Goal: Task Accomplishment & Management: Manage account settings

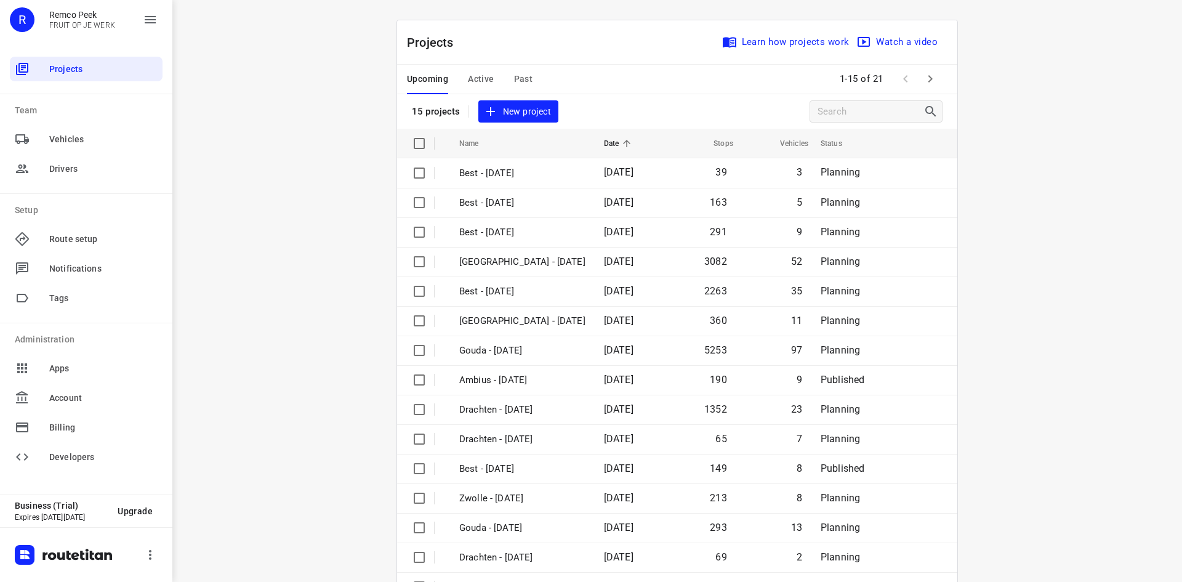
click at [607, 90] on div "Upcoming Active Past 1-15 of 21" at bounding box center [677, 80] width 560 height 30
click at [475, 77] on span "Active" at bounding box center [481, 78] width 26 height 15
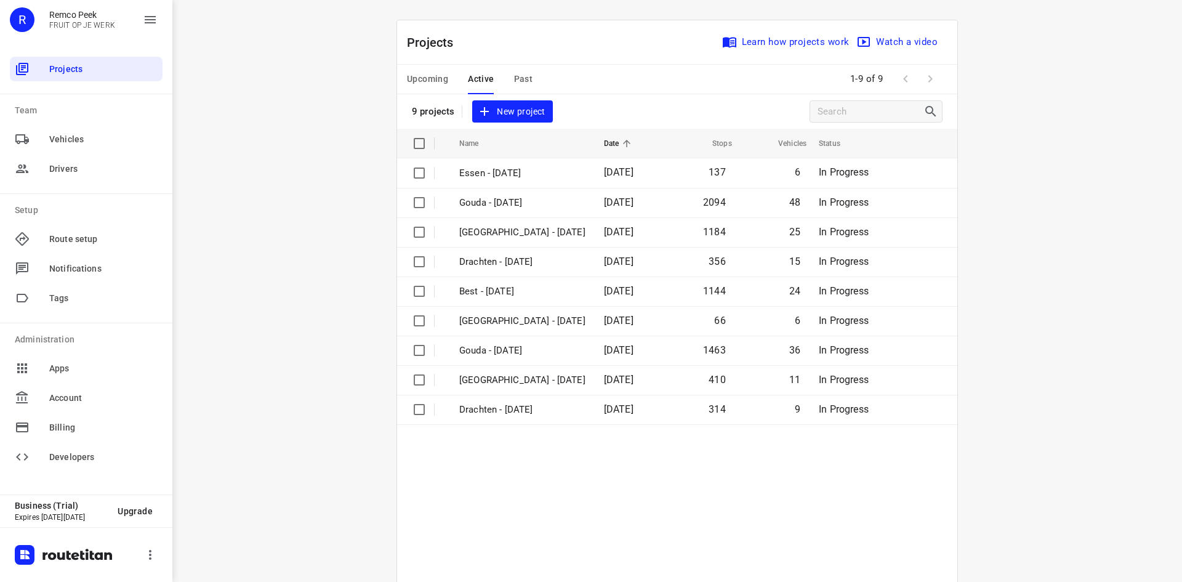
click at [527, 484] on table "Name Date Stops Vehicles Status Essen - Wednesday 17 Sep 2025 137 6 In Progress…" at bounding box center [677, 380] width 560 height 502
click at [484, 41] on div "Projects Learn how projects work Watch a video" at bounding box center [677, 42] width 560 height 44
click at [419, 77] on span "Upcoming" at bounding box center [427, 78] width 41 height 15
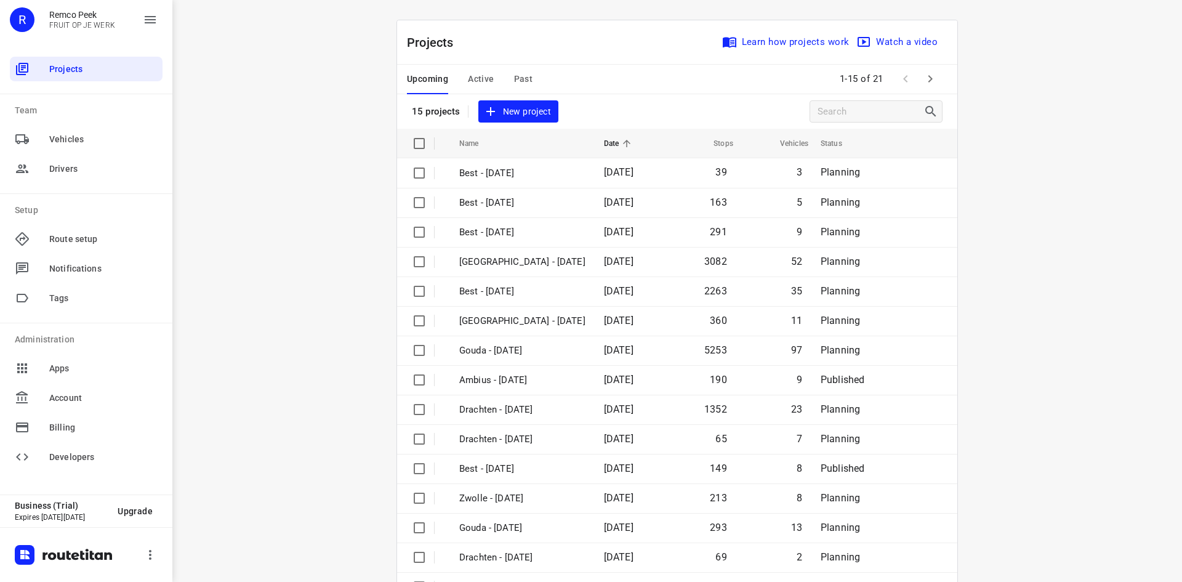
click at [516, 78] on span "Past" at bounding box center [523, 78] width 19 height 15
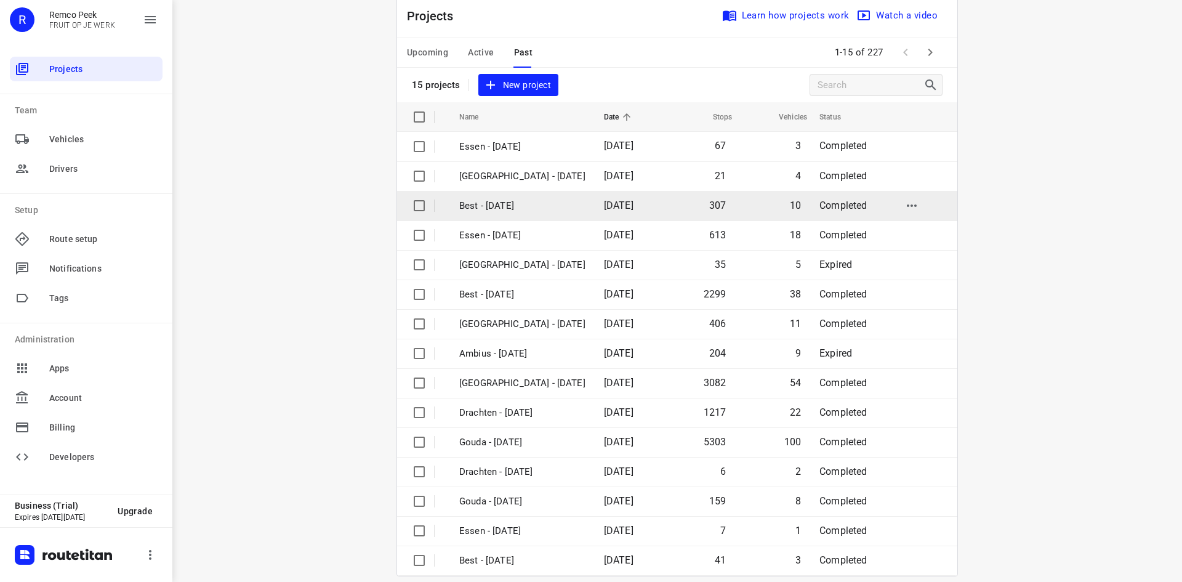
scroll to position [41, 0]
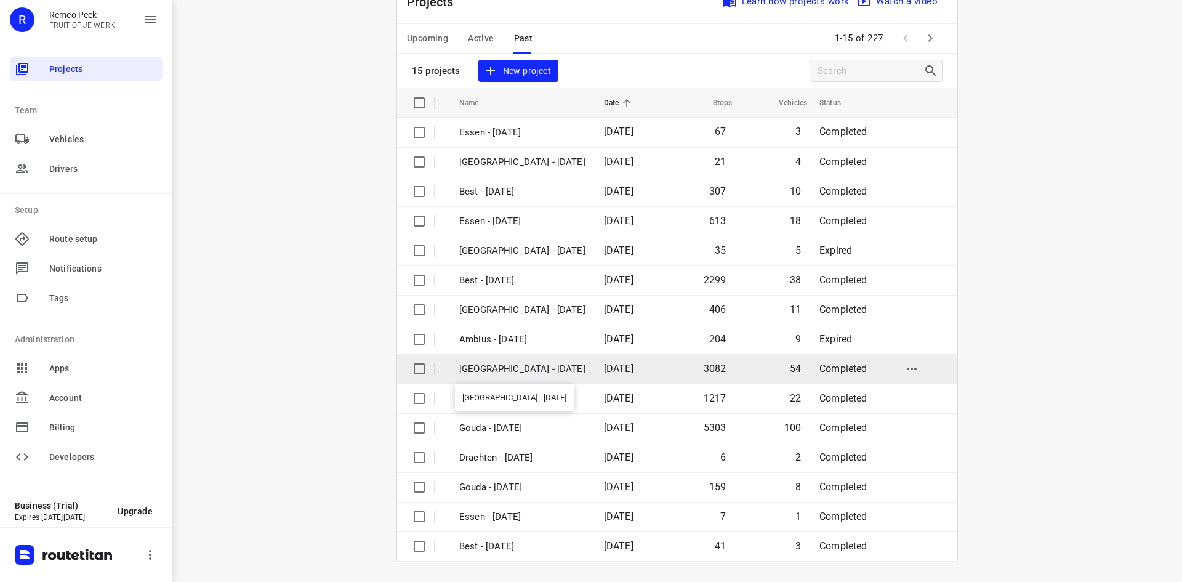
click at [510, 366] on p "[GEOGRAPHIC_DATA] - [DATE]" at bounding box center [522, 369] width 126 height 14
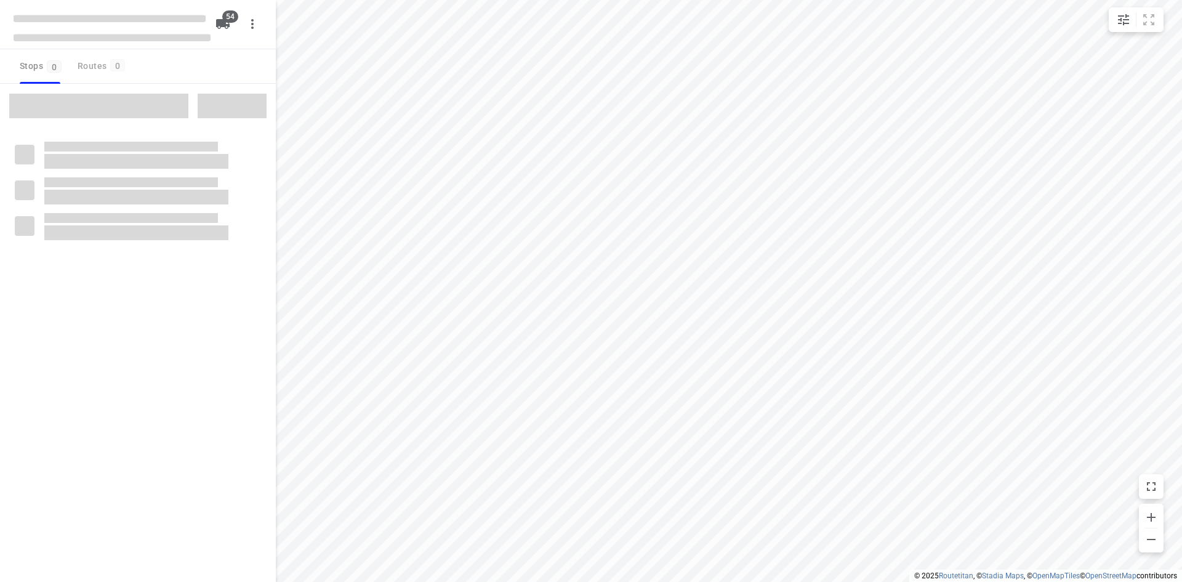
checkbox input "true"
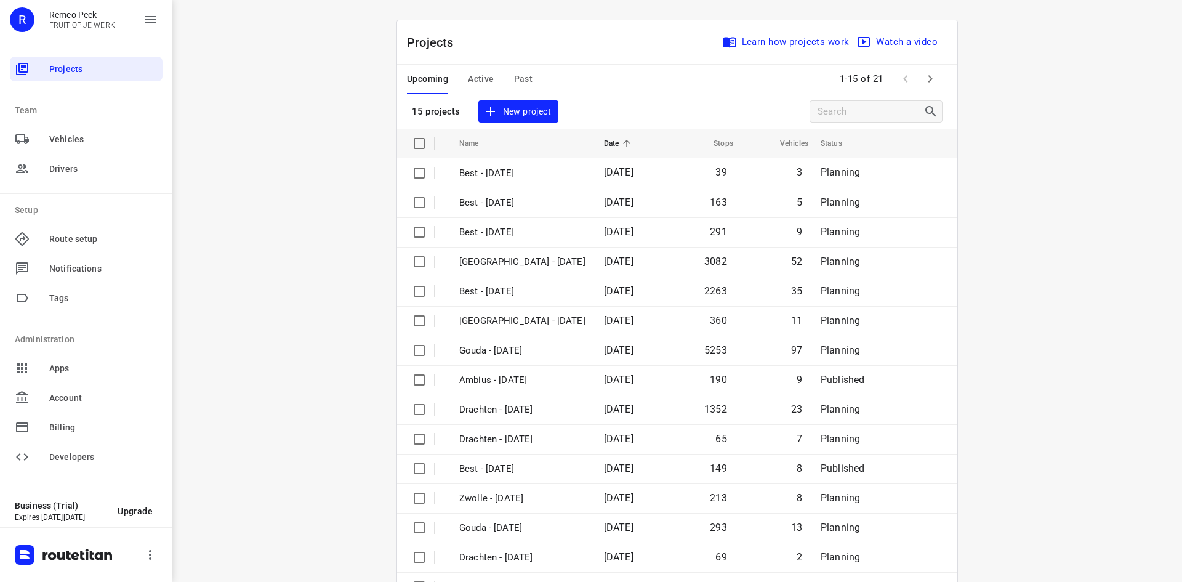
click at [475, 72] on span "Active" at bounding box center [481, 78] width 26 height 15
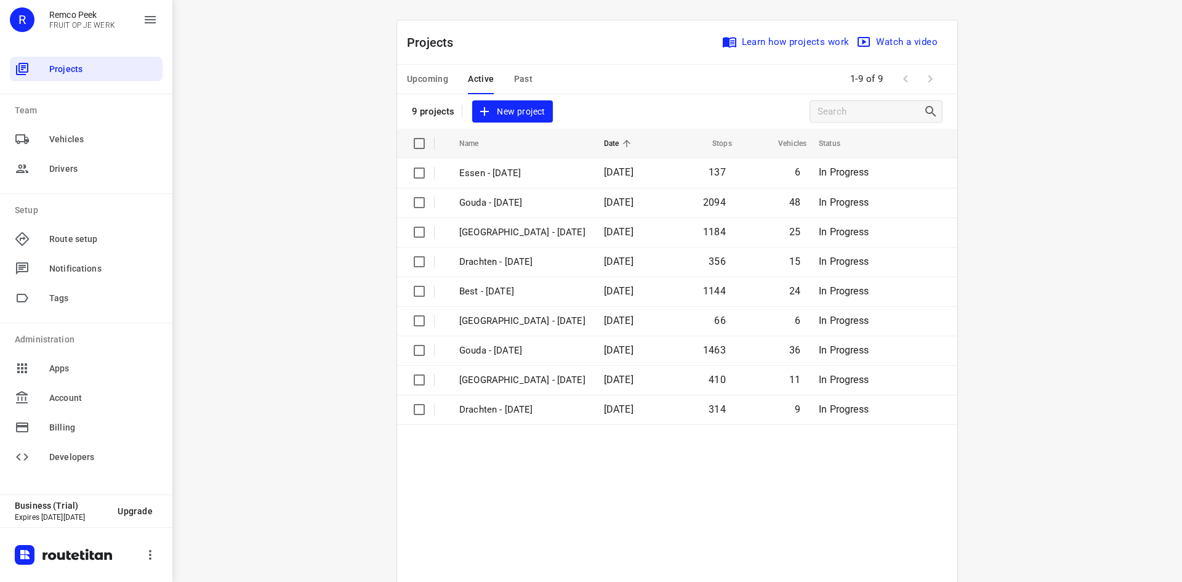
click at [434, 87] on button "Upcoming" at bounding box center [427, 80] width 41 height 30
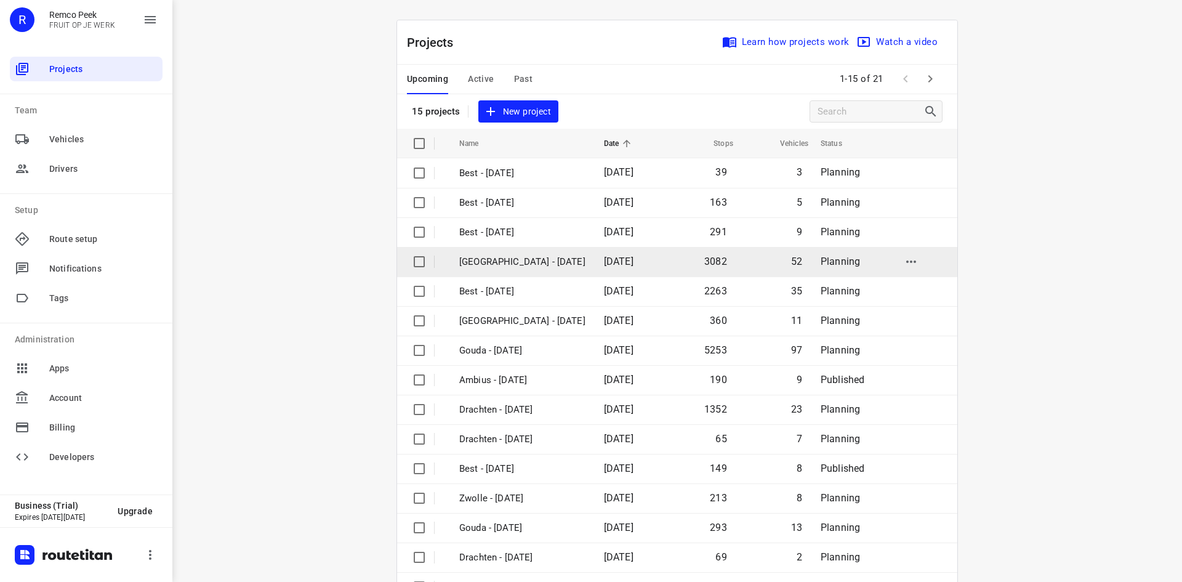
click at [506, 258] on p "Zwolle - Monday" at bounding box center [522, 262] width 126 height 14
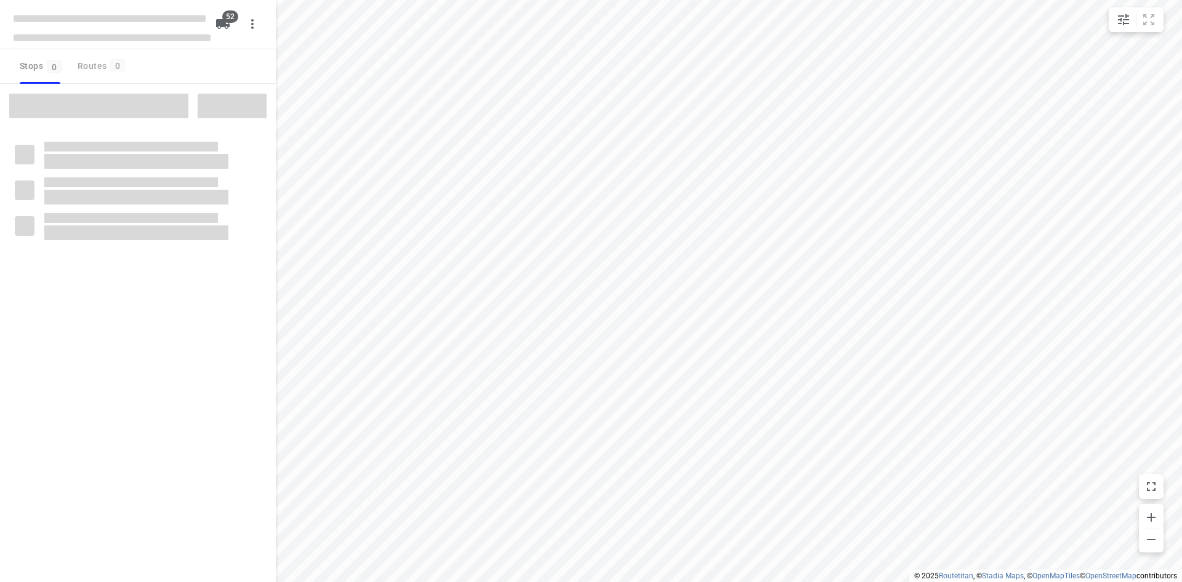
checkbox input "true"
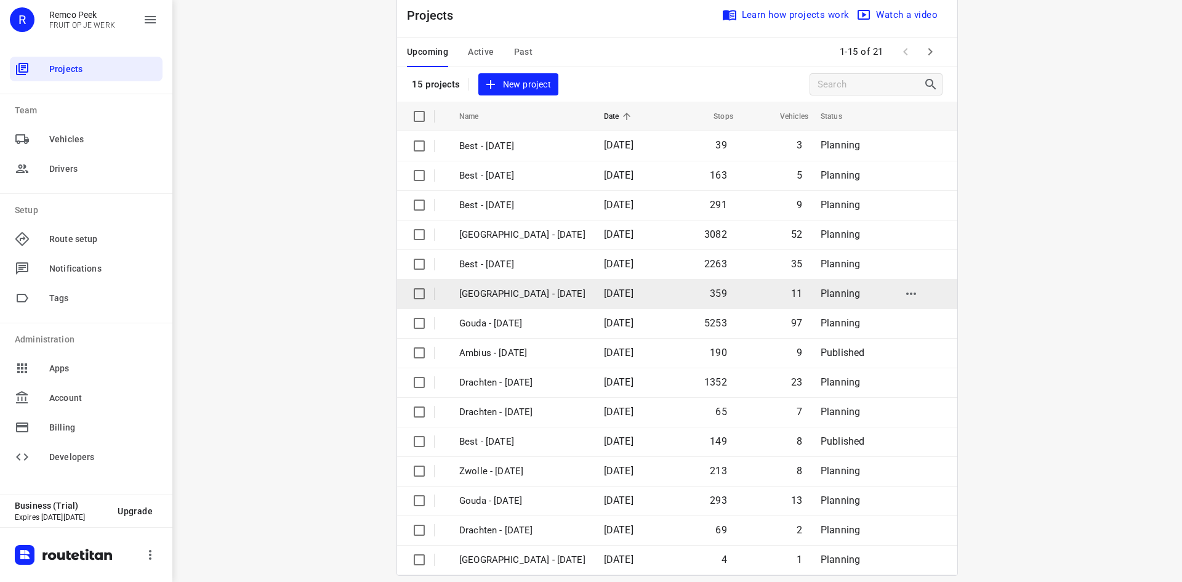
scroll to position [41, 0]
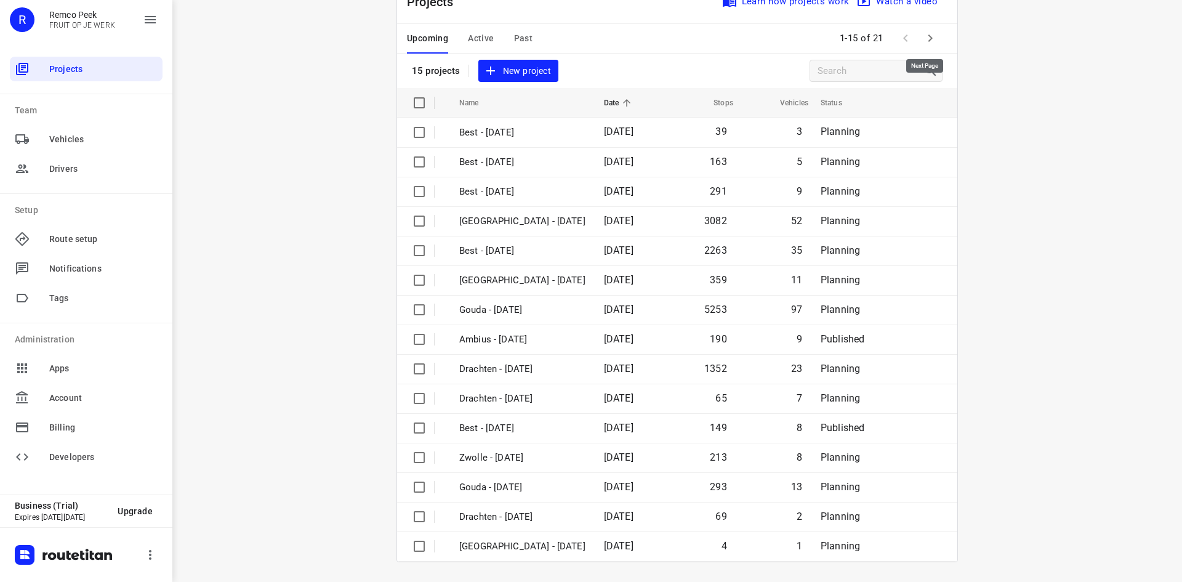
click at [928, 41] on icon "button" at bounding box center [930, 37] width 4 height 7
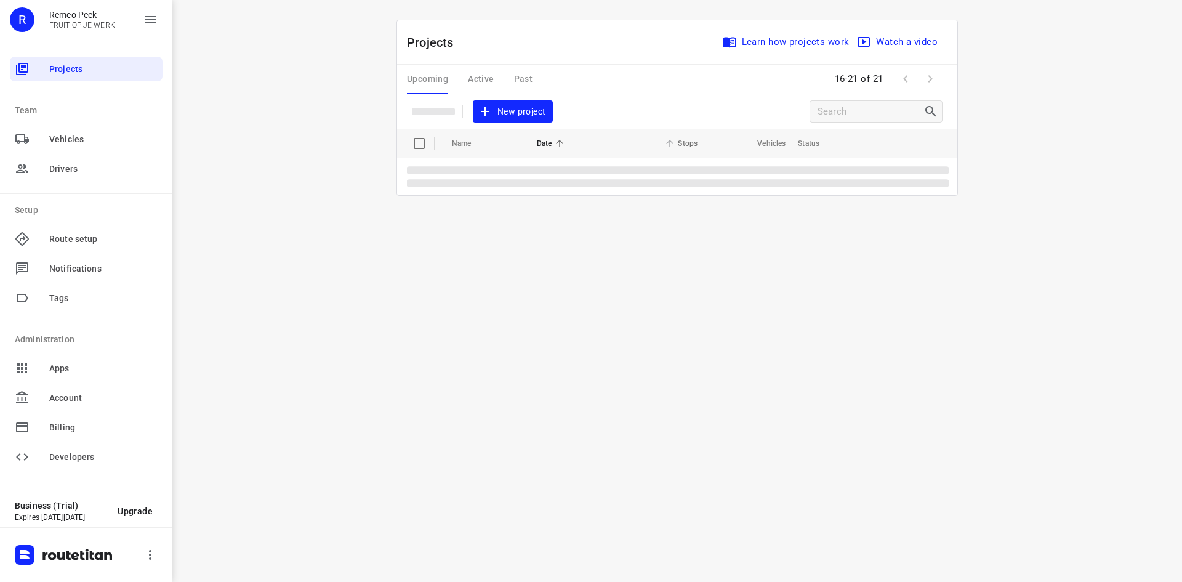
scroll to position [0, 0]
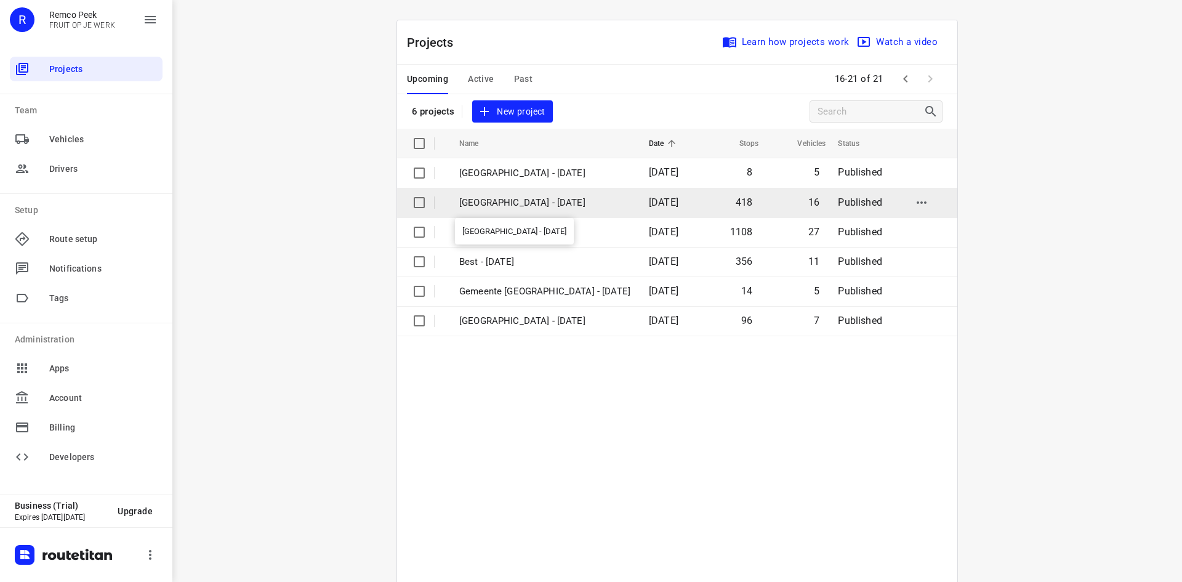
click at [492, 201] on p "[GEOGRAPHIC_DATA] - [DATE]" at bounding box center [544, 203] width 171 height 14
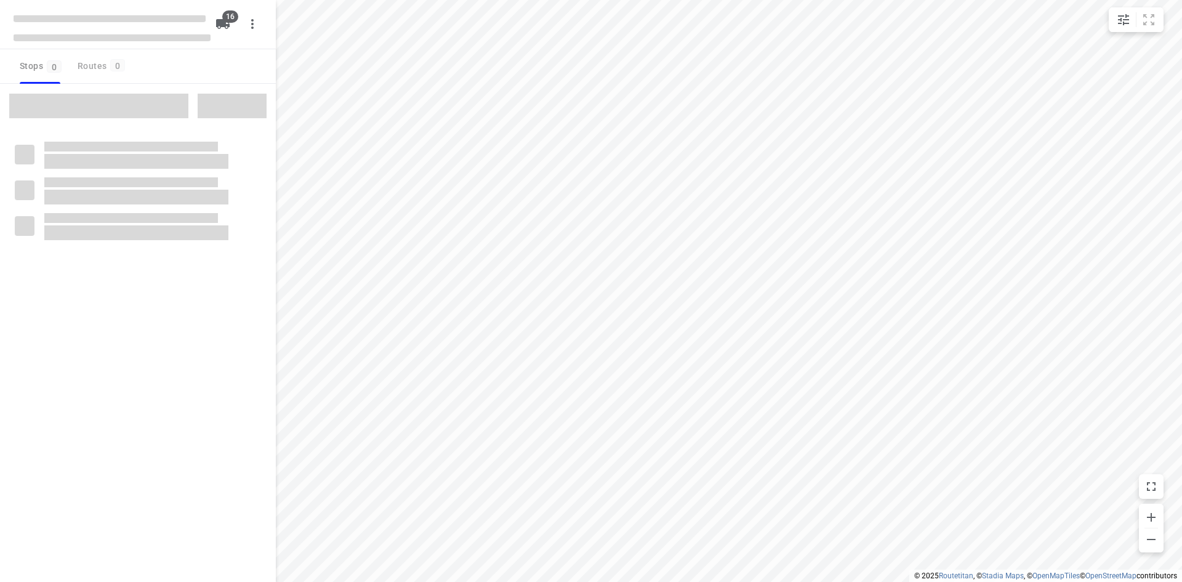
checkbox input "true"
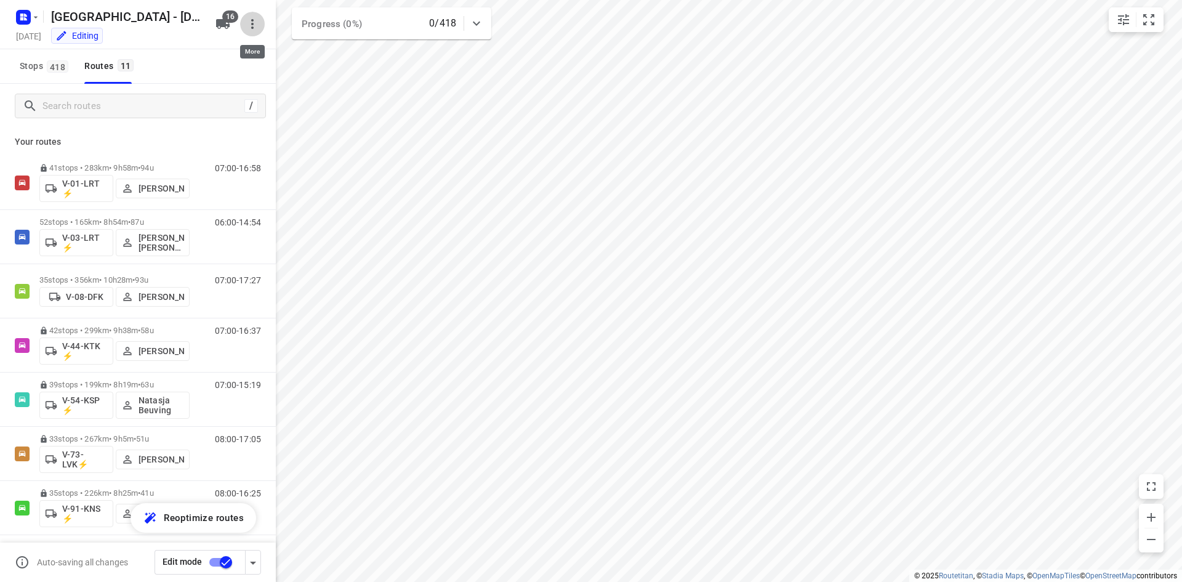
click at [253, 30] on icon "button" at bounding box center [252, 24] width 15 height 15
click at [223, 19] on div at bounding box center [591, 291] width 1182 height 582
click at [225, 21] on span "16" at bounding box center [230, 16] width 16 height 12
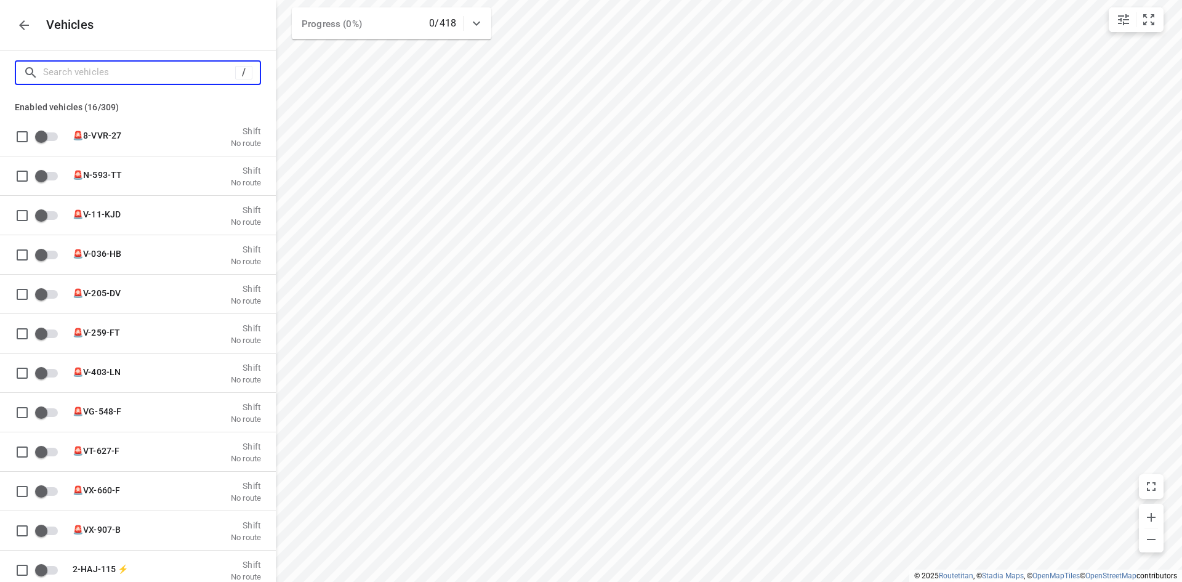
click at [196, 66] on input "Search vehicles" at bounding box center [139, 72] width 192 height 19
type input "9"
checkbox input "true"
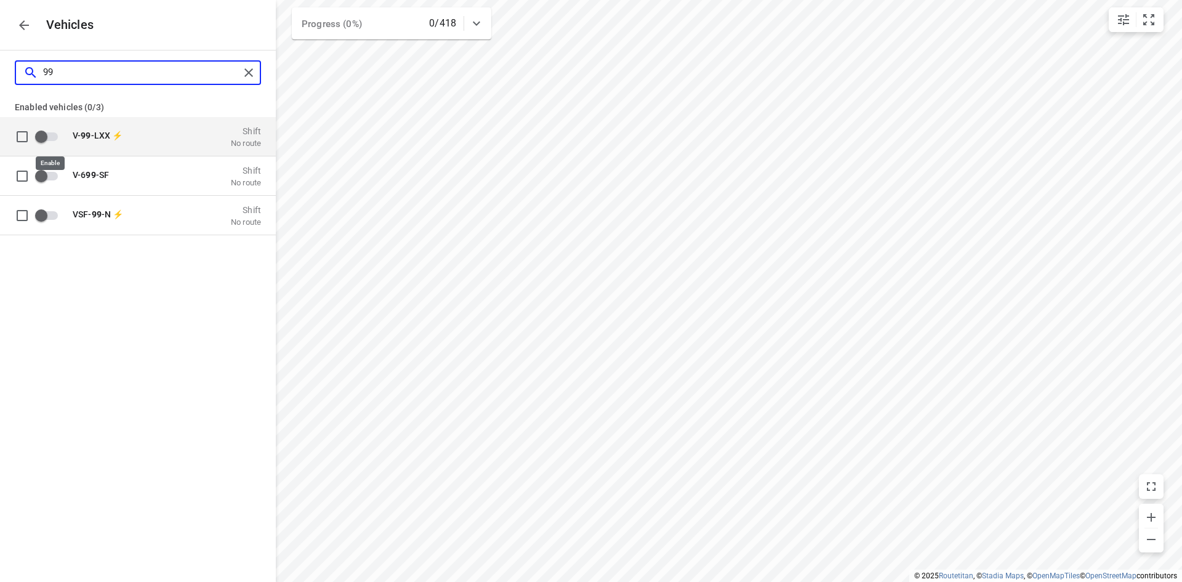
type input "99"
click at [41, 135] on input "grid" at bounding box center [41, 135] width 70 height 23
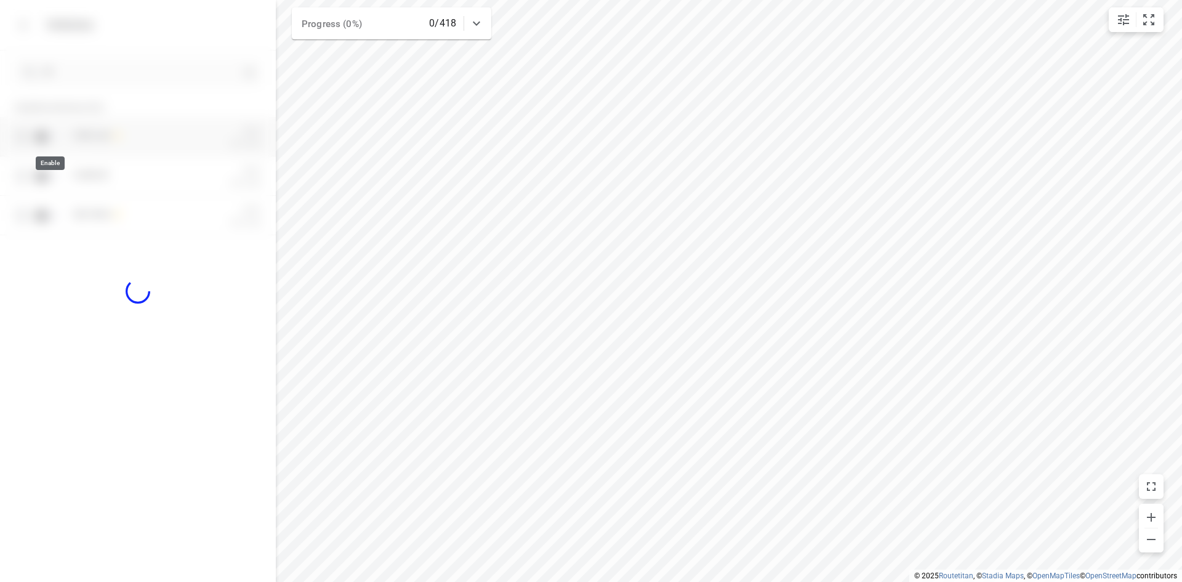
checkbox input "true"
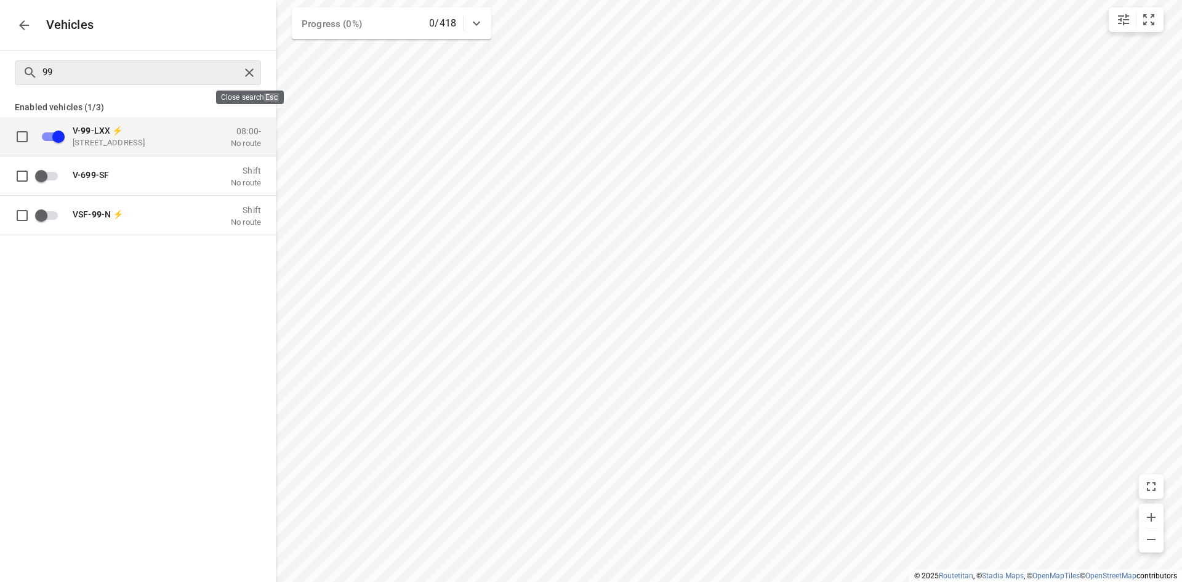
checkbox input "false"
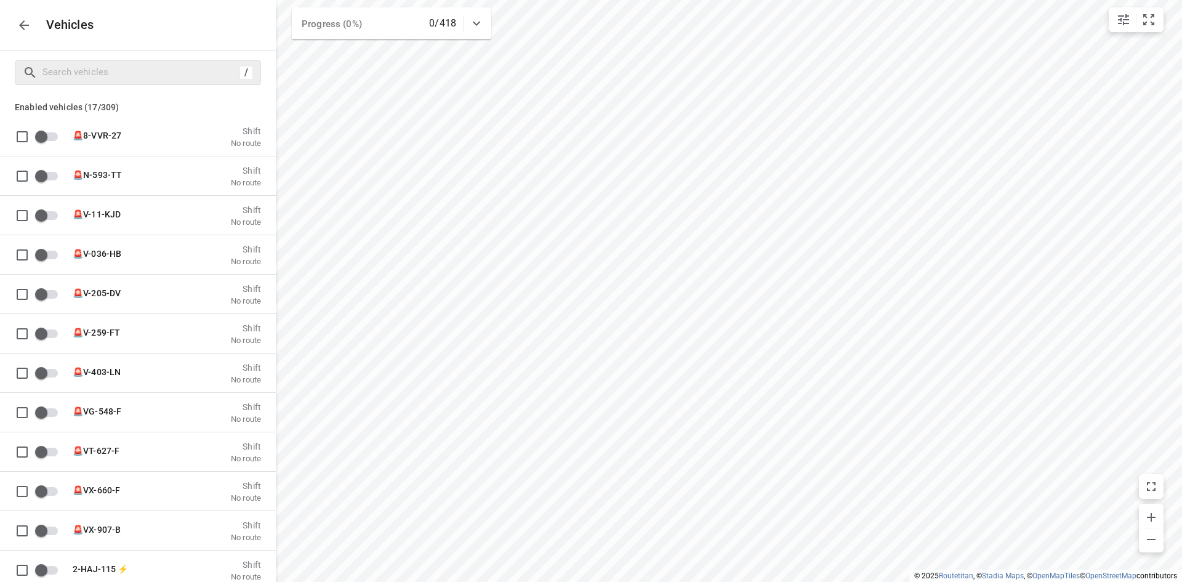
click at [23, 18] on icon "button" at bounding box center [24, 25] width 15 height 15
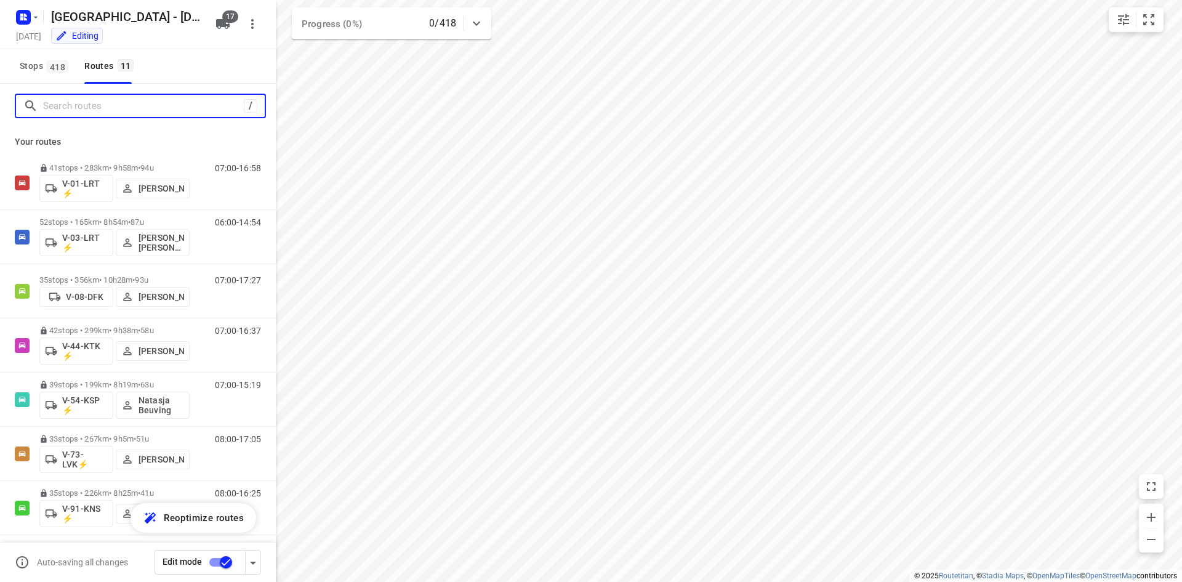
click at [101, 104] on input "Search routes" at bounding box center [143, 106] width 201 height 19
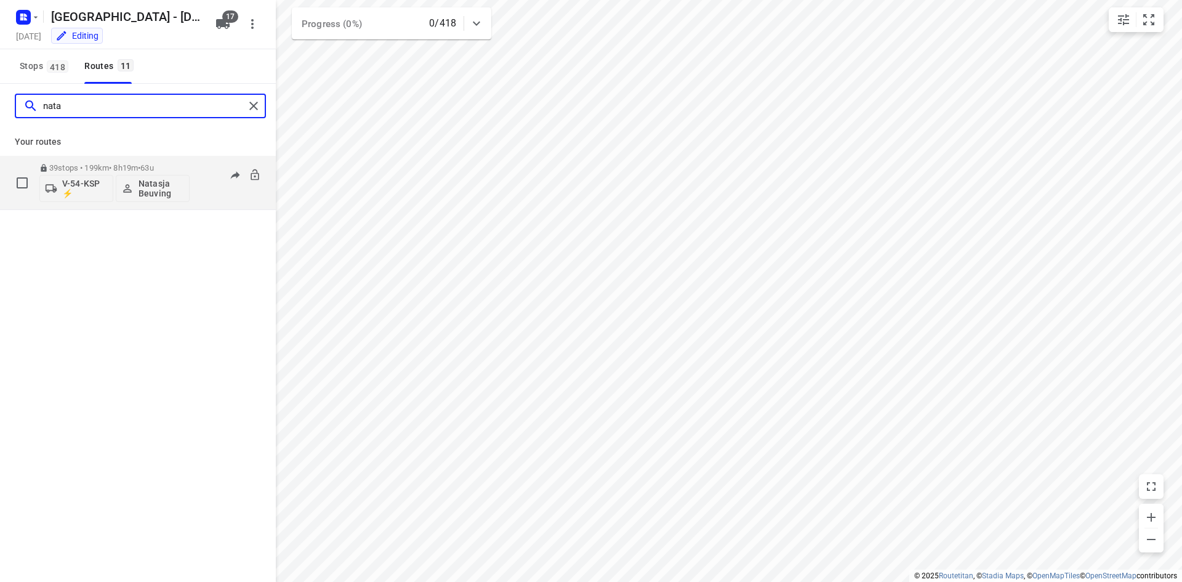
type input "nata"
click at [79, 188] on p "V-54-KSP ⚡" at bounding box center [85, 188] width 46 height 20
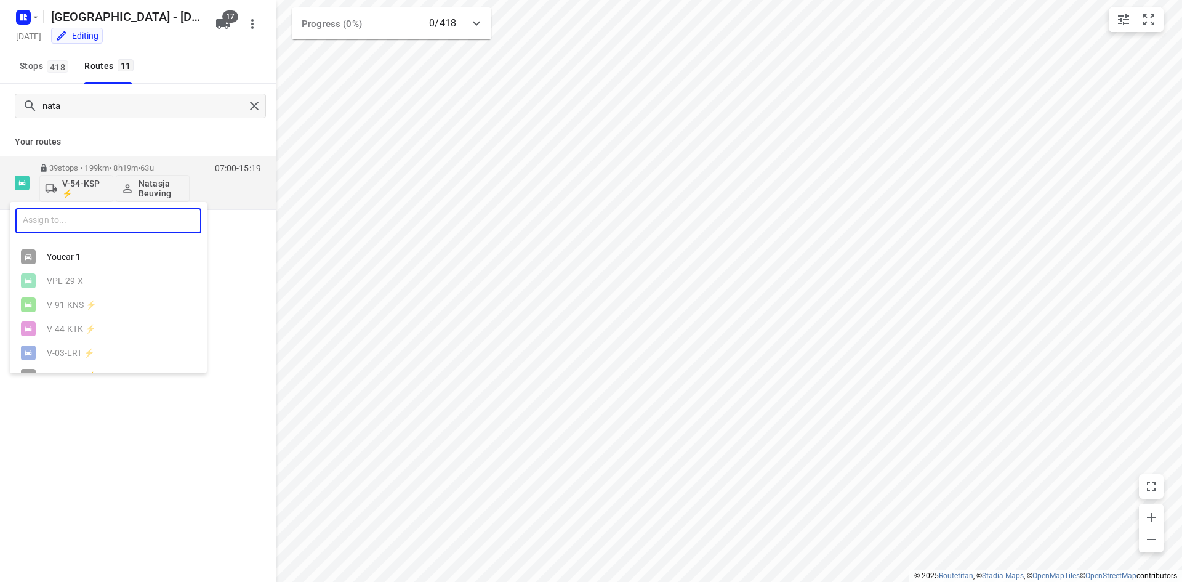
click at [89, 228] on input "text" at bounding box center [108, 220] width 186 height 25
type input "99"
click at [79, 260] on div "V- 99 -LXX ⚡" at bounding box center [111, 257] width 129 height 10
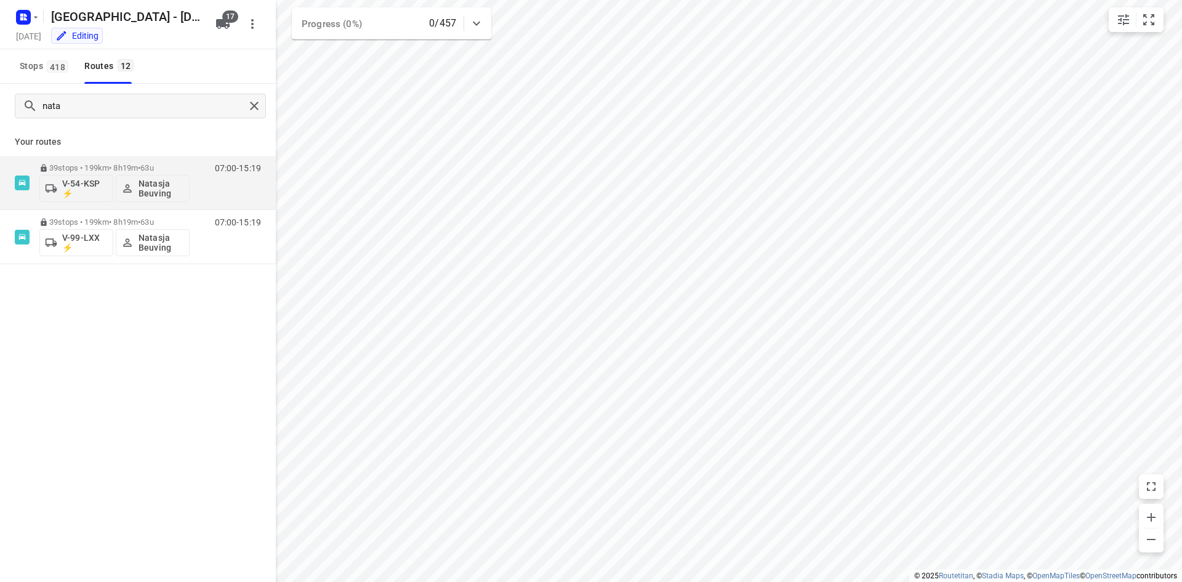
click at [182, 61] on div "Stops 418 Routes 12" at bounding box center [138, 66] width 276 height 34
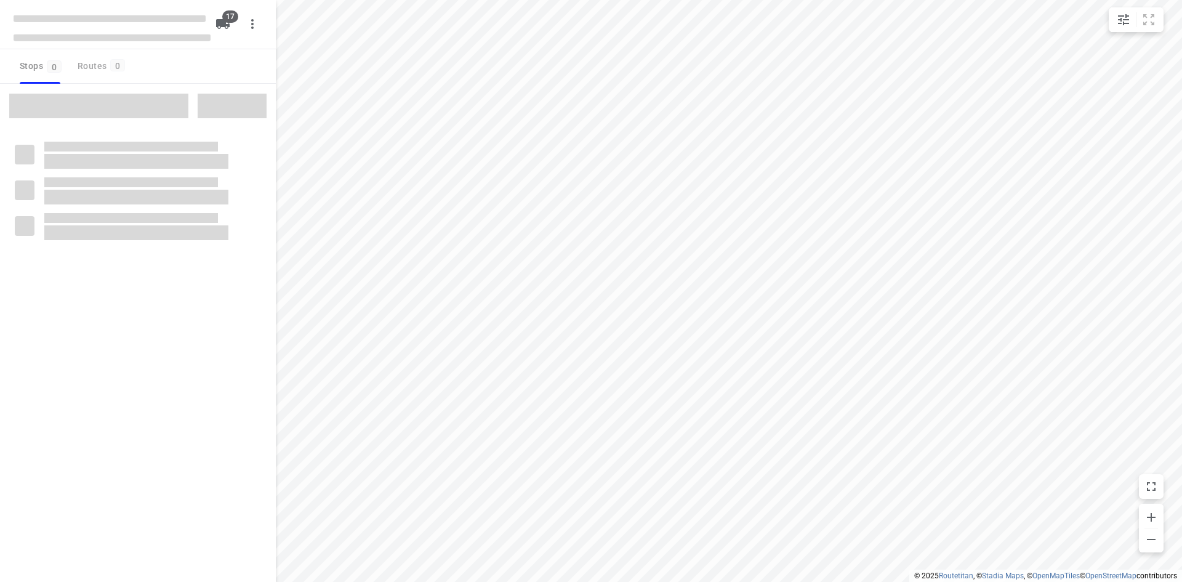
checkbox input "true"
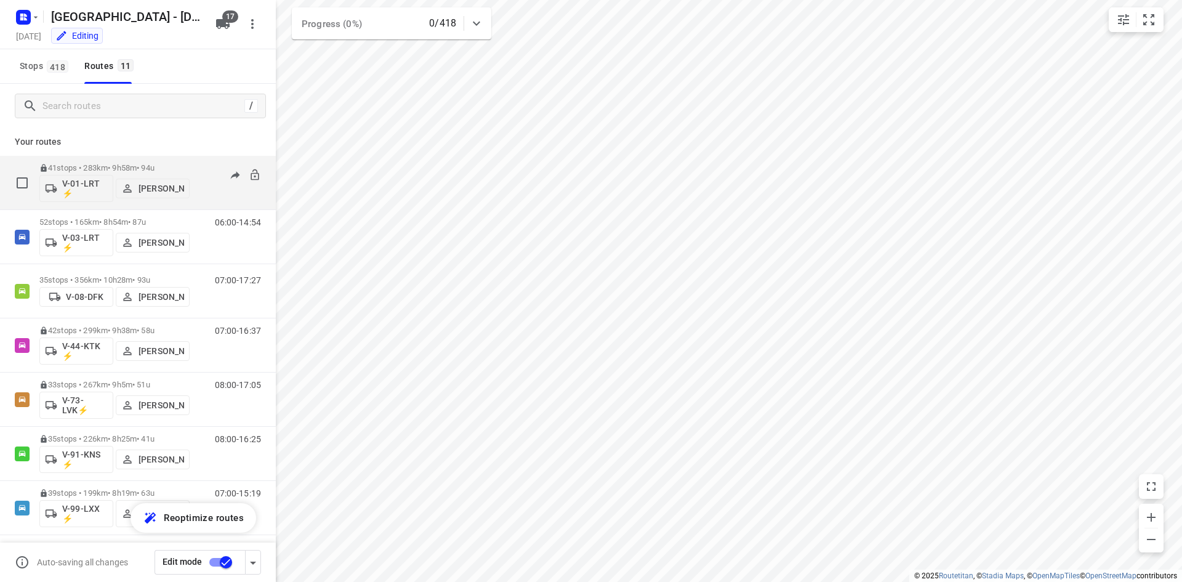
click at [220, 194] on div "07:00-16:58" at bounding box center [230, 185] width 62 height 45
click at [210, 190] on div "07:00-16:58" at bounding box center [230, 185] width 62 height 45
click at [163, 161] on div "41 stops • 283km • 9h58m • 94u V-01-LRT ⚡ [PERSON_NAME]" at bounding box center [114, 182] width 150 height 51
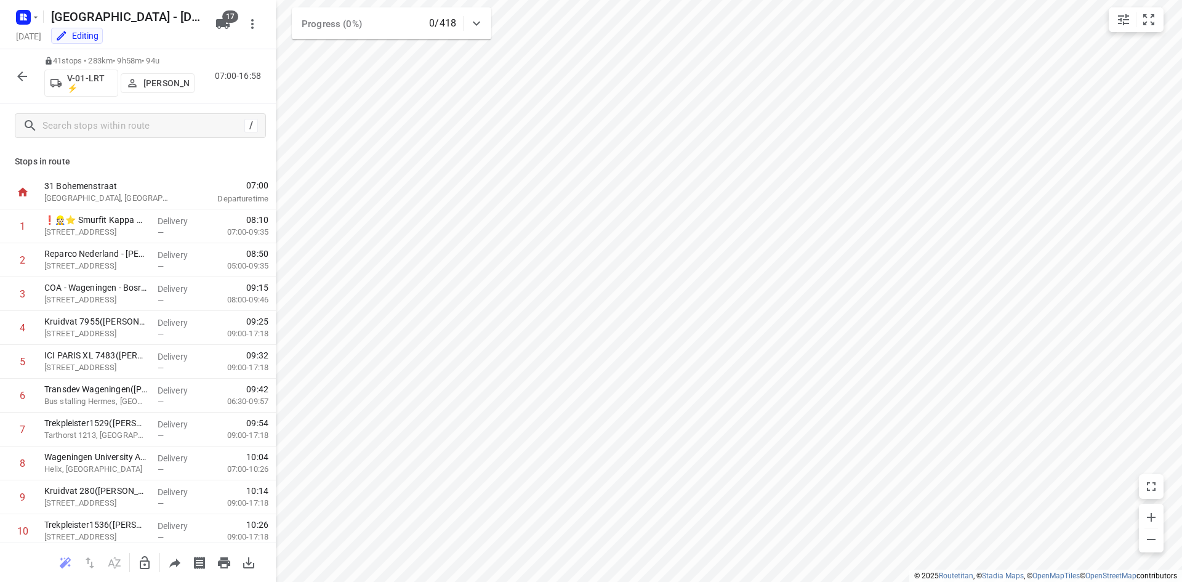
click at [25, 77] on icon "button" at bounding box center [22, 76] width 15 height 15
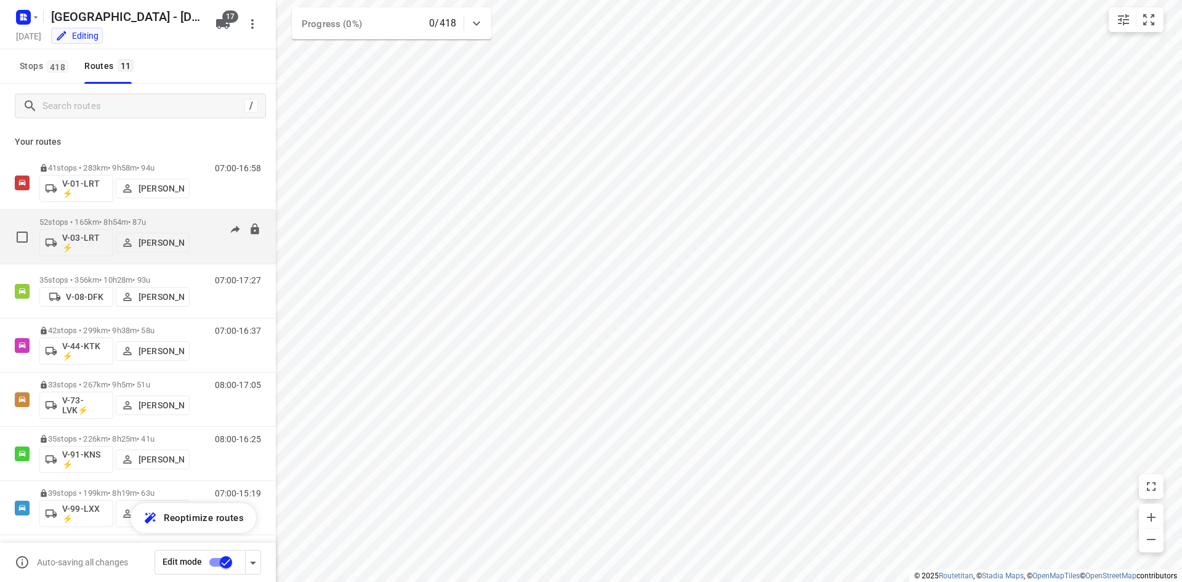
click at [220, 250] on div "06:00-14:54" at bounding box center [230, 239] width 62 height 45
click at [199, 222] on div "06:00-14:54" at bounding box center [230, 239] width 62 height 45
click at [172, 215] on div "52 stops • 165km • 8h54m • 87u V-03-LRT ⚡ Nina Jo An Kleinjan" at bounding box center [114, 236] width 150 height 51
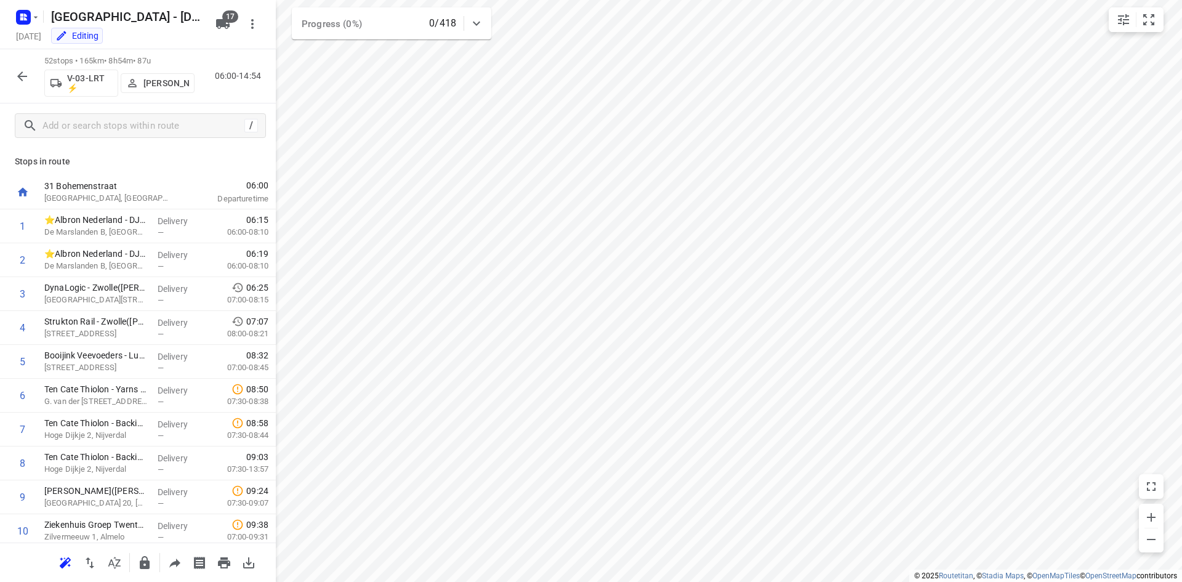
click at [19, 72] on icon "button" at bounding box center [22, 76] width 15 height 15
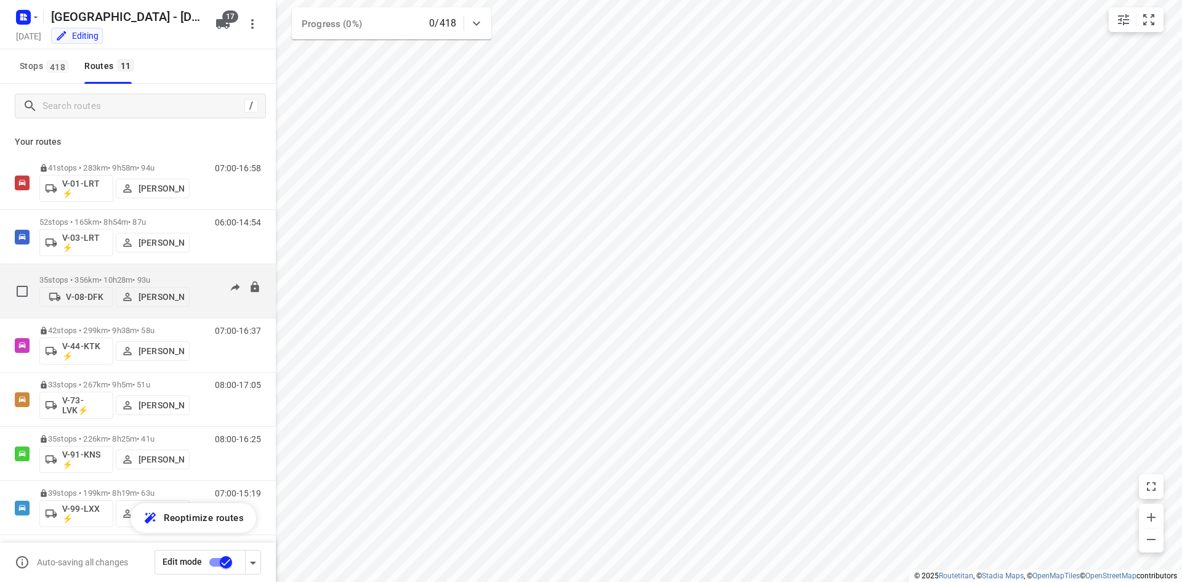
click at [210, 306] on div "07:00-17:27" at bounding box center [230, 294] width 62 height 38
click at [187, 270] on div "35 stops • 356km • 10h28m • 93u V-08-DFK Milan Rave" at bounding box center [114, 291] width 150 height 44
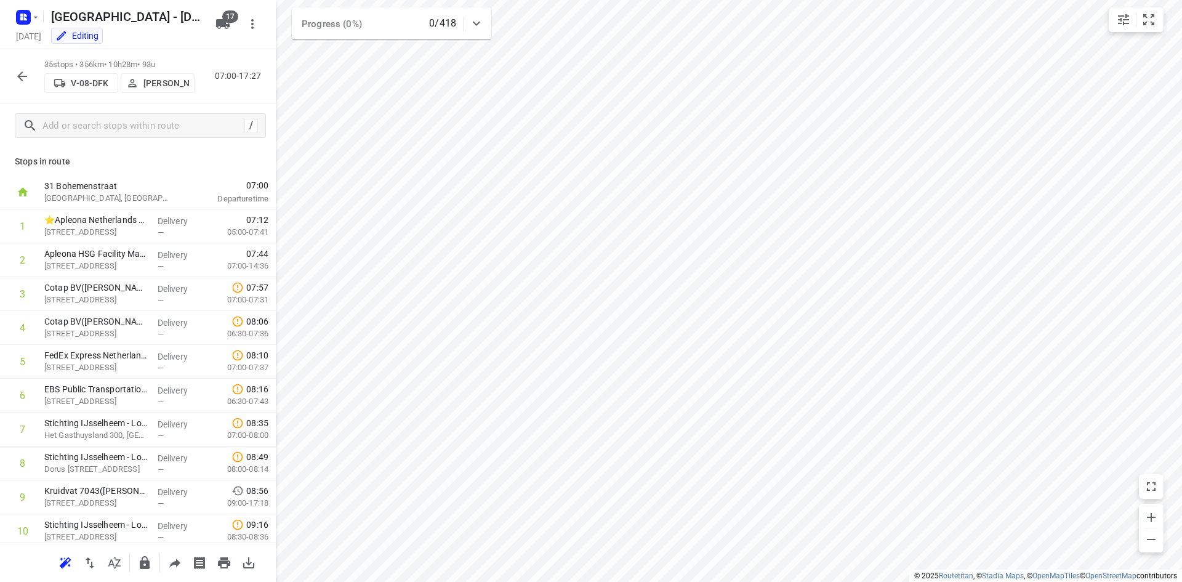
click at [34, 73] on button "button" at bounding box center [22, 76] width 25 height 25
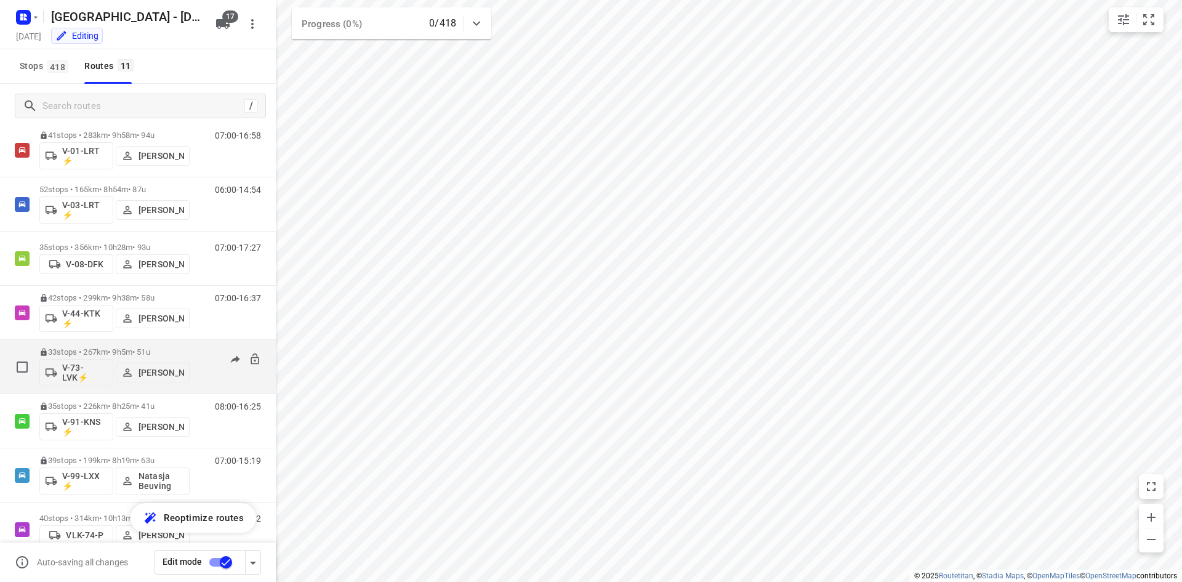
scroll to position [62, 0]
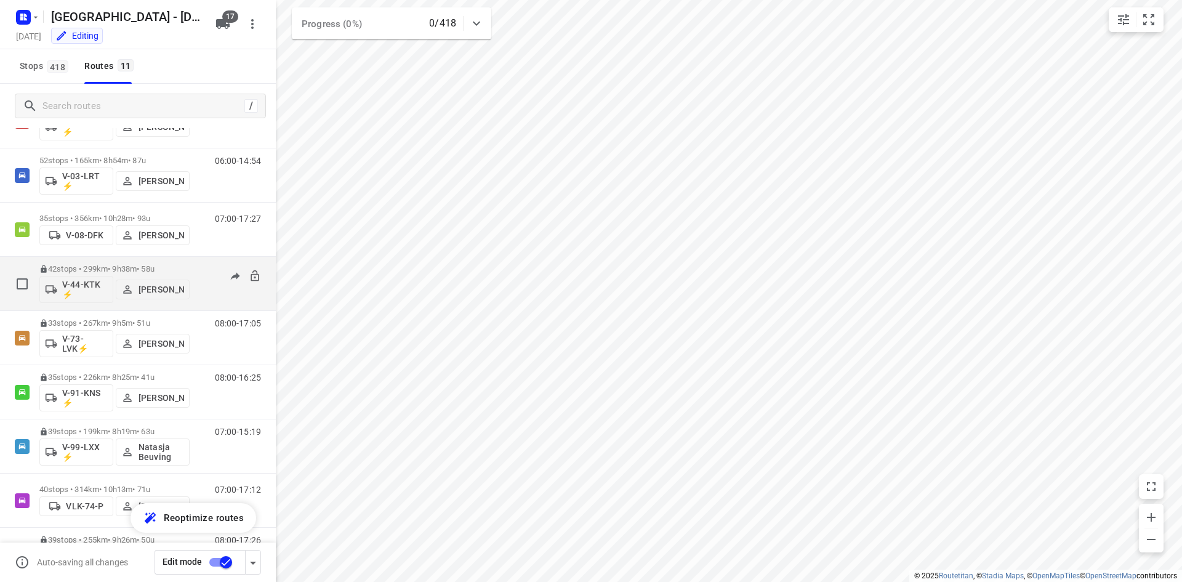
click at [199, 282] on div "07:00-16:37" at bounding box center [230, 286] width 62 height 45
click at [199, 264] on div "07:00-16:37" at bounding box center [230, 286] width 62 height 45
click at [185, 263] on div "42 stops • 299km • 9h38m • 58u V-44-KTK ⚡ Wesley Platje" at bounding box center [114, 283] width 150 height 51
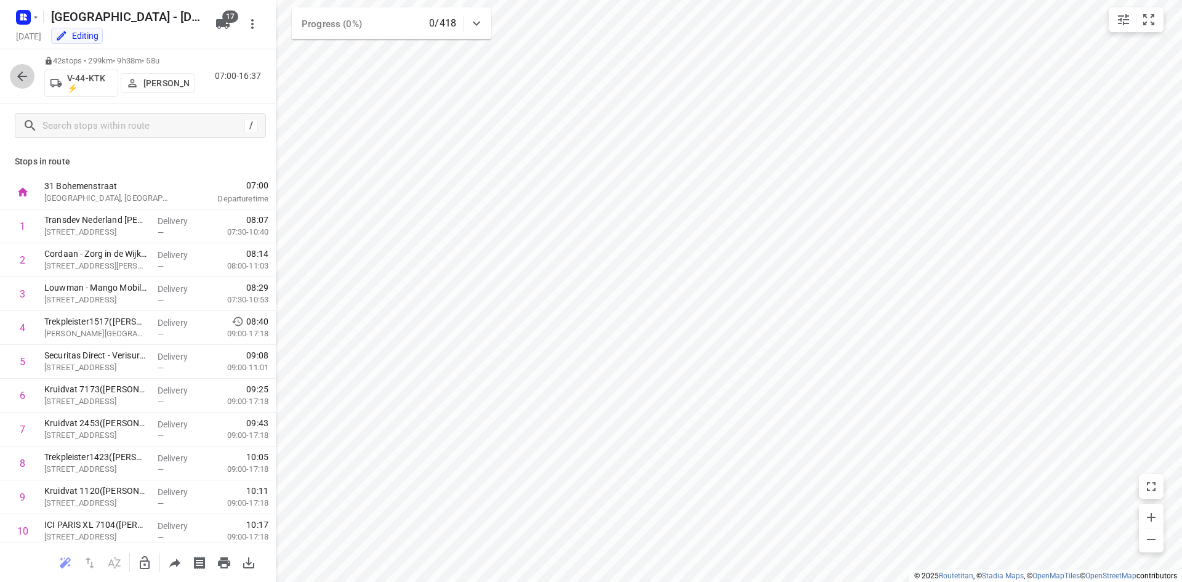
click at [22, 67] on button "button" at bounding box center [22, 76] width 25 height 25
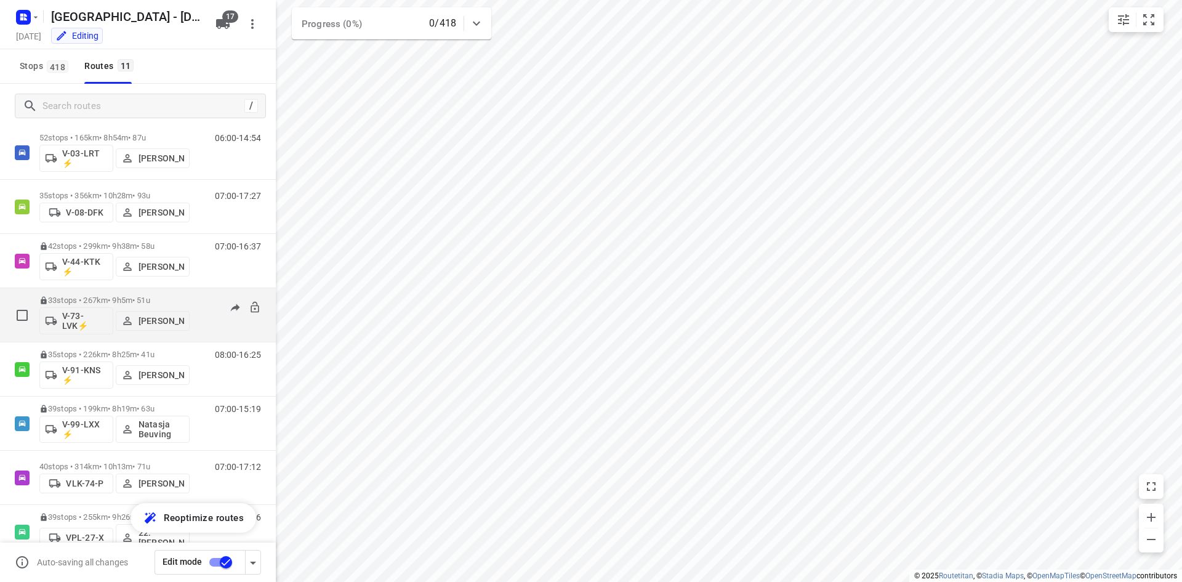
scroll to position [123, 0]
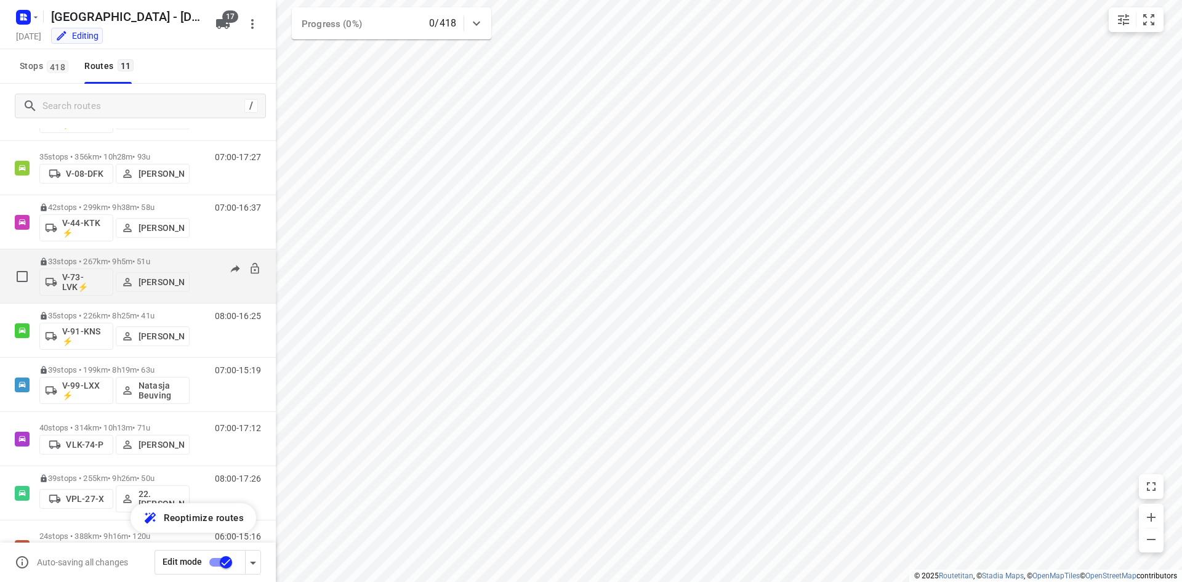
click at [201, 287] on div "08:00-17:05" at bounding box center [230, 279] width 62 height 45
click at [174, 258] on p "33 stops • 267km • 9h5m • 51u" at bounding box center [114, 261] width 150 height 9
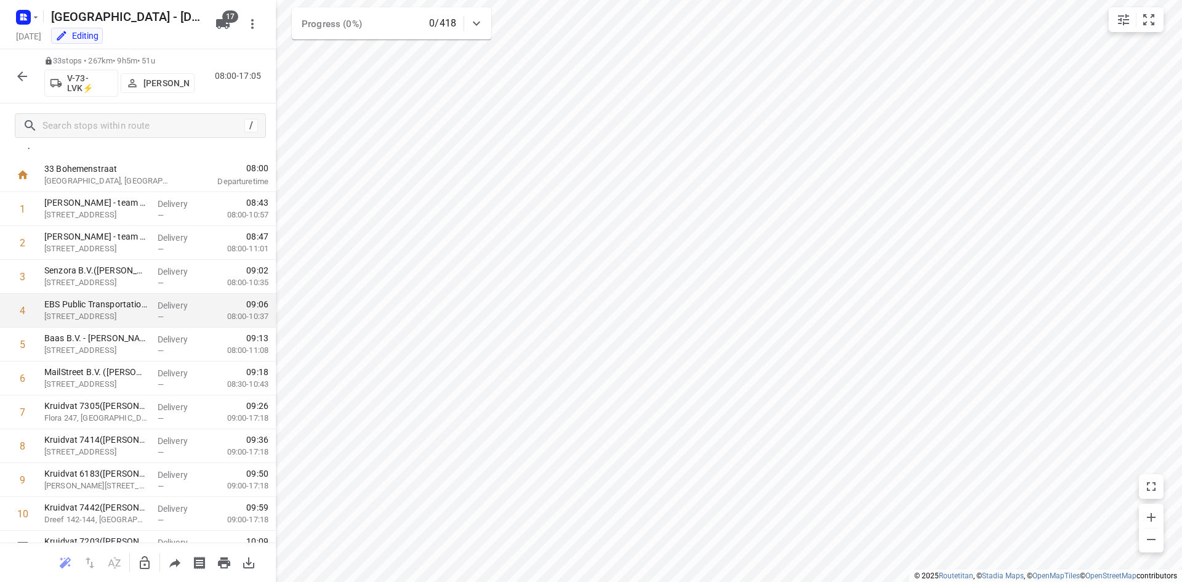
scroll to position [0, 0]
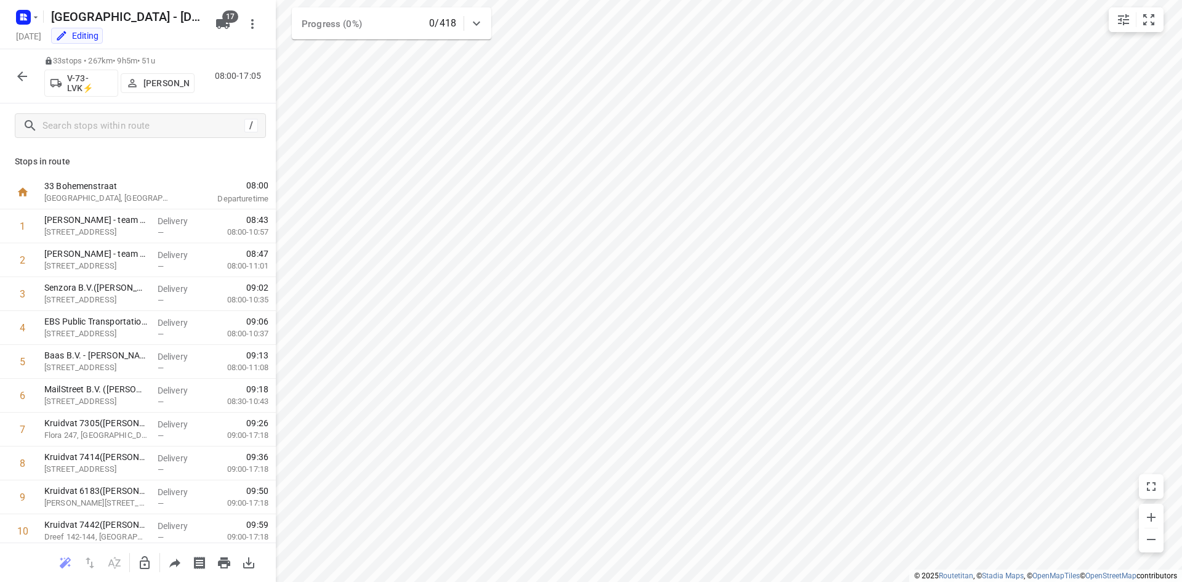
click at [19, 71] on icon "button" at bounding box center [22, 76] width 15 height 15
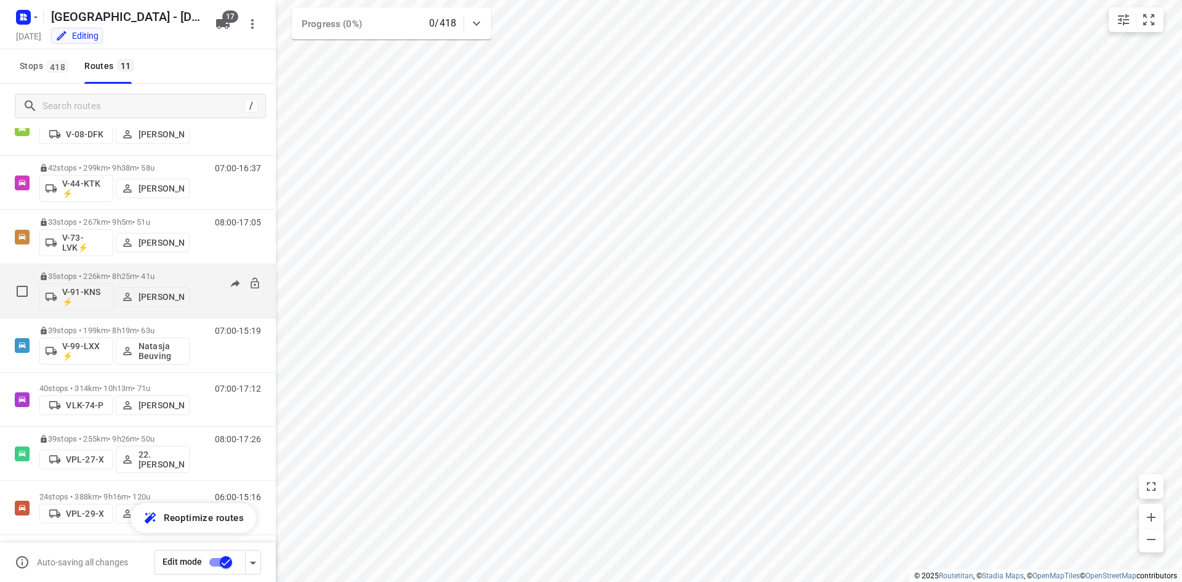
scroll to position [185, 0]
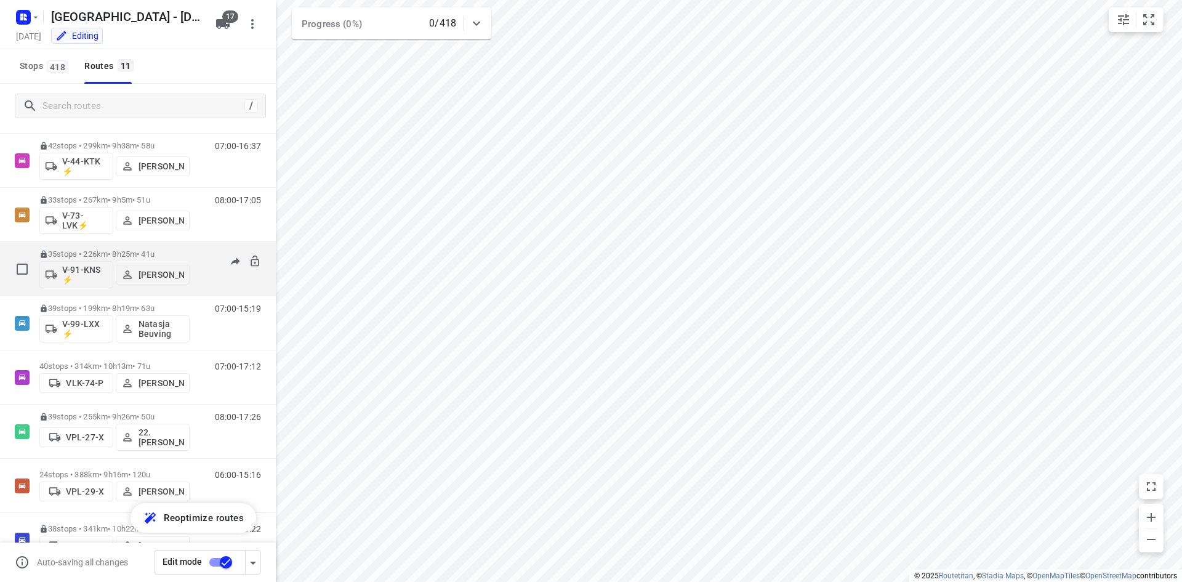
click at [199, 250] on div "08:00-16:25" at bounding box center [230, 271] width 62 height 45
click at [199, 251] on div "08:00-16:25" at bounding box center [230, 271] width 62 height 45
click at [200, 250] on div "08:00-16:25" at bounding box center [230, 271] width 62 height 45
click at [199, 258] on div "08:00-16:25" at bounding box center [230, 271] width 62 height 45
click at [199, 254] on div "08:00-16:25" at bounding box center [230, 271] width 62 height 45
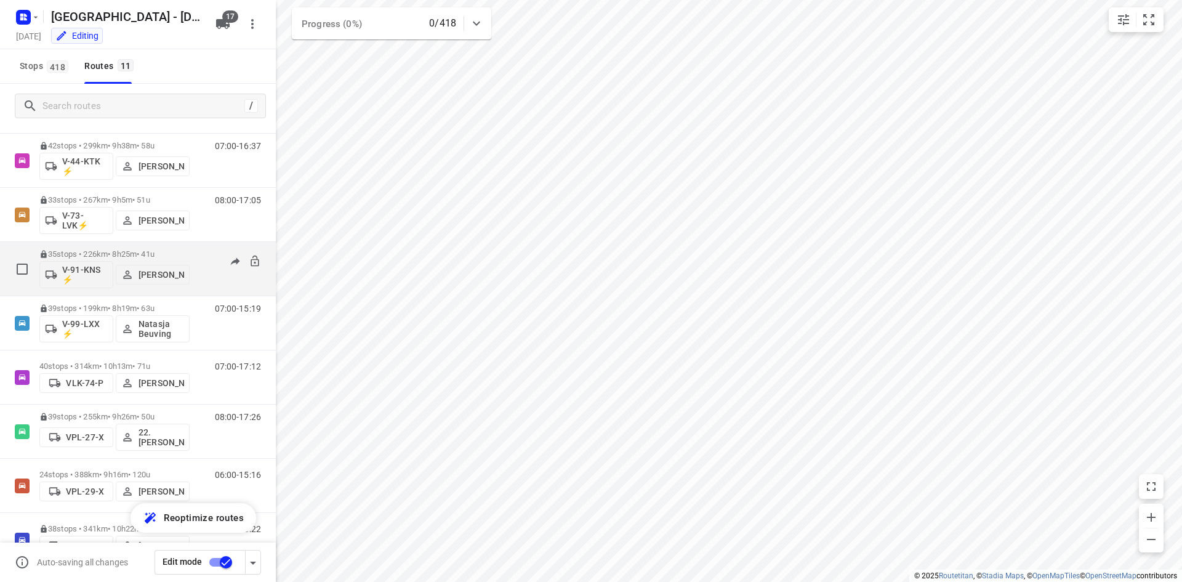
click at [199, 252] on div "08:00-16:25" at bounding box center [230, 271] width 62 height 45
click at [141, 245] on div "35 stops • 226km • 8h25m • 41u V-91-KNS ⚡ Kevin Kroesse" at bounding box center [114, 268] width 150 height 51
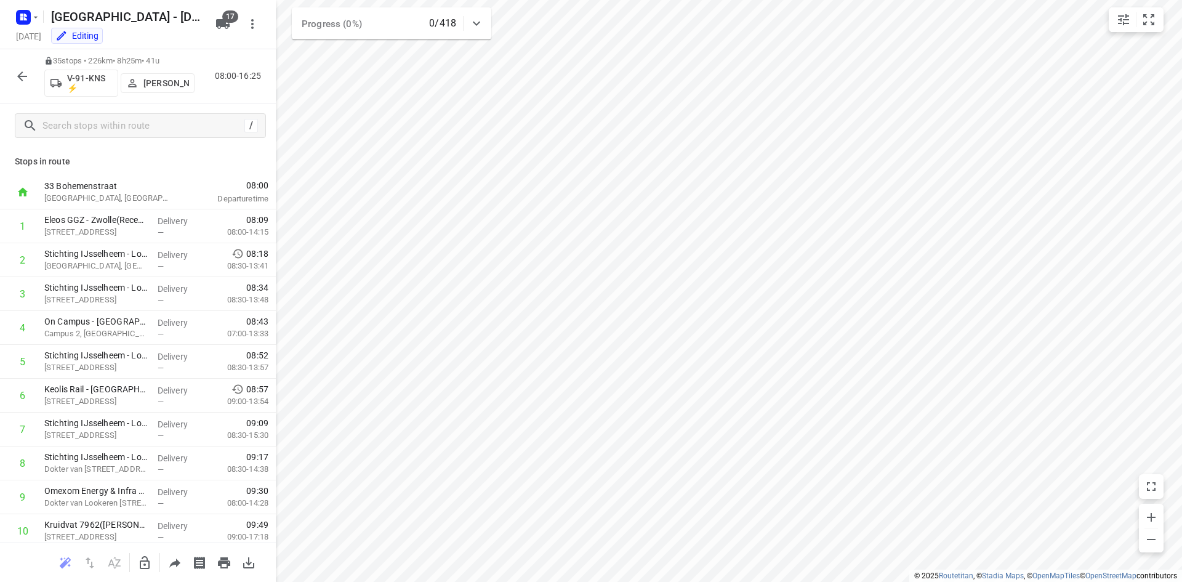
click at [255, 143] on div "/" at bounding box center [138, 125] width 276 height 44
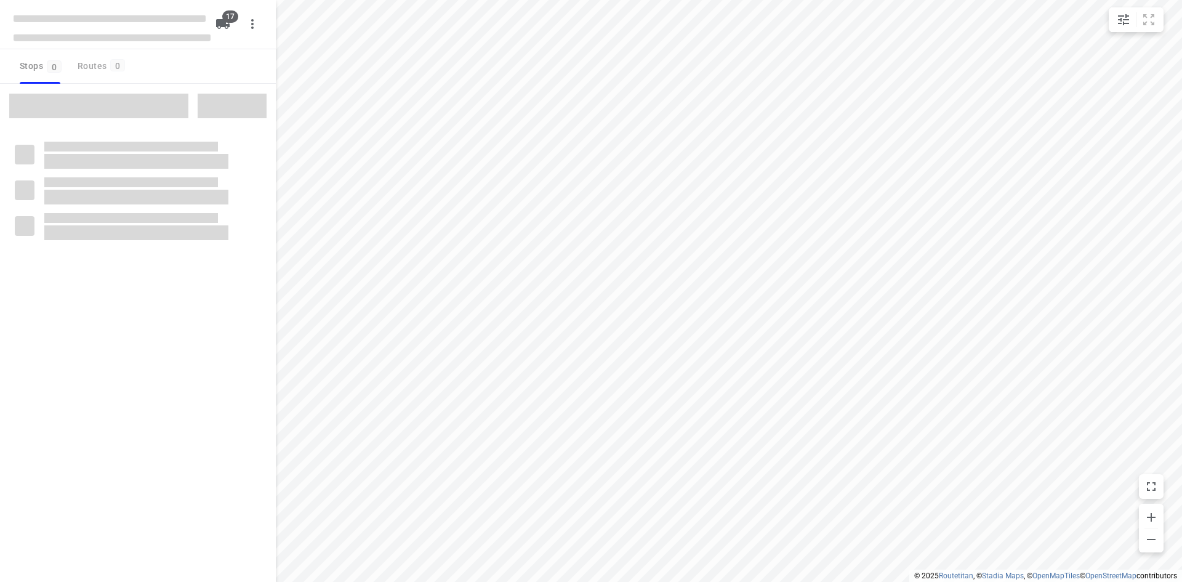
checkbox input "true"
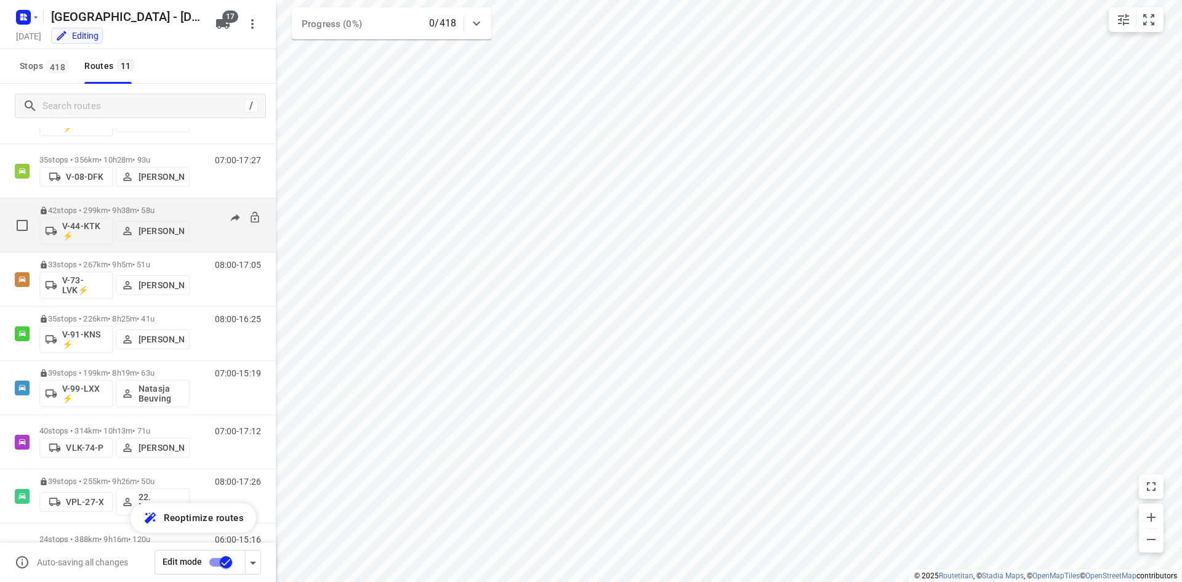
scroll to position [123, 0]
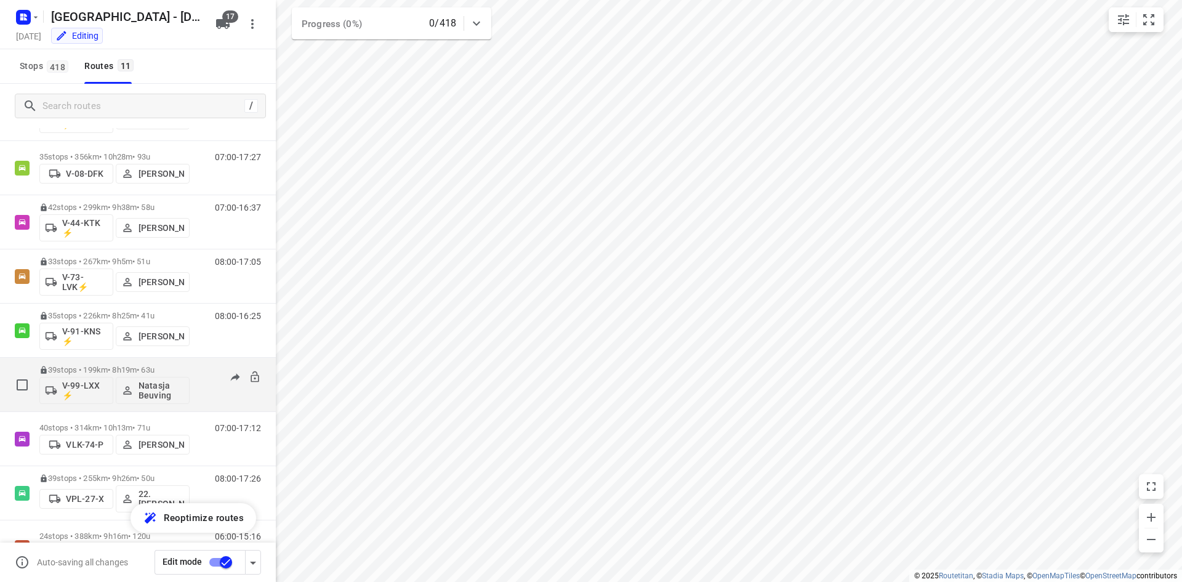
click at [182, 364] on div "39 stops • 199km • 8h19m • 63u V-99-LXX ⚡ [PERSON_NAME]" at bounding box center [114, 384] width 150 height 51
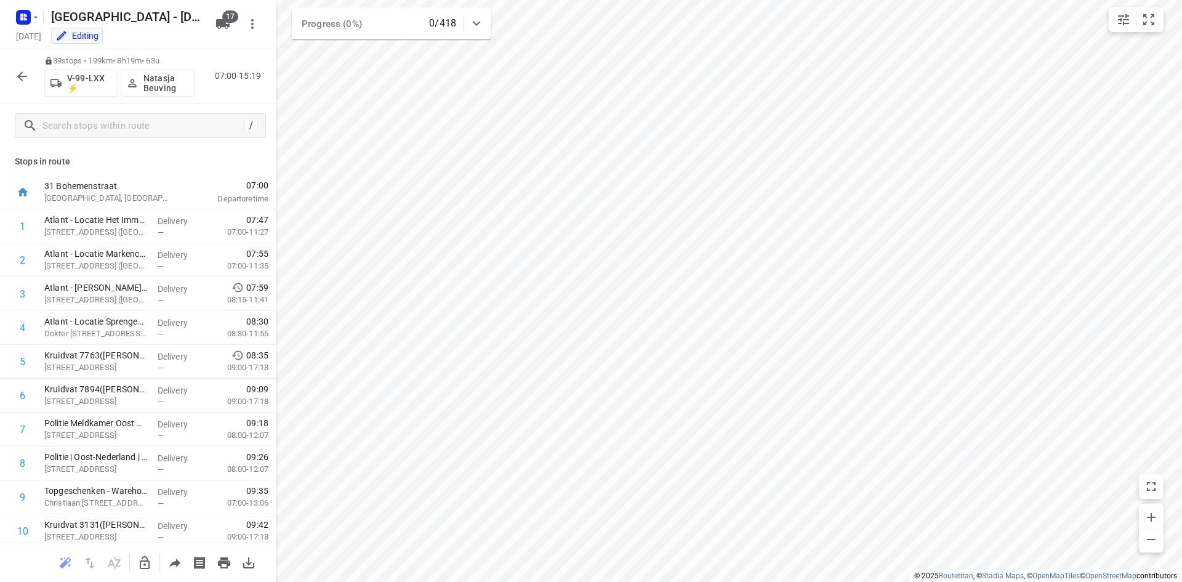
click at [22, 74] on icon "button" at bounding box center [22, 76] width 15 height 15
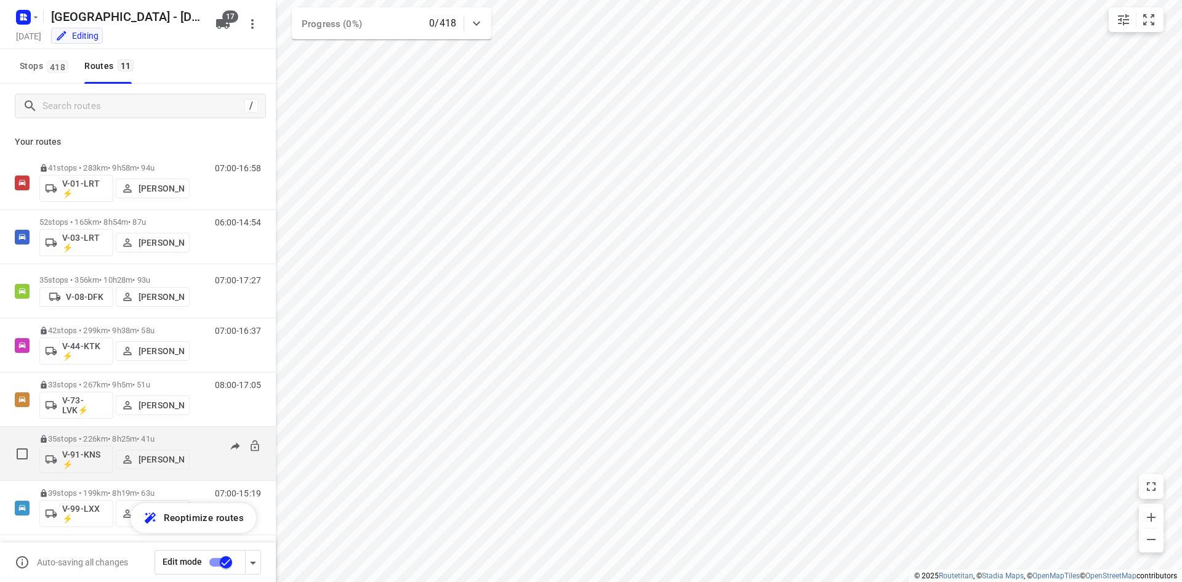
click at [199, 441] on div "08:00-16:25" at bounding box center [230, 456] width 62 height 45
click at [175, 435] on p "35 stops • 226km • 8h25m • 41u" at bounding box center [114, 438] width 150 height 9
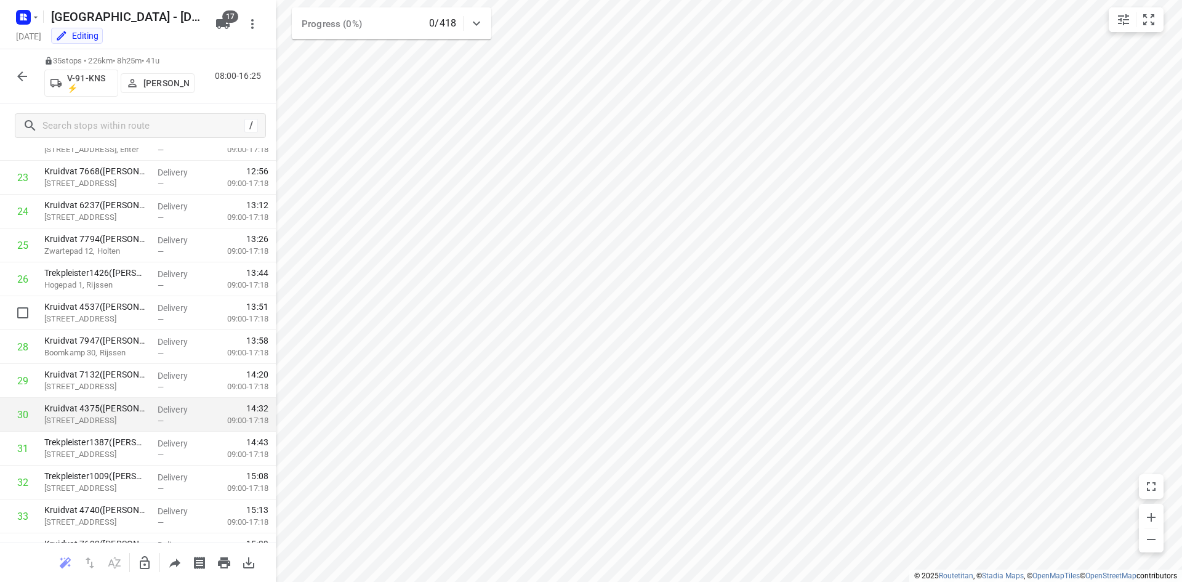
scroll to position [886, 0]
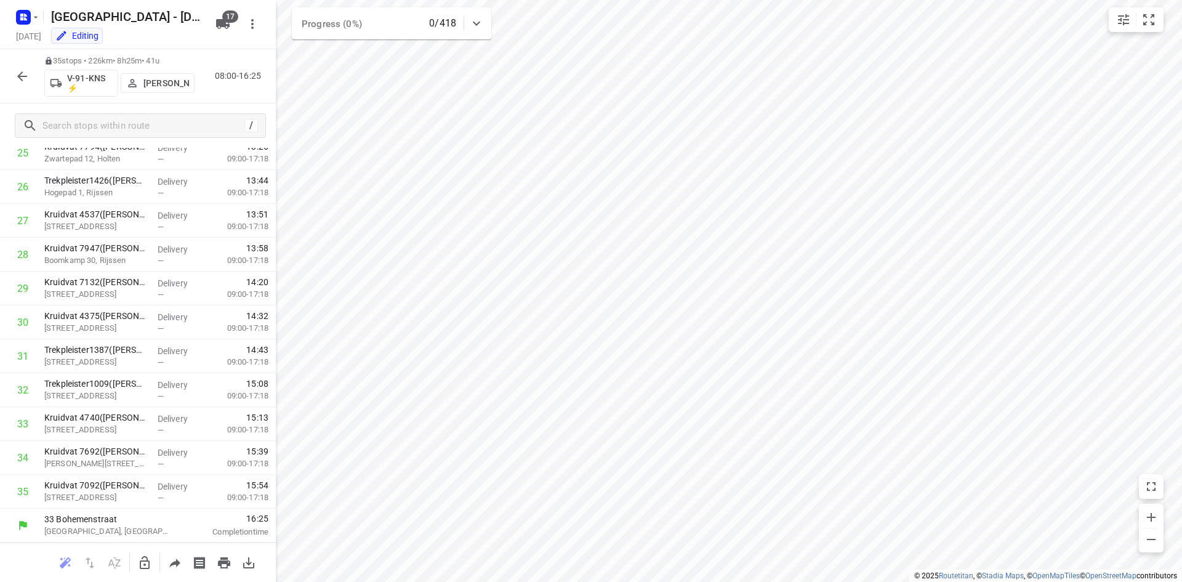
click at [24, 74] on icon "button" at bounding box center [22, 76] width 15 height 15
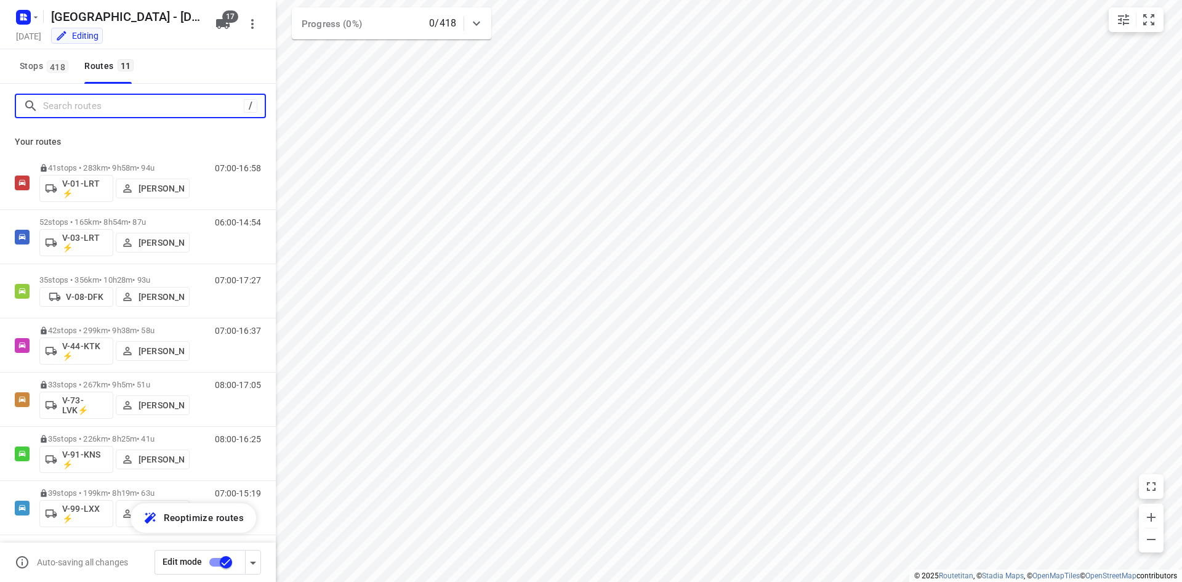
click at [95, 104] on input "Search routes" at bounding box center [143, 106] width 201 height 19
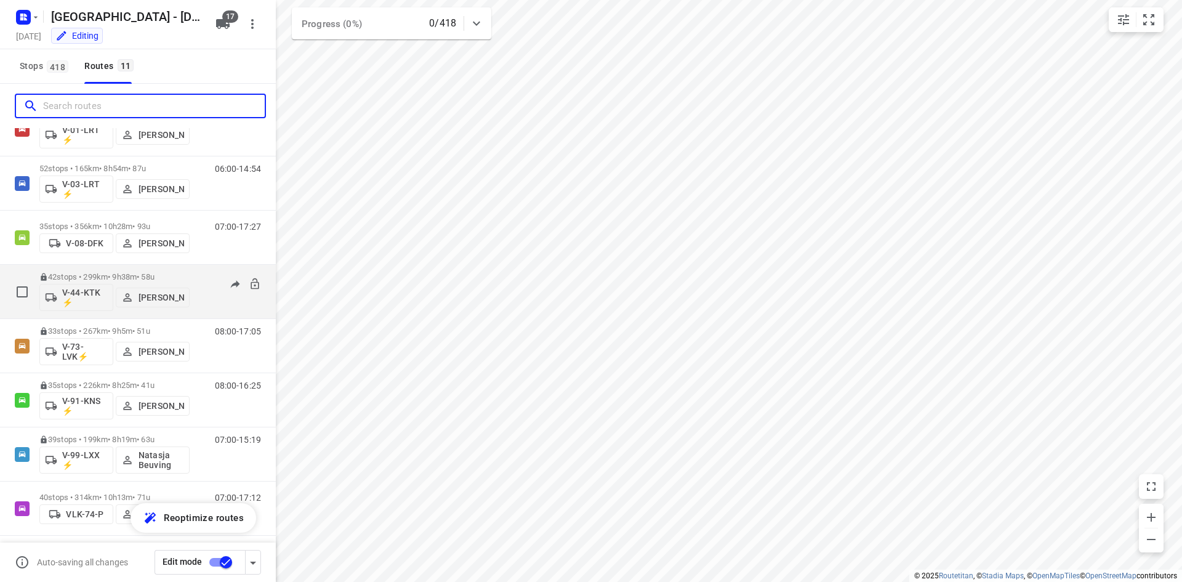
scroll to position [123, 0]
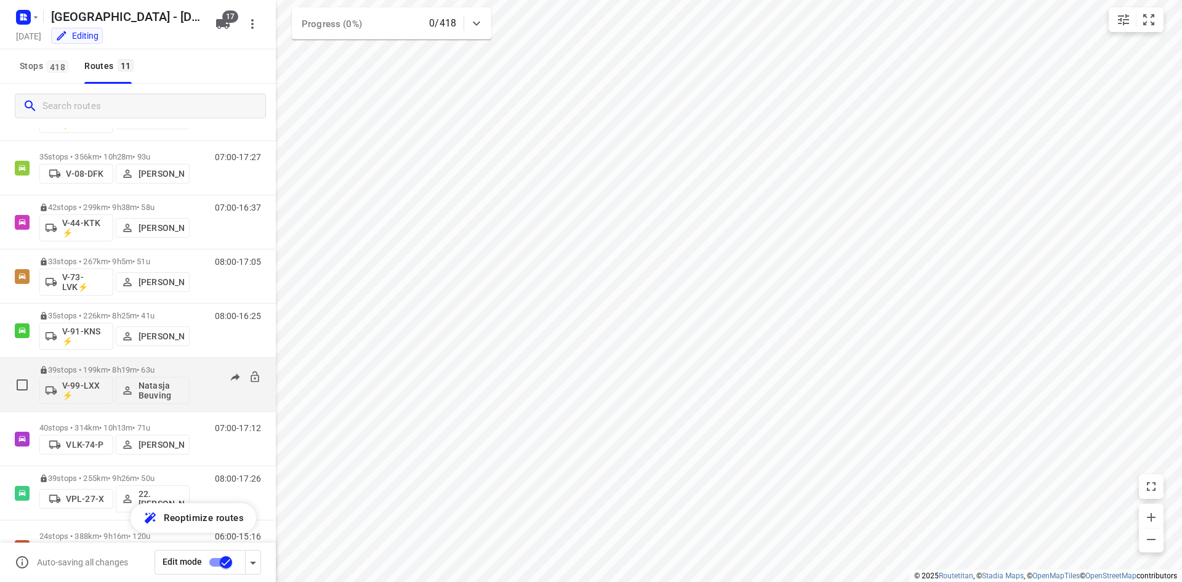
click at [199, 366] on div "07:00-15:19" at bounding box center [230, 387] width 62 height 45
click at [186, 364] on div "39 stops • 199km • 8h19m • 63u V-99-LXX ⚡ Natasja Beuving" at bounding box center [114, 384] width 150 height 51
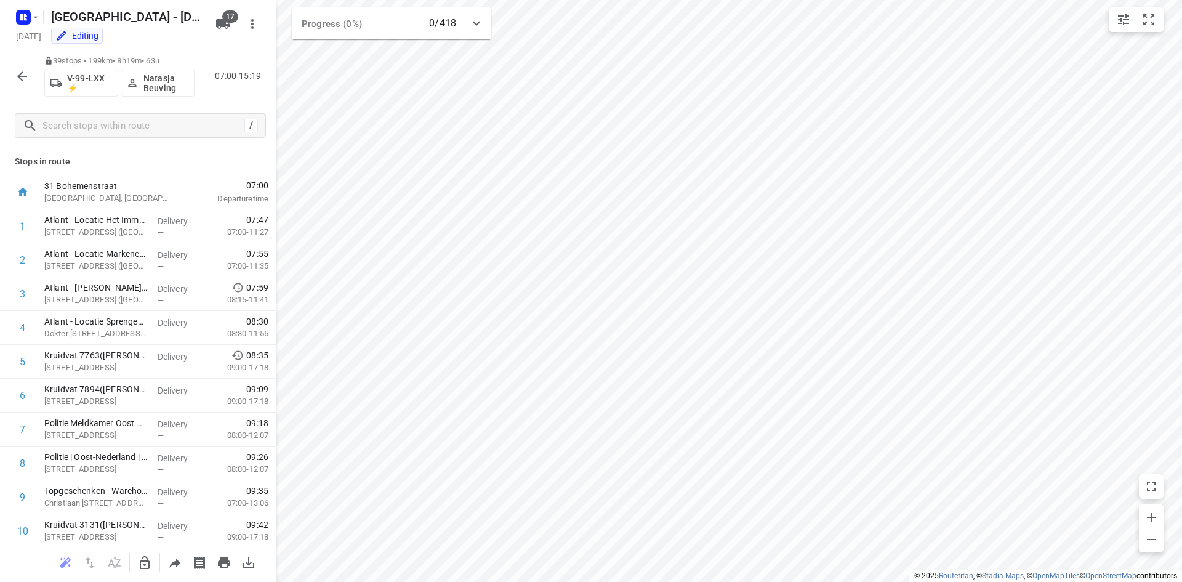
click at [24, 78] on icon "button" at bounding box center [22, 76] width 15 height 15
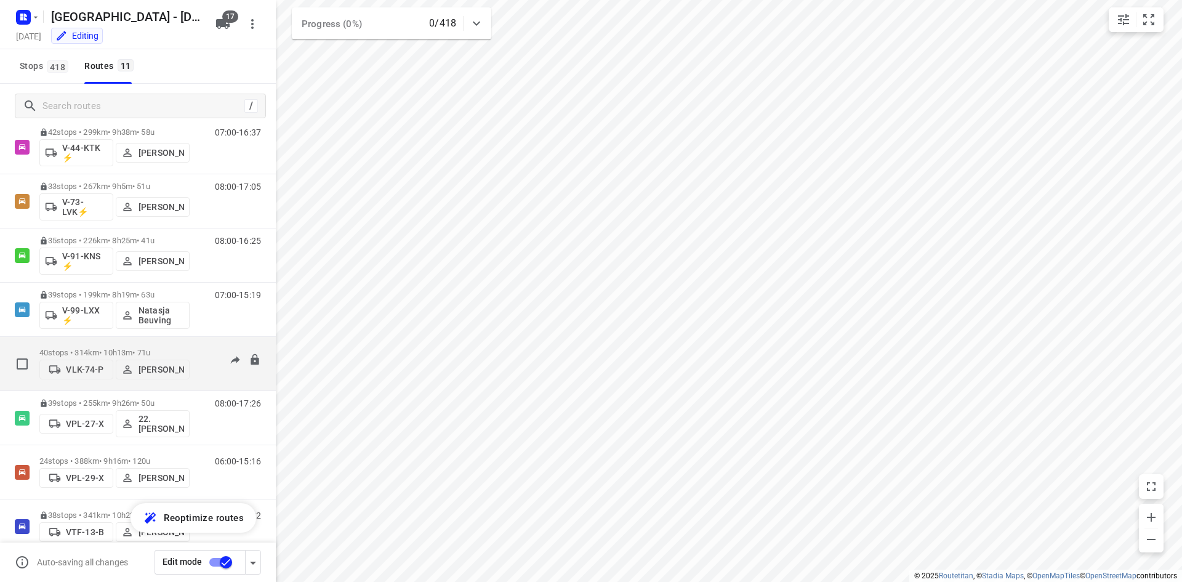
scroll to position [222, 0]
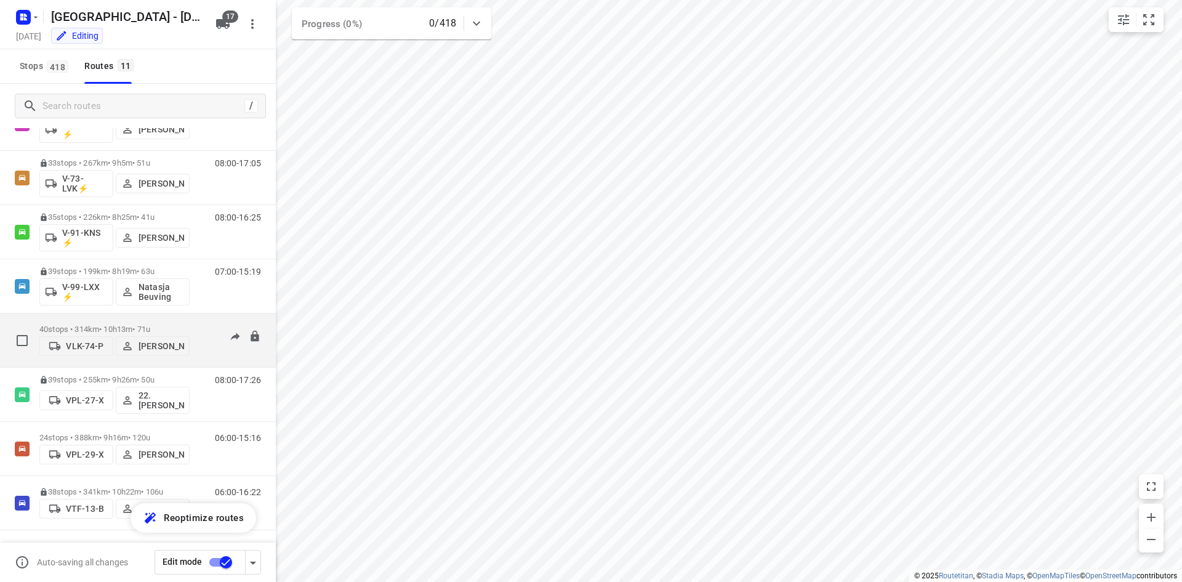
click at [192, 320] on div "40 stops • 314km • 10h13m • 71u VLK-74-P Harco Wattimena 07:00-17:12" at bounding box center [157, 340] width 236 height 44
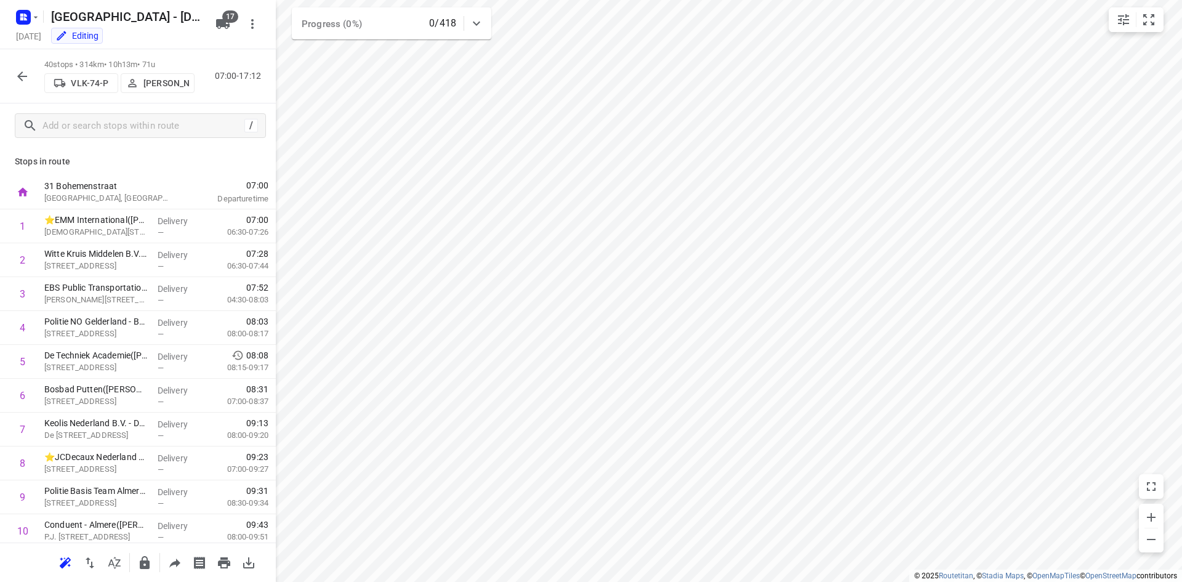
click at [23, 74] on icon "button" at bounding box center [22, 76] width 15 height 15
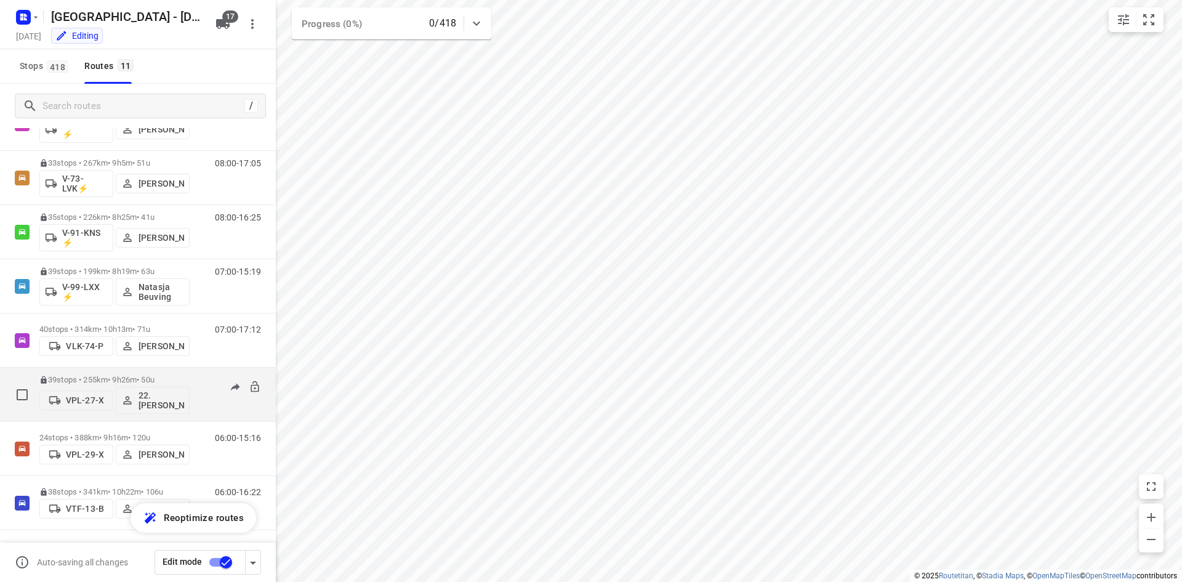
click at [215, 403] on div "08:00-17:26" at bounding box center [230, 397] width 62 height 45
click at [188, 373] on div "39 stops • 255km • 9h26m • 50u VPL-27-X 22. Franky Tahamata" at bounding box center [114, 394] width 150 height 51
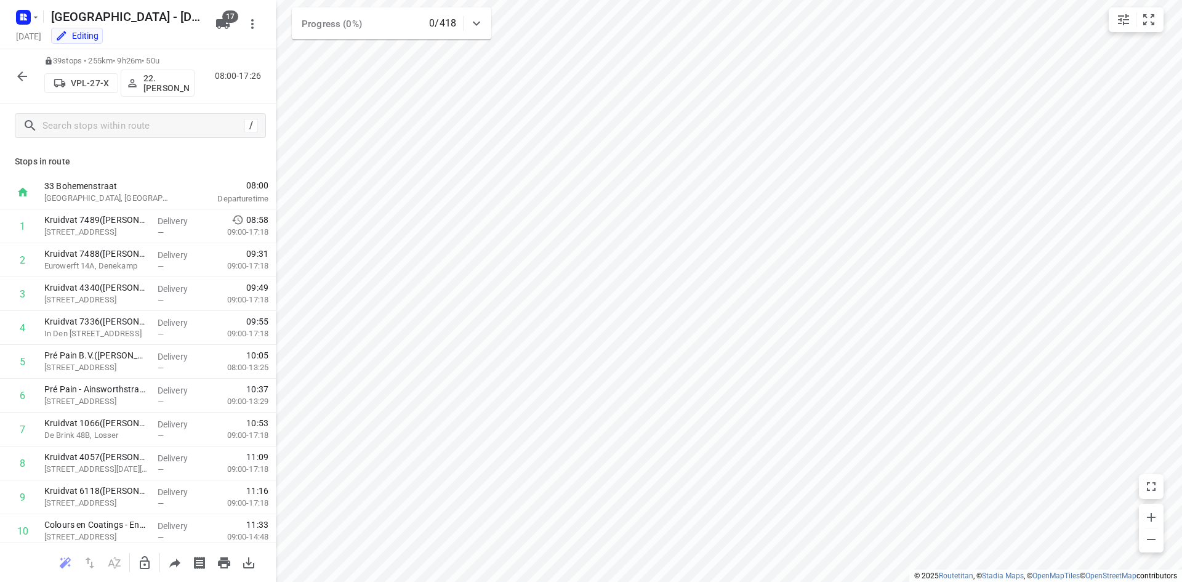
click at [15, 76] on icon "button" at bounding box center [22, 76] width 15 height 15
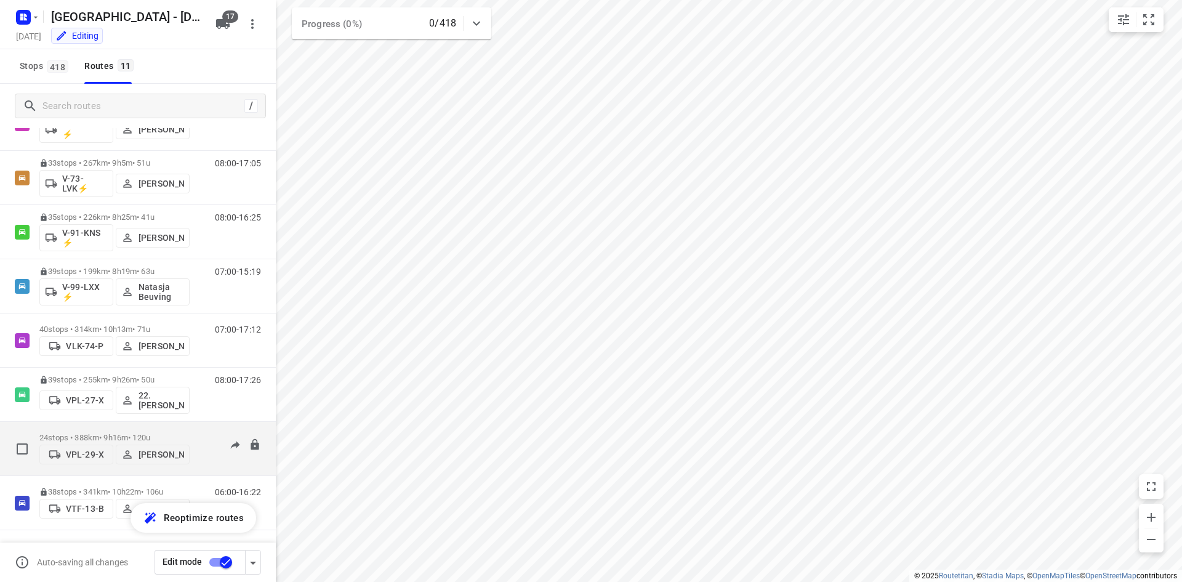
click at [177, 427] on div "24 stops • 388km • 9h16m • 120u VPL-29-X Hans Oosterink" at bounding box center [114, 449] width 150 height 44
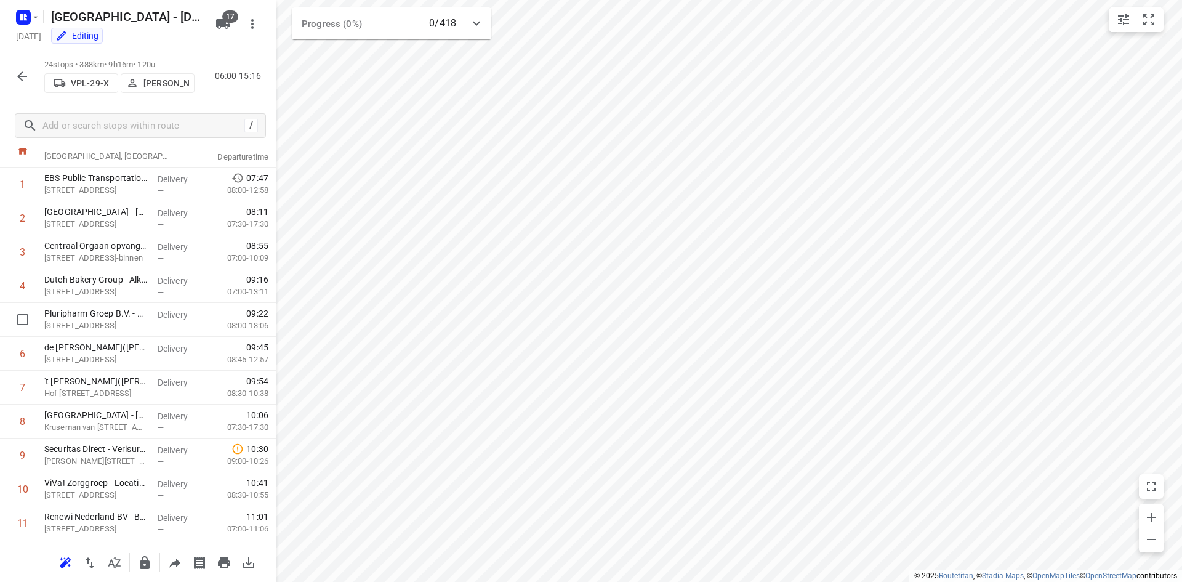
scroll to position [62, 0]
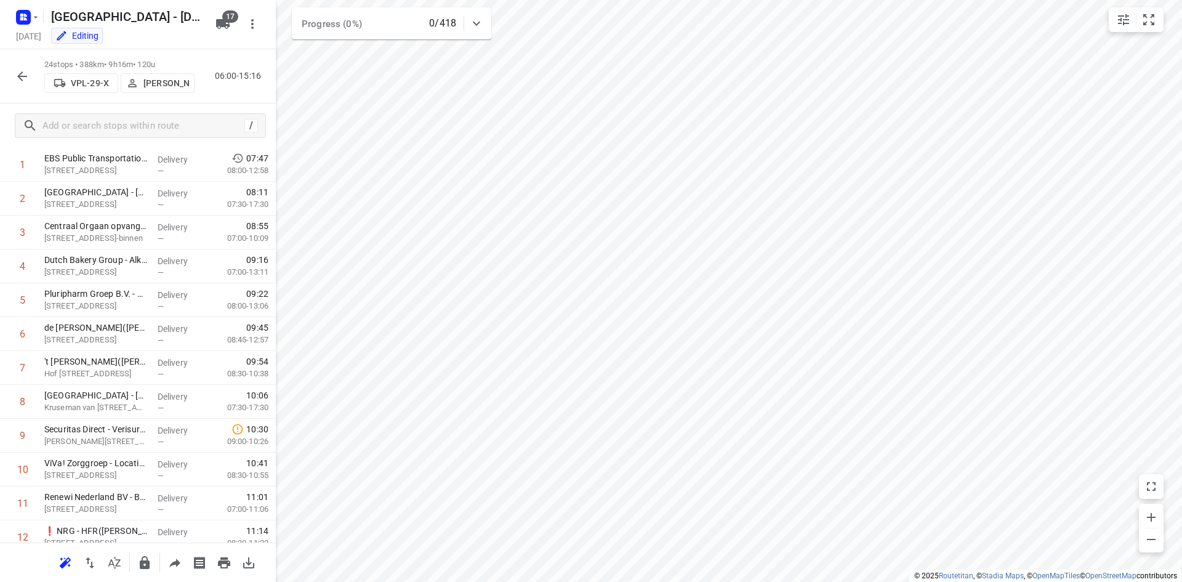
click at [21, 76] on icon "button" at bounding box center [22, 76] width 10 height 10
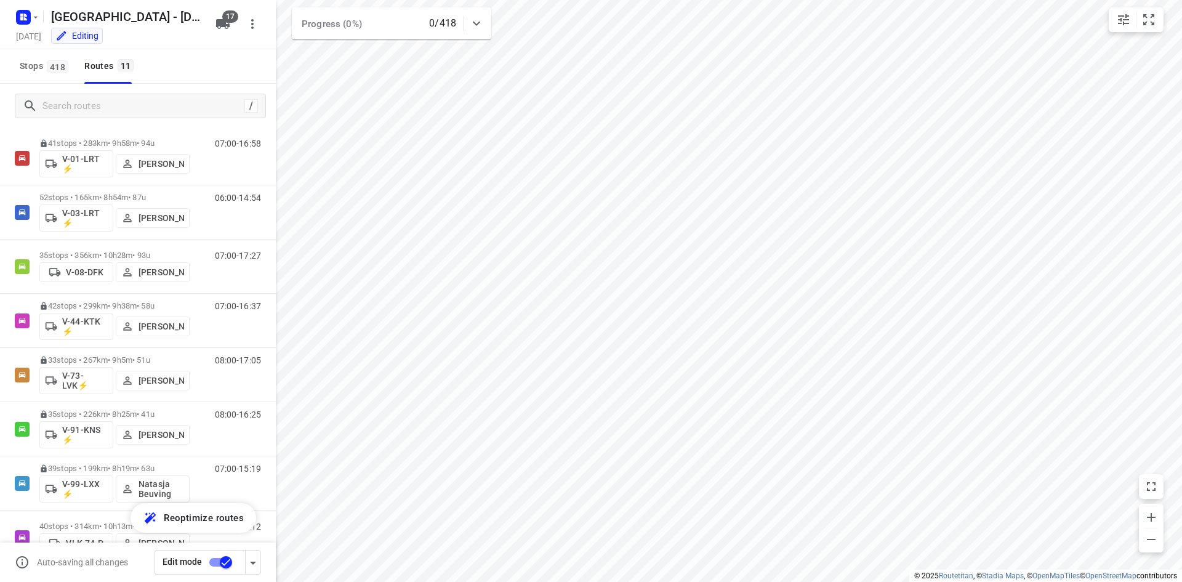
scroll to position [222, 0]
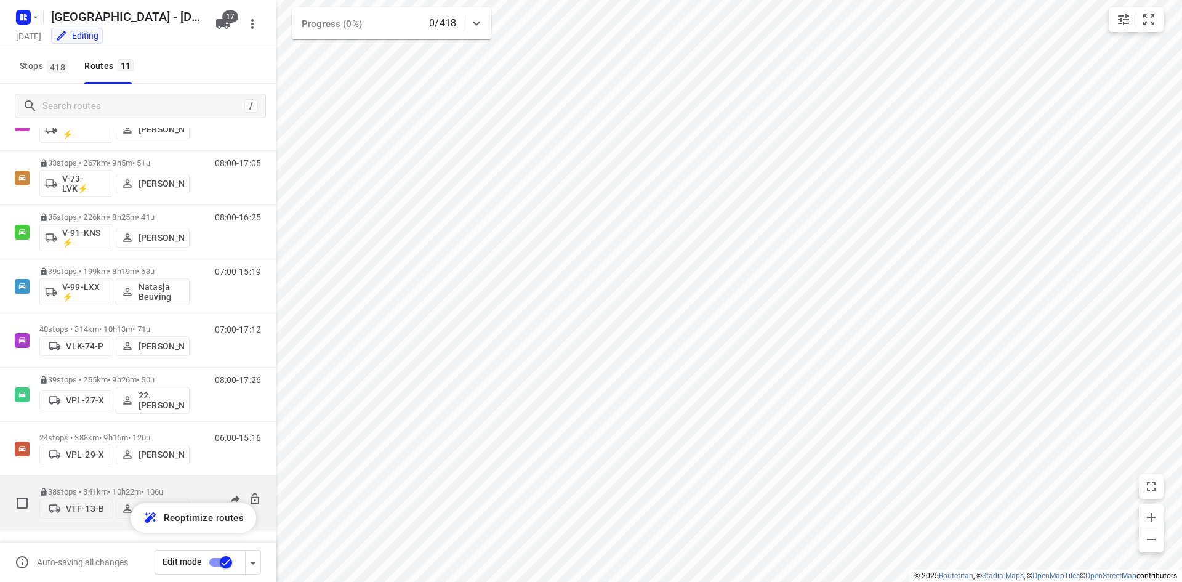
click at [199, 487] on div "06:00-16:22" at bounding box center [230, 506] width 62 height 38
click at [186, 490] on p "38 stops • 341km • 10h22m • 106u" at bounding box center [114, 491] width 150 height 9
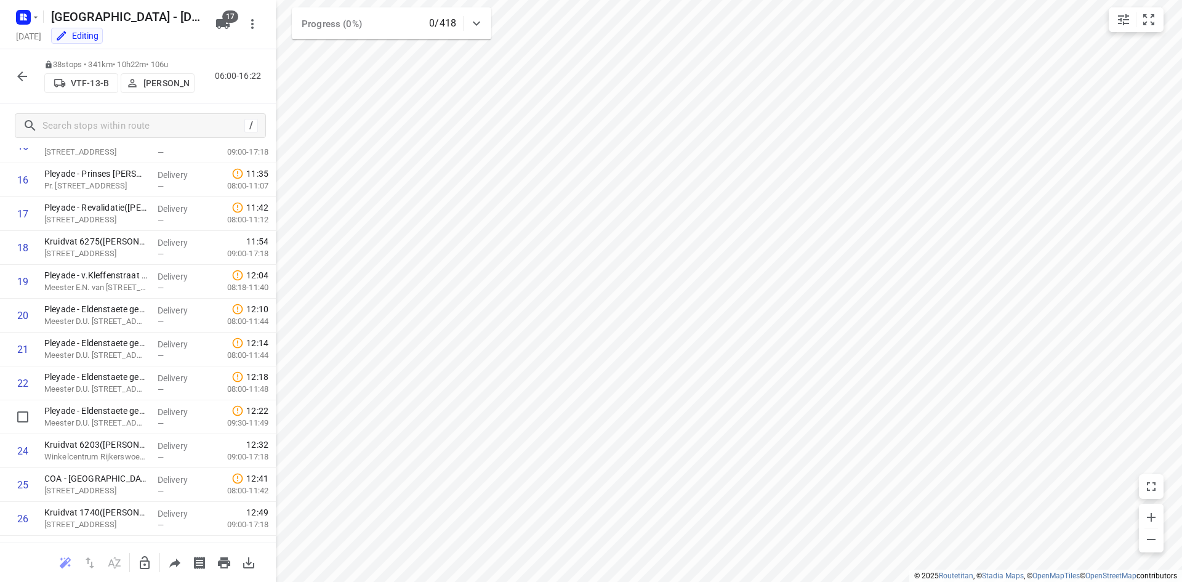
scroll to position [987, 0]
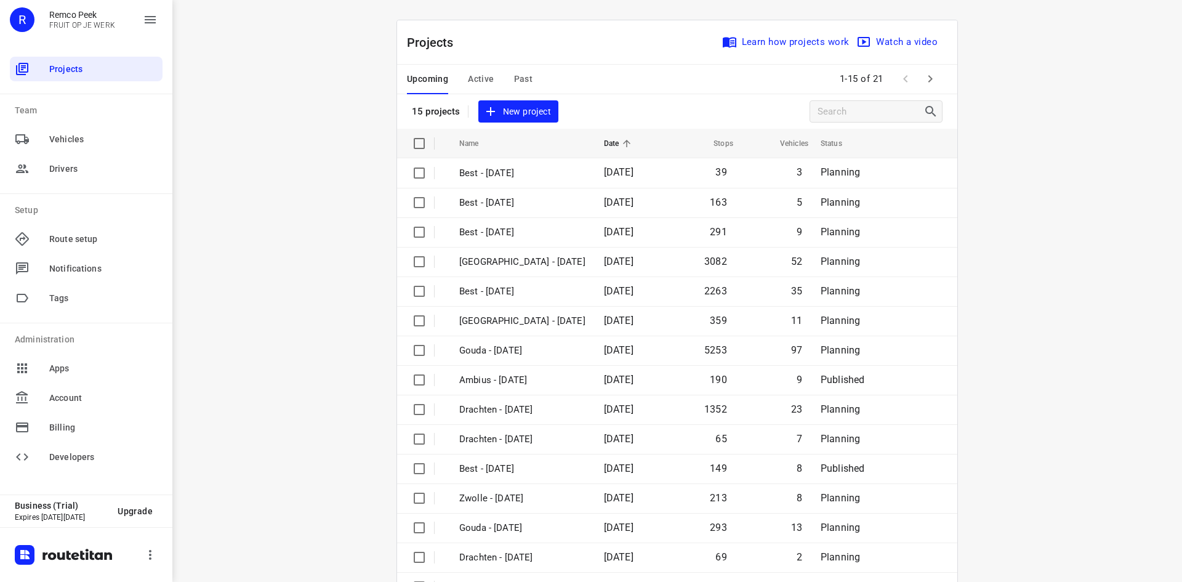
click at [520, 73] on span "Past" at bounding box center [523, 78] width 19 height 15
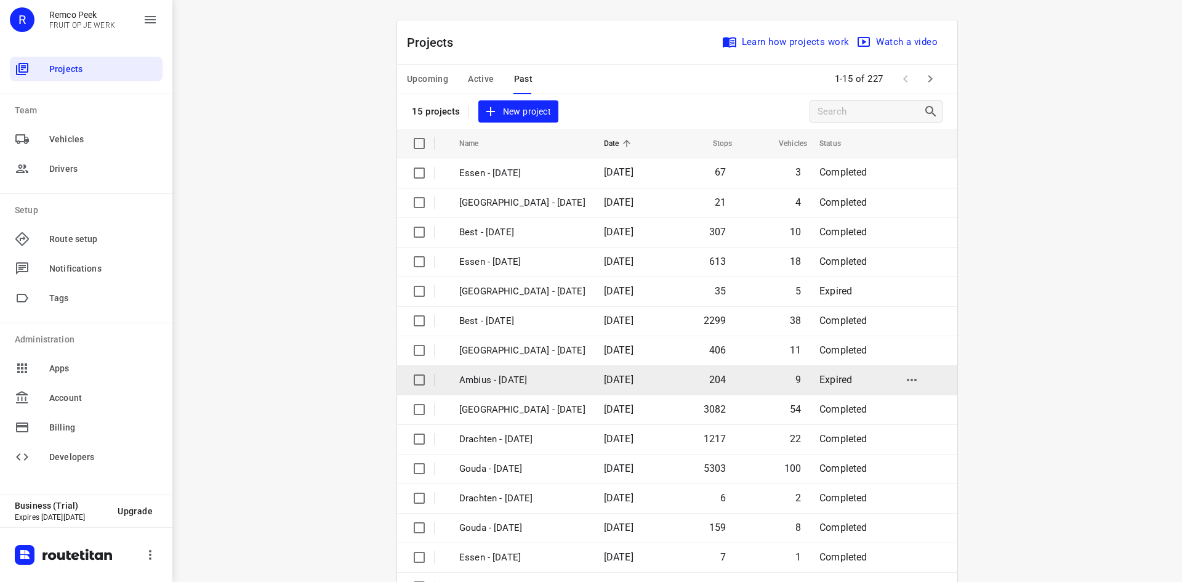
scroll to position [41, 0]
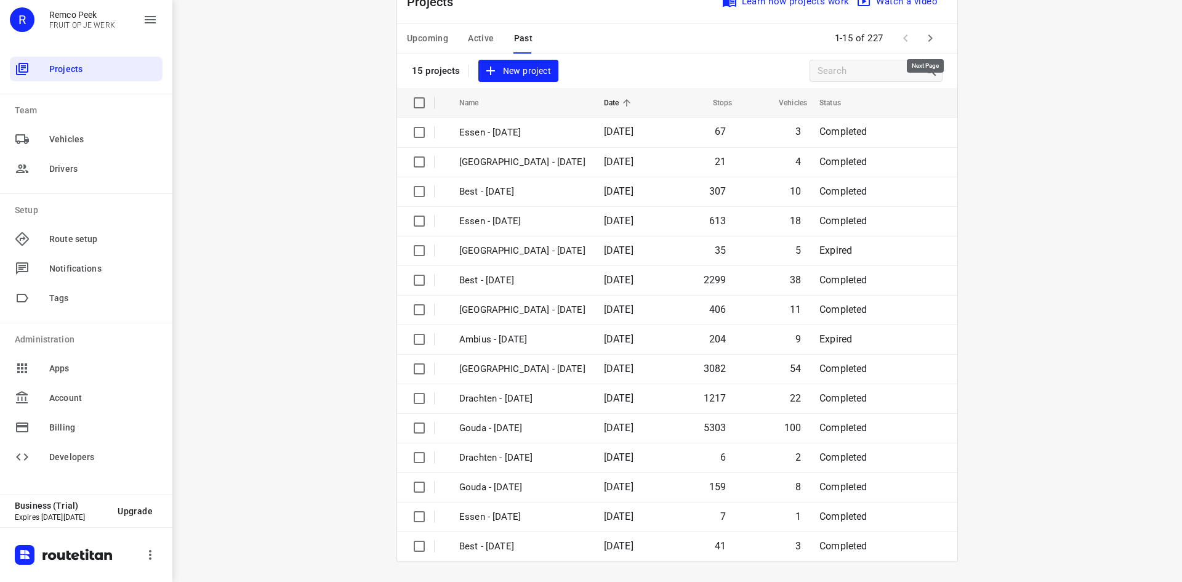
click at [929, 39] on icon "button" at bounding box center [930, 38] width 15 height 15
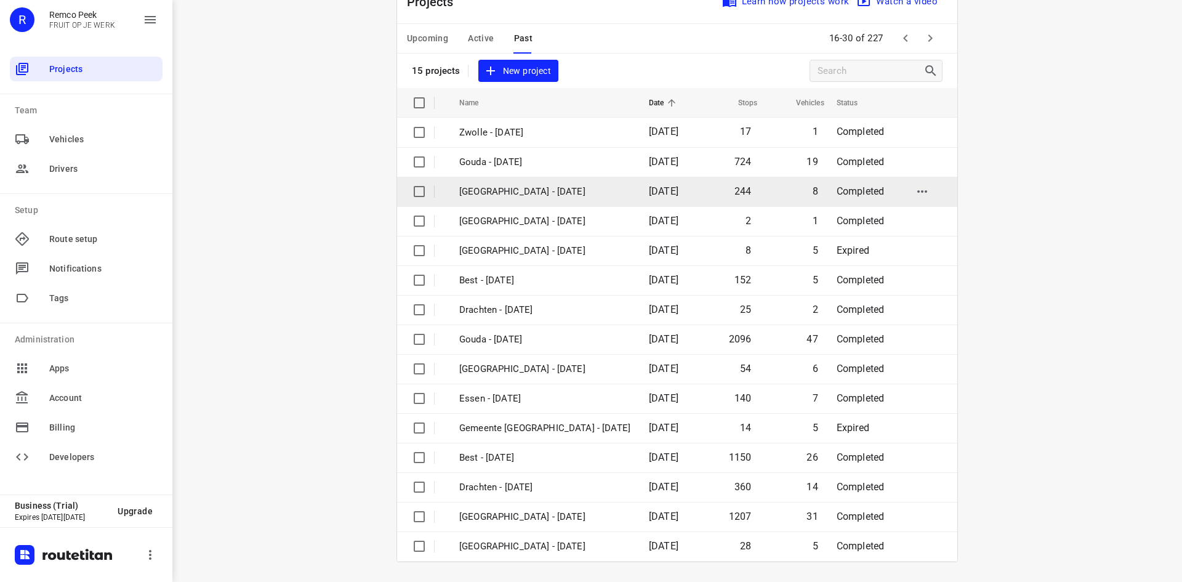
click at [528, 194] on p "[GEOGRAPHIC_DATA] - [DATE]" at bounding box center [544, 192] width 171 height 14
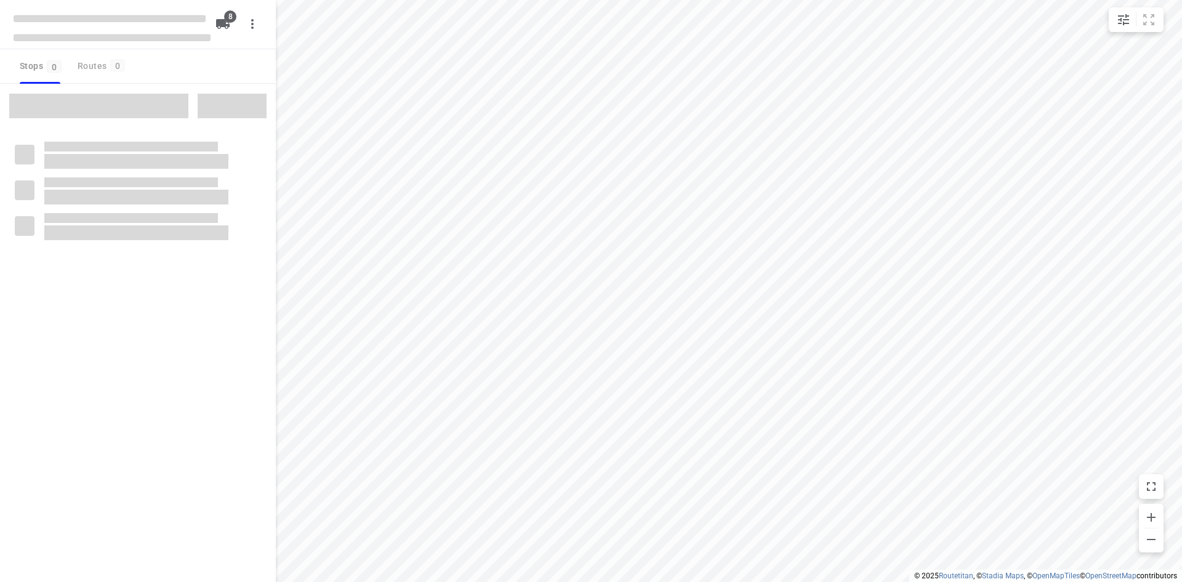
checkbox input "true"
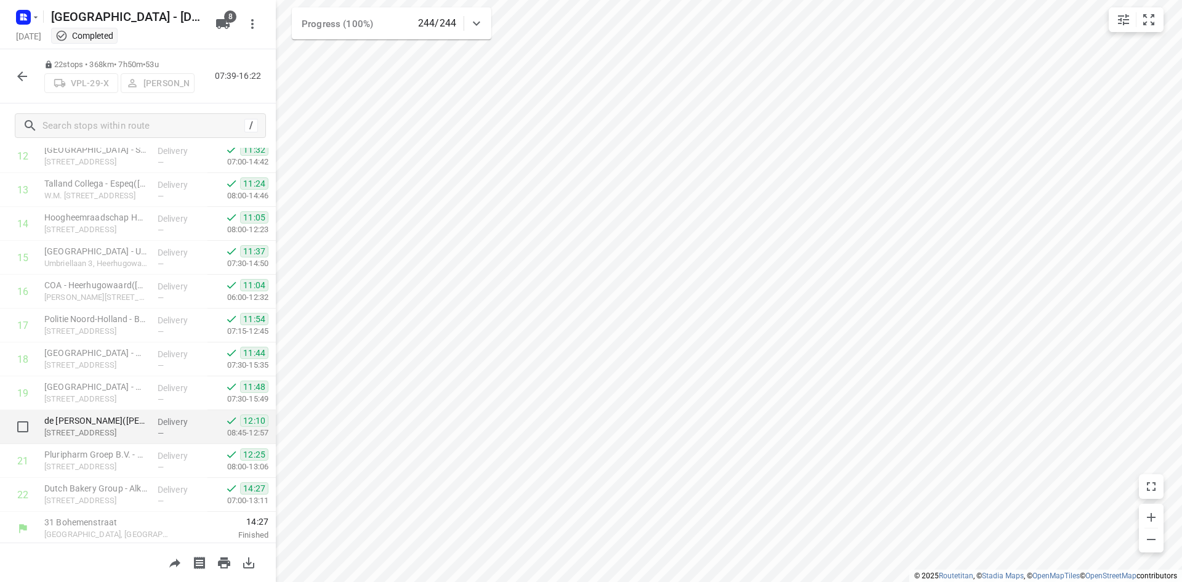
scroll to position [446, 0]
click at [25, 74] on icon "button" at bounding box center [22, 76] width 15 height 15
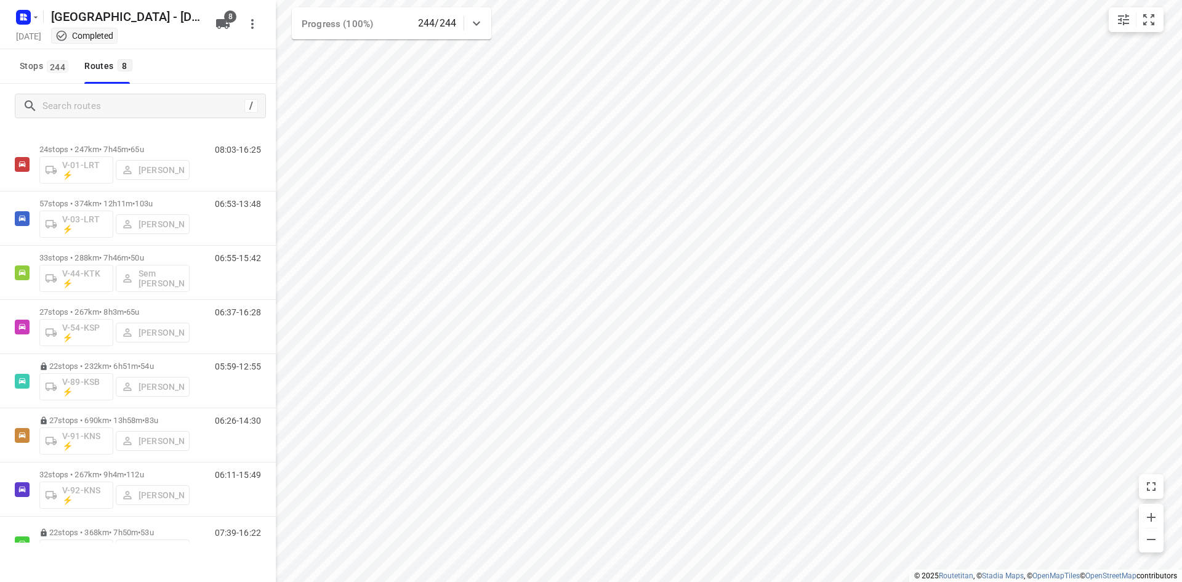
scroll to position [59, 0]
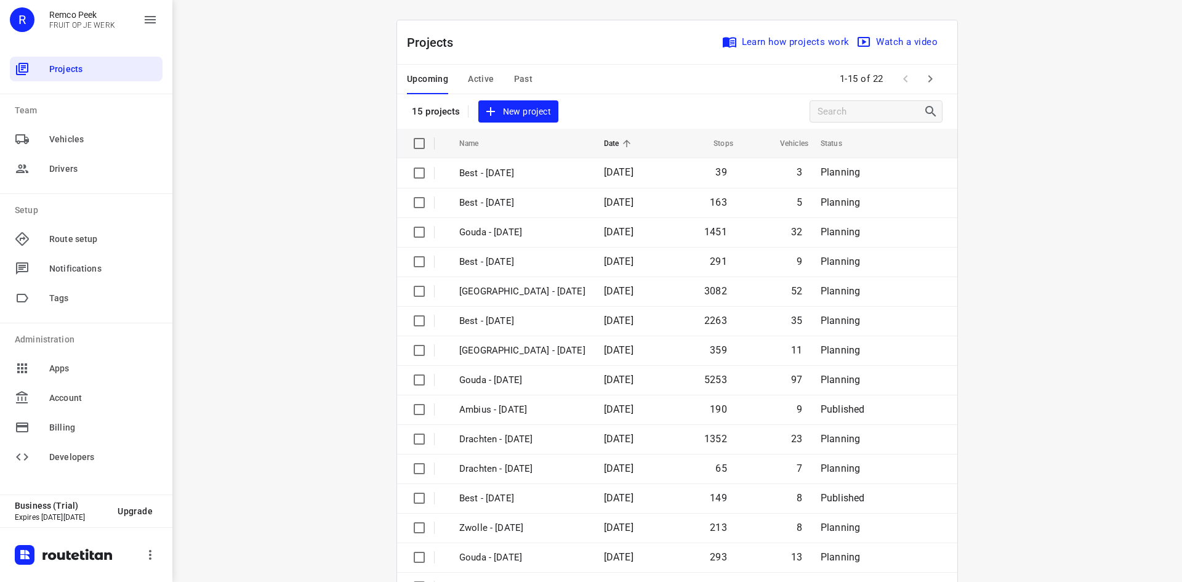
click at [588, 85] on div "Upcoming Active Past 1-15 of 22" at bounding box center [677, 80] width 560 height 30
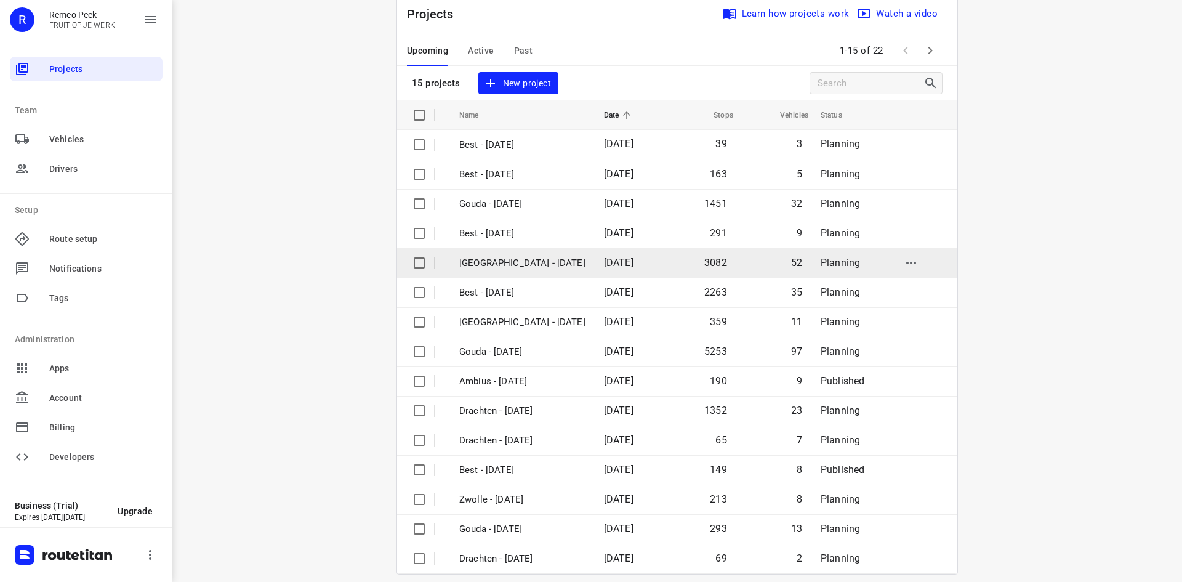
scroll to position [41, 0]
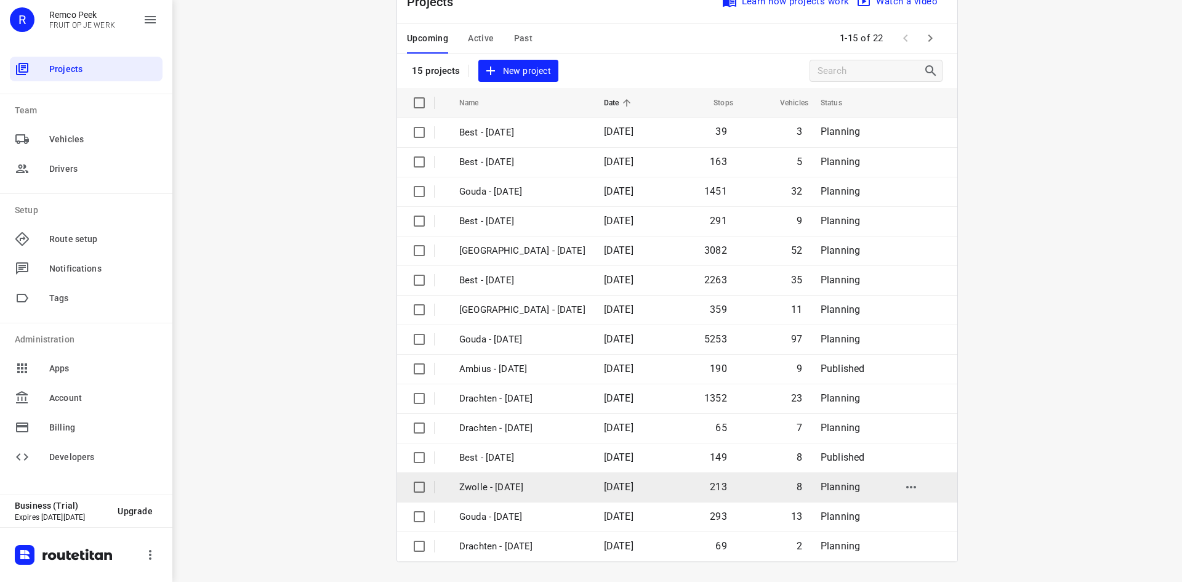
click at [523, 483] on p "Zwolle - [DATE]" at bounding box center [522, 487] width 126 height 14
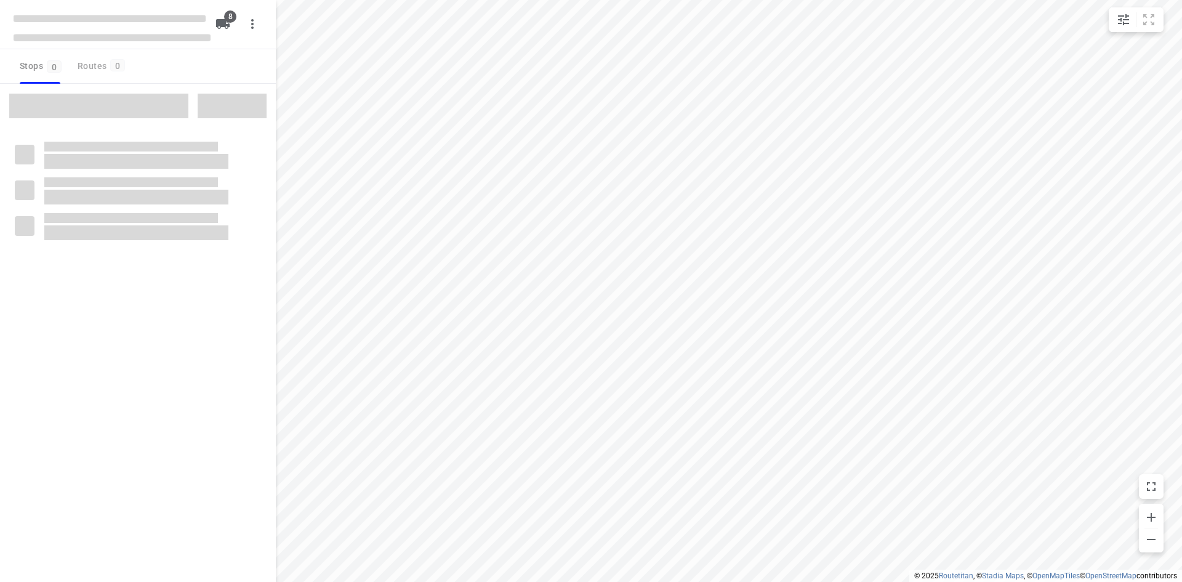
checkbox input "true"
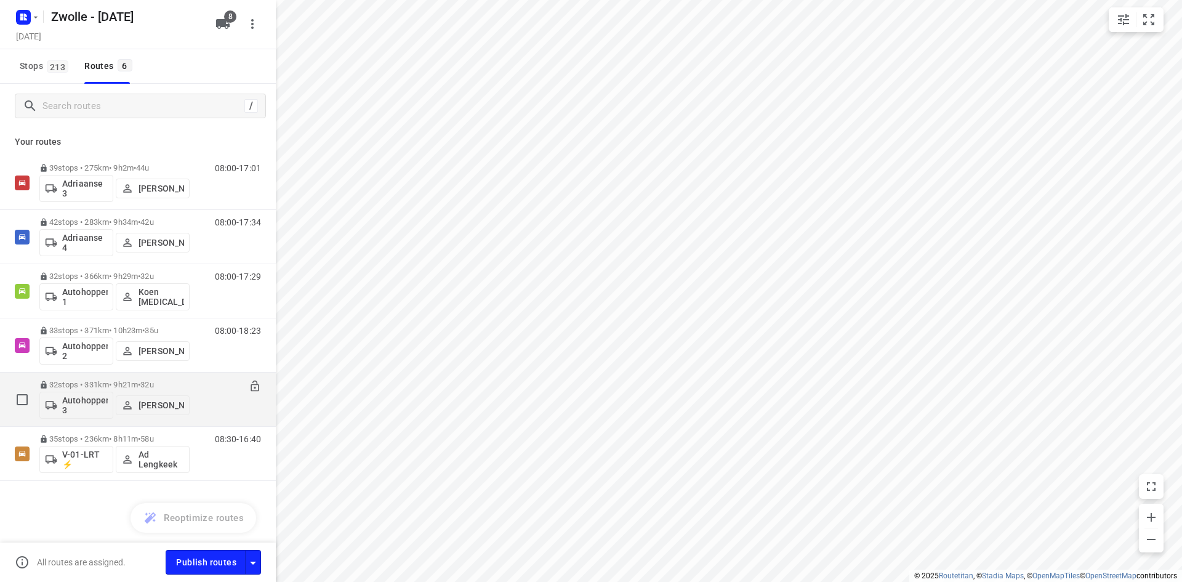
click at [209, 411] on div "08:00-17:20" at bounding box center [230, 402] width 62 height 45
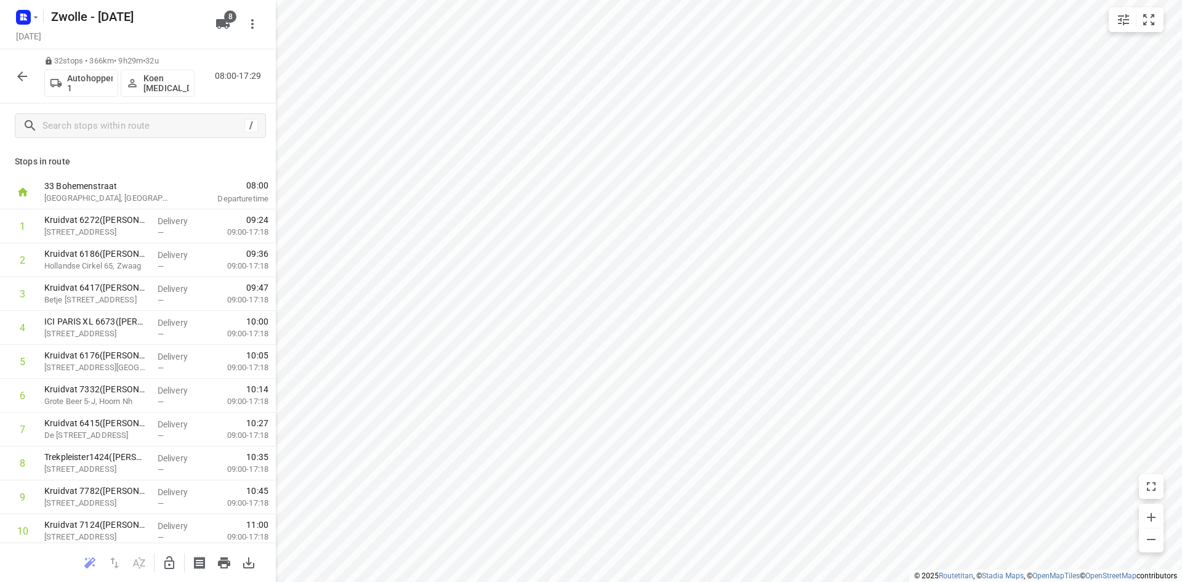
click at [166, 79] on p "Koen [MEDICAL_DATA]" at bounding box center [166, 83] width 46 height 20
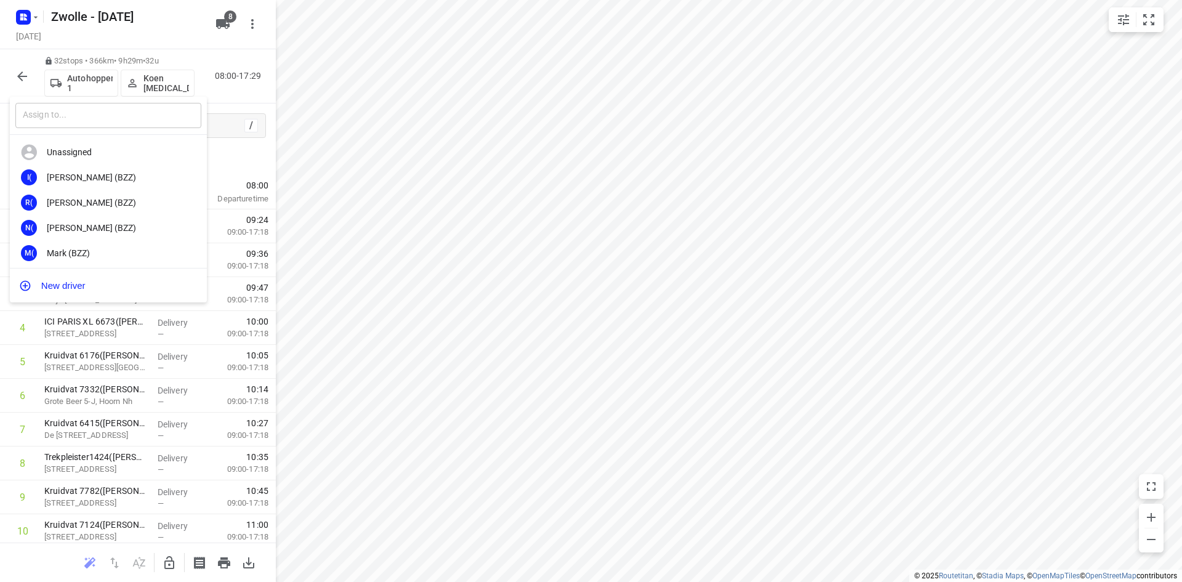
click at [138, 121] on input "text" at bounding box center [108, 115] width 186 height 25
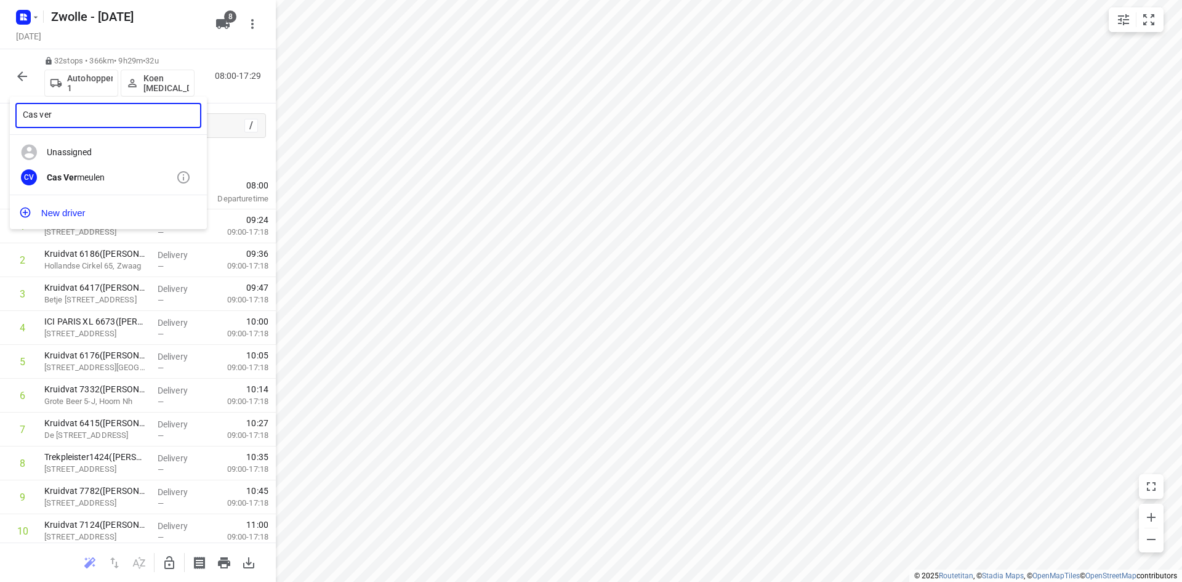
type input "Cas ver"
click at [101, 182] on div "Cas Ver meulen" at bounding box center [111, 177] width 129 height 10
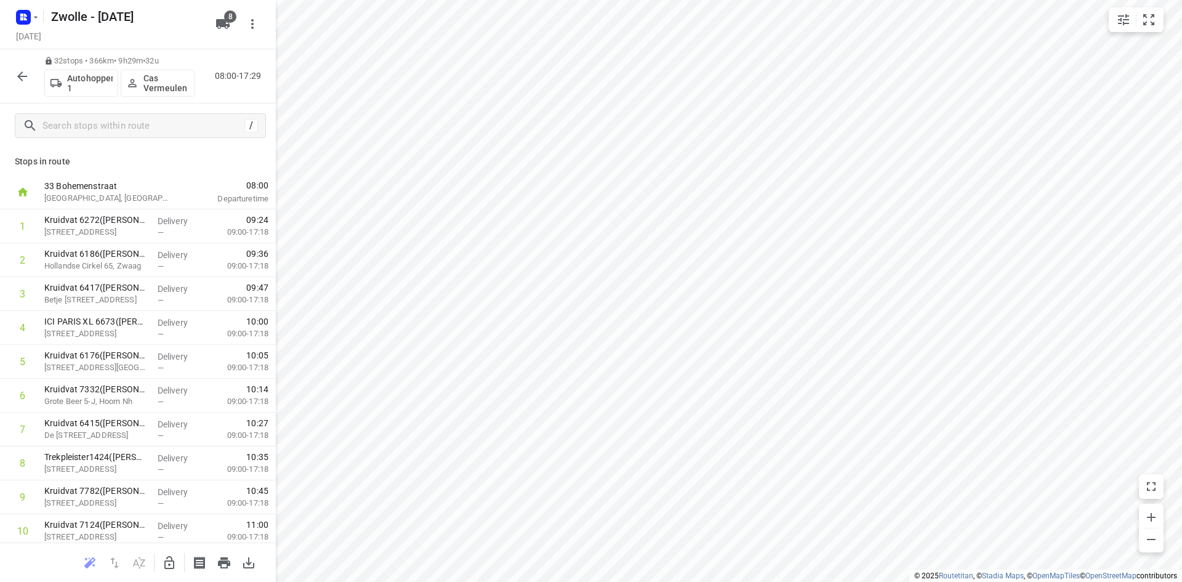
click at [24, 76] on icon "button" at bounding box center [22, 76] width 10 height 10
click at [162, 81] on p "[PERSON_NAME]" at bounding box center [166, 83] width 46 height 10
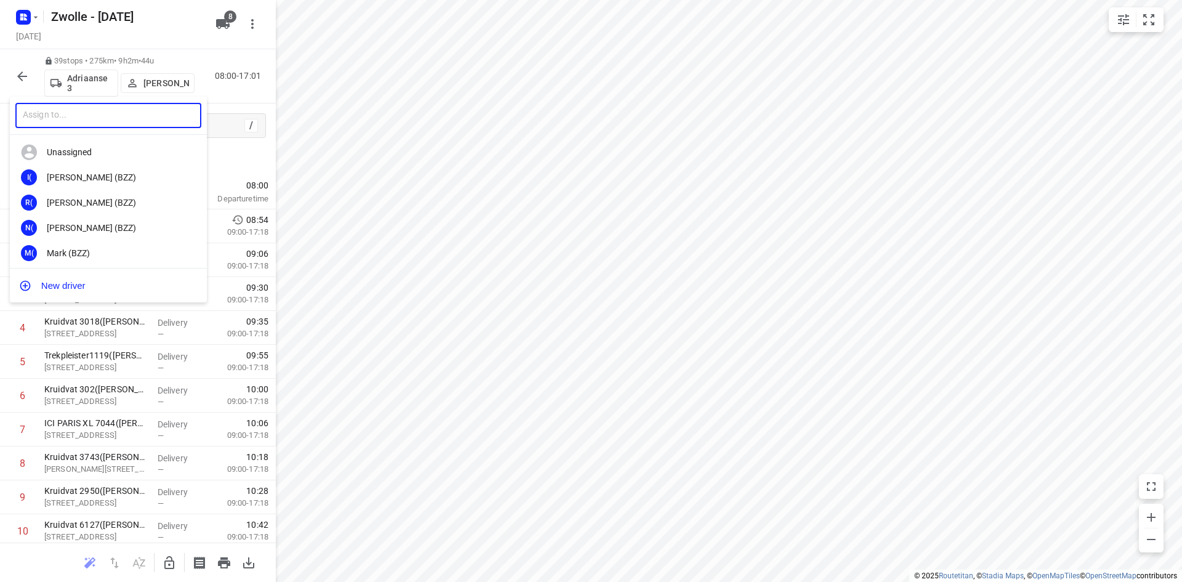
click at [103, 124] on input "text" at bounding box center [108, 115] width 186 height 25
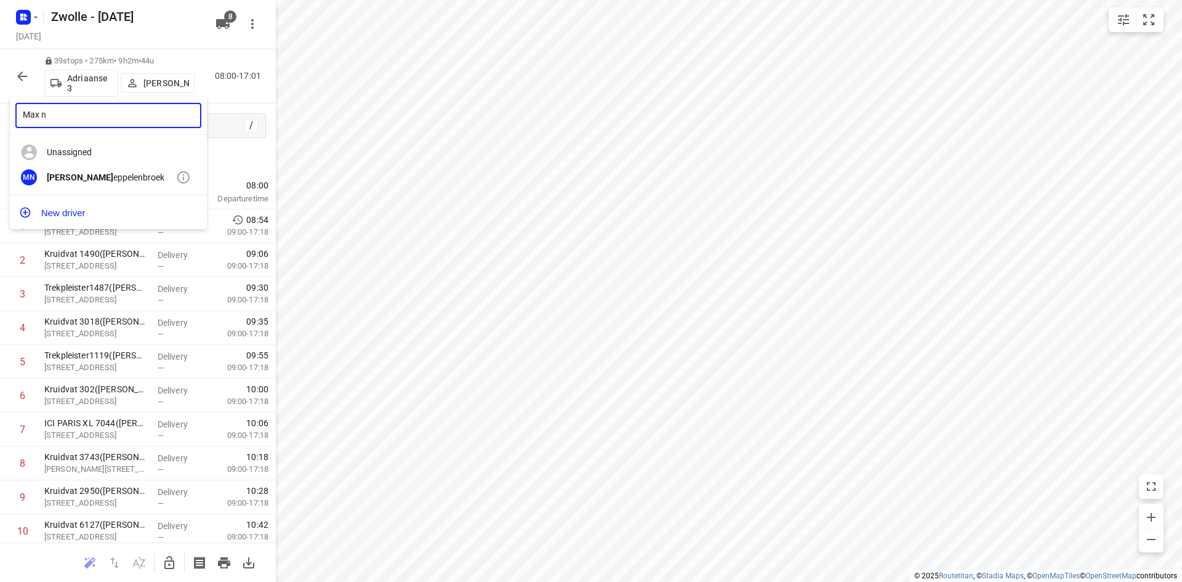
type input "Max n"
click at [92, 173] on div "Max N eppelenbroek" at bounding box center [111, 177] width 129 height 10
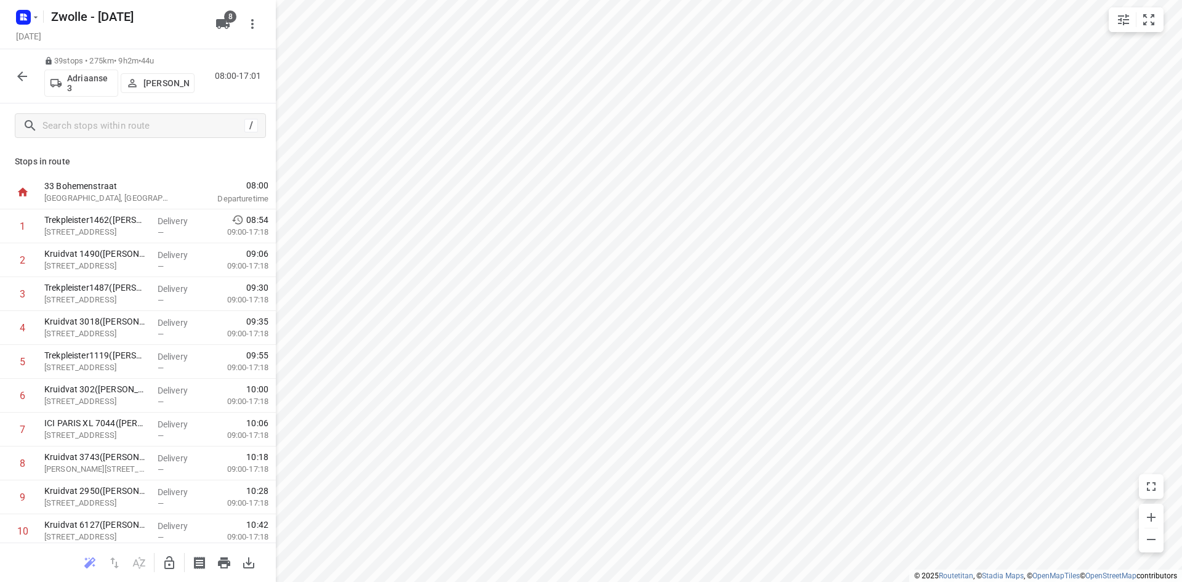
click at [22, 80] on icon "button" at bounding box center [22, 76] width 10 height 10
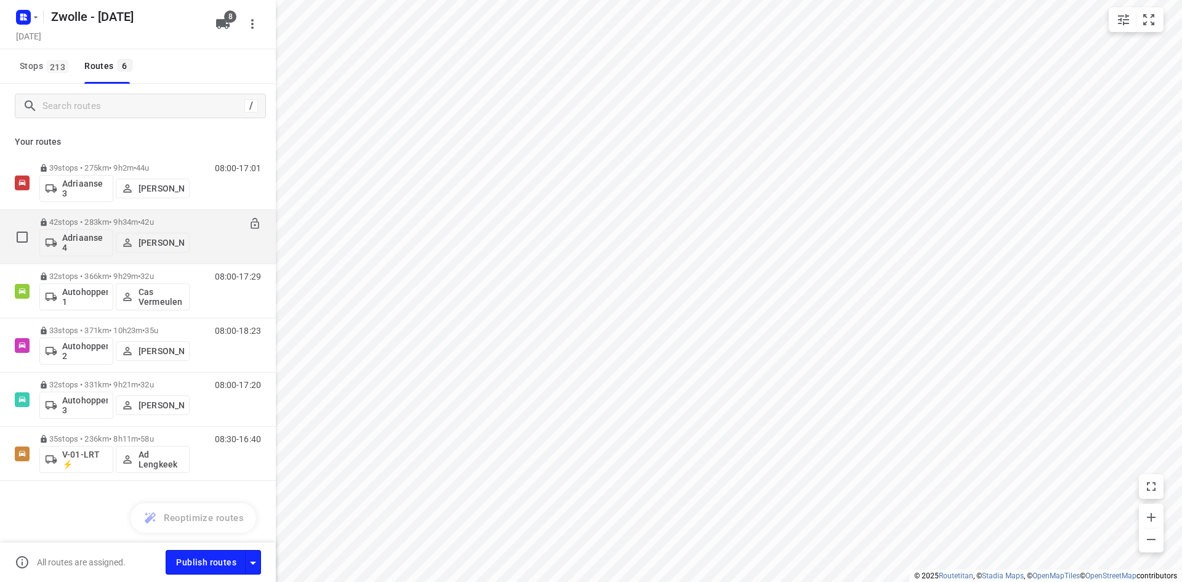
click at [199, 244] on div "42 stops • 283km • 9h34m • 42u Adriaanse 4 Arno Barneveld 08:00-17:34" at bounding box center [157, 236] width 236 height 51
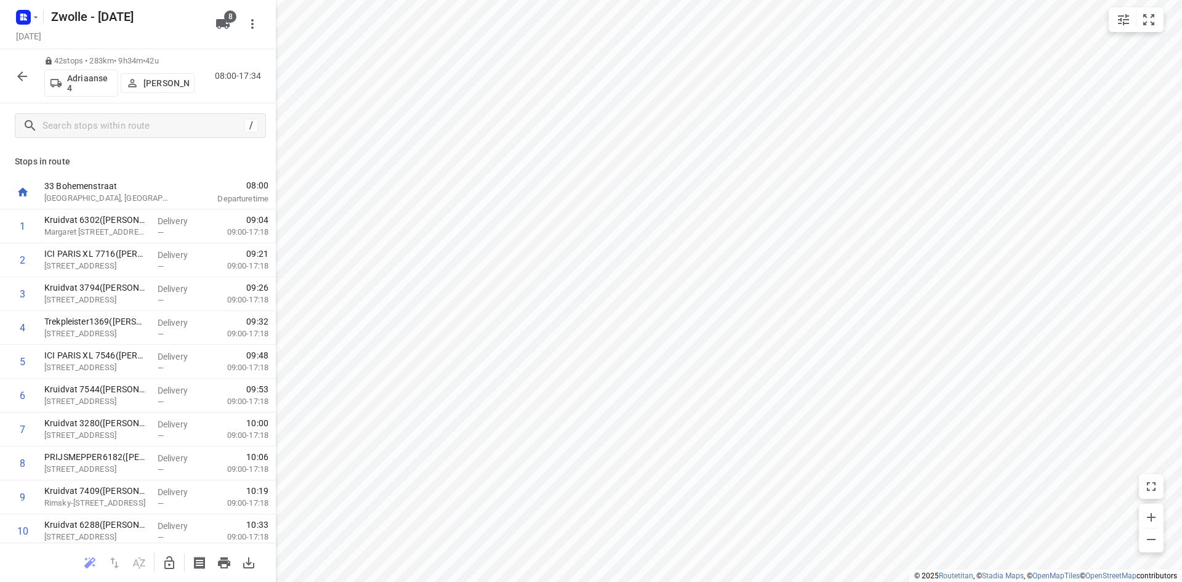
click at [23, 76] on icon "button" at bounding box center [22, 76] width 10 height 10
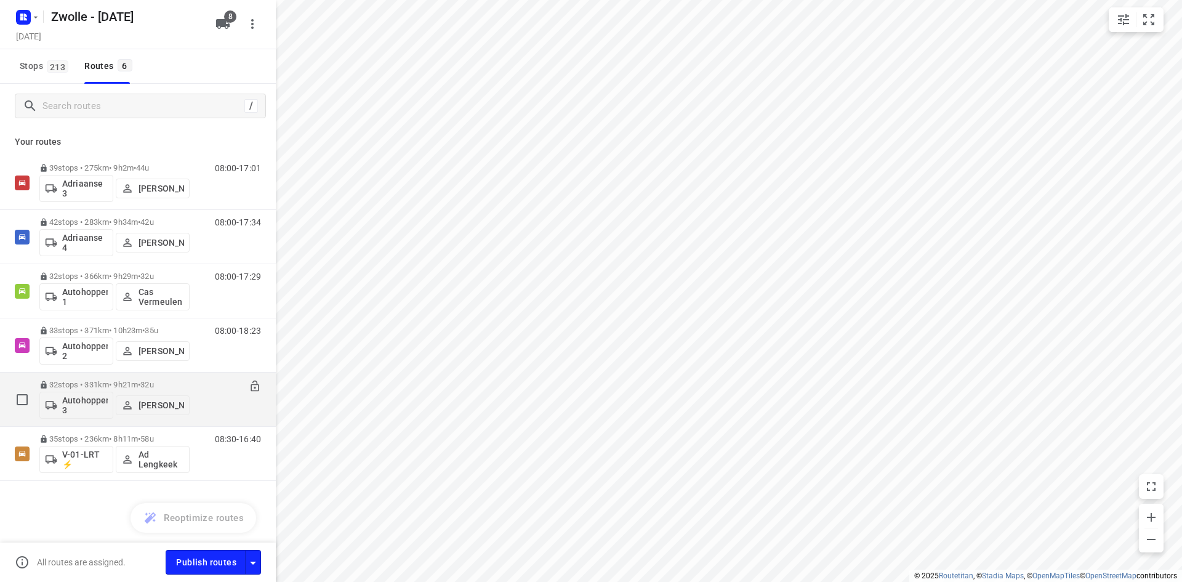
click at [209, 407] on div "08:00-17:20" at bounding box center [230, 402] width 62 height 45
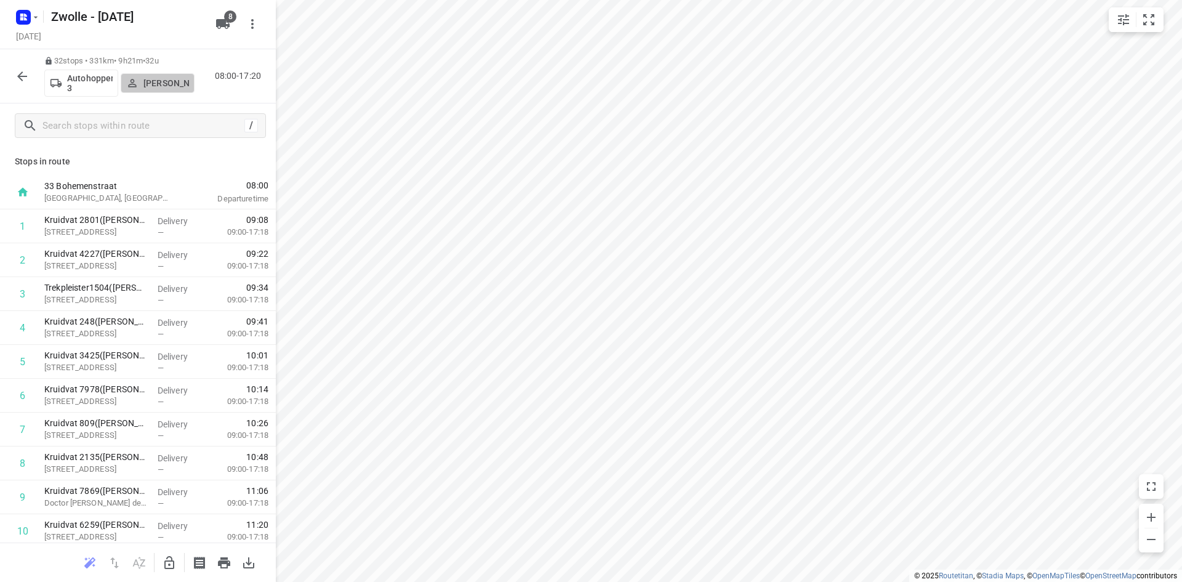
click at [170, 73] on button "[PERSON_NAME]" at bounding box center [158, 83] width 74 height 20
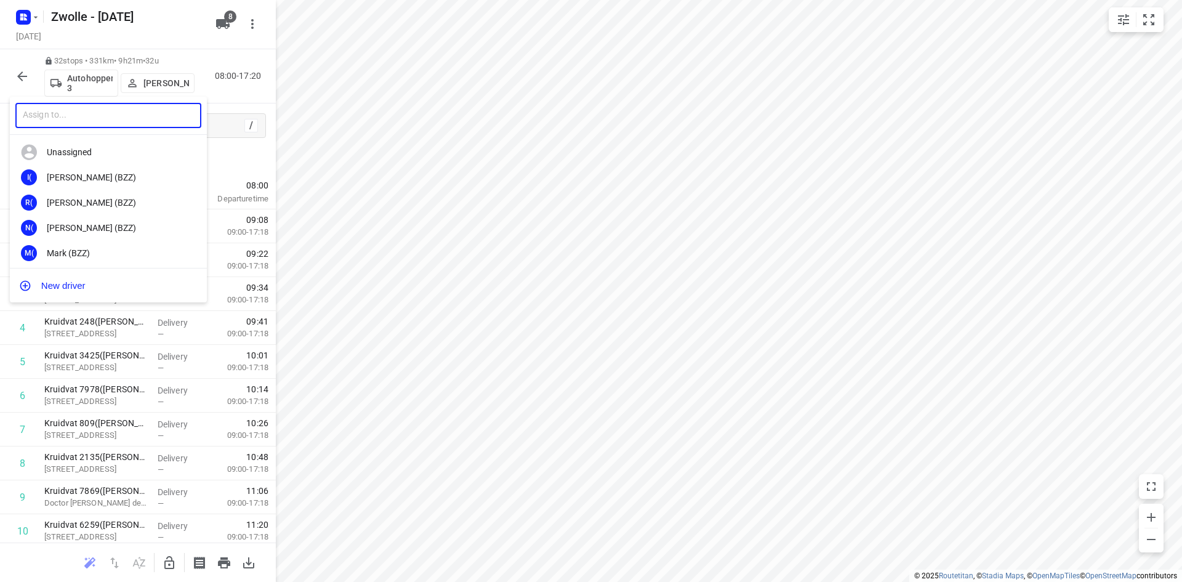
click at [126, 117] on input "text" at bounding box center [108, 115] width 186 height 25
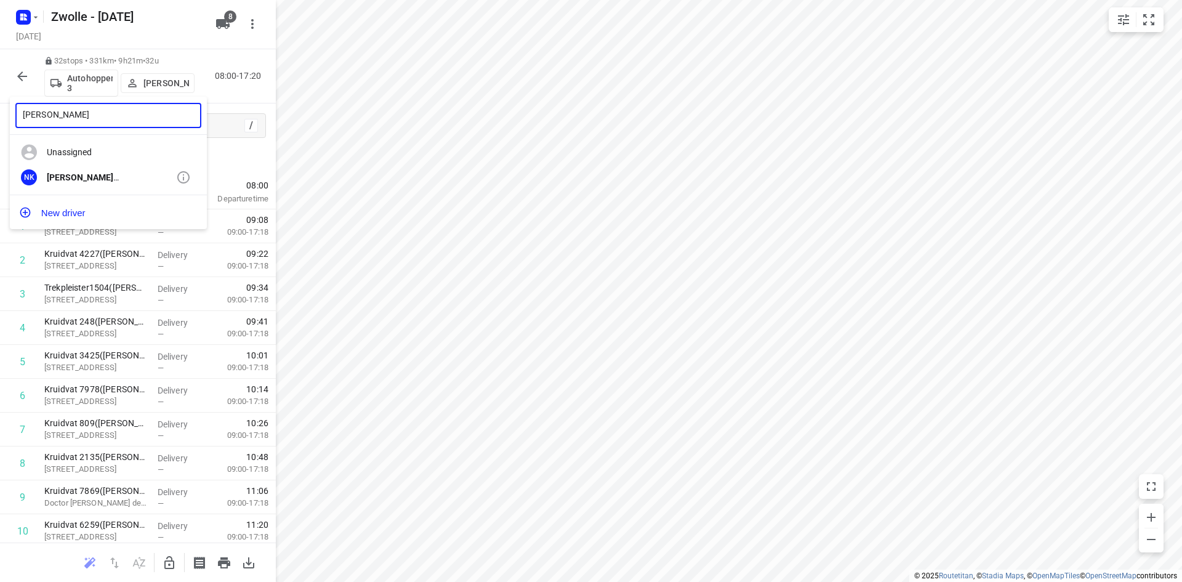
type input "Nina"
click at [104, 170] on div "NK Nina Jo An Kleinjan" at bounding box center [108, 177] width 197 height 25
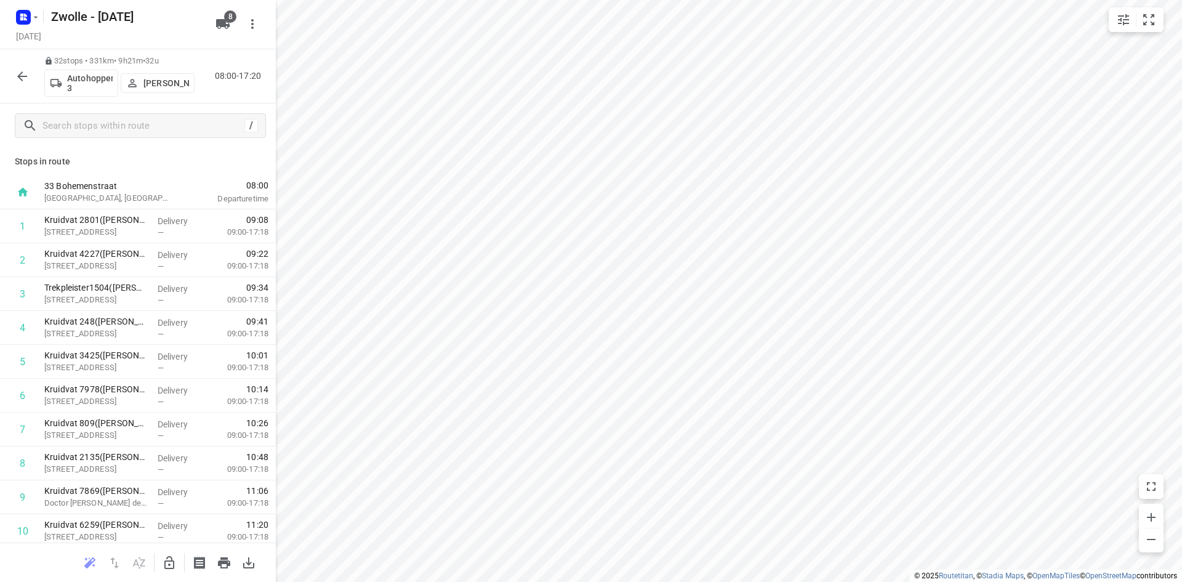
click at [28, 77] on icon "button" at bounding box center [22, 76] width 15 height 15
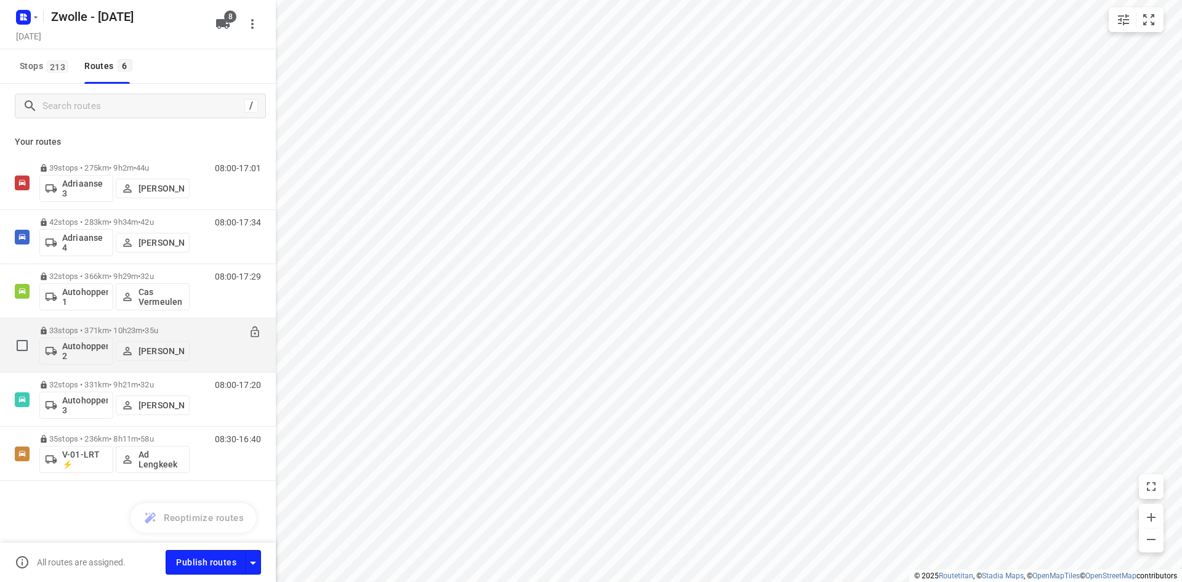
click at [204, 344] on div "08:00-18:23" at bounding box center [230, 348] width 62 height 45
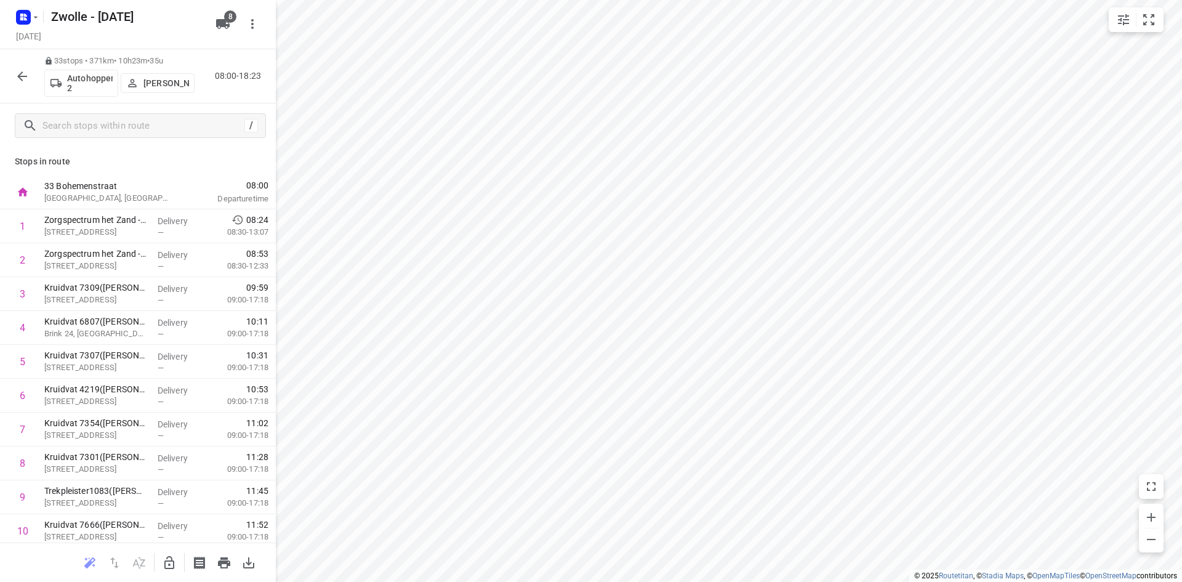
click at [238, 90] on div "33 stops • 371km • 10h23m • 35u Autohopper 2 Henry Hofmeijer 08:00-18:23" at bounding box center [138, 76] width 276 height 54
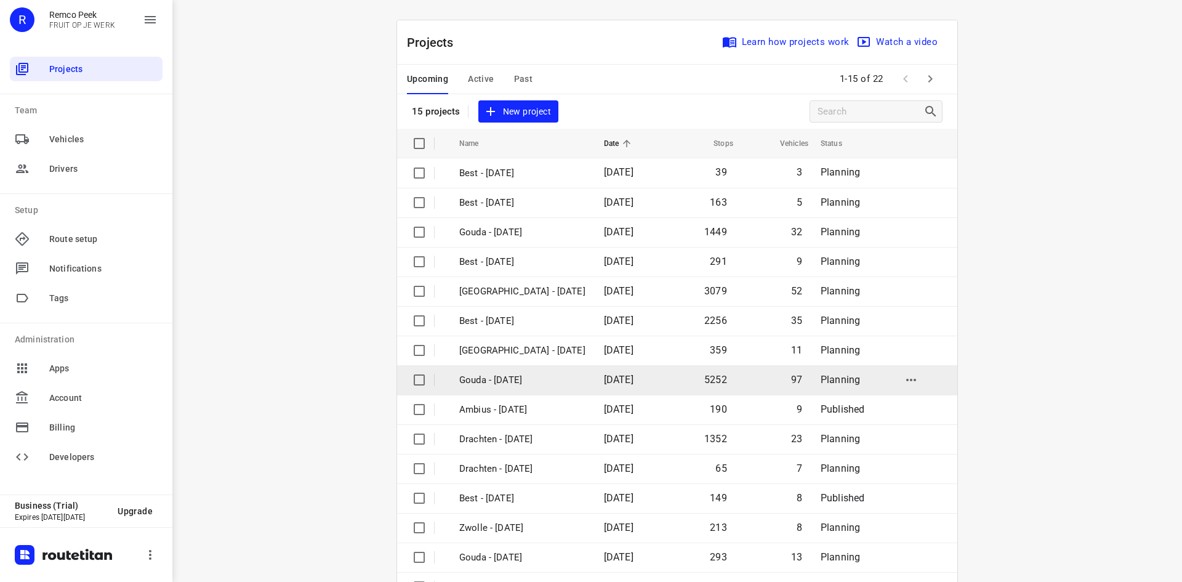
scroll to position [41, 0]
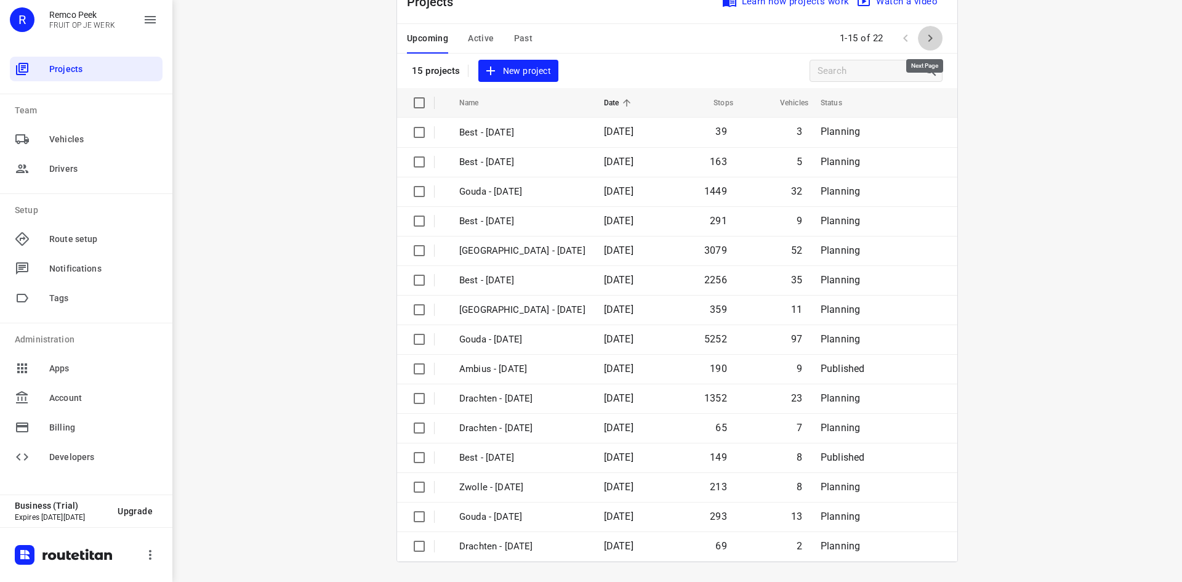
click at [928, 39] on icon "button" at bounding box center [930, 37] width 4 height 7
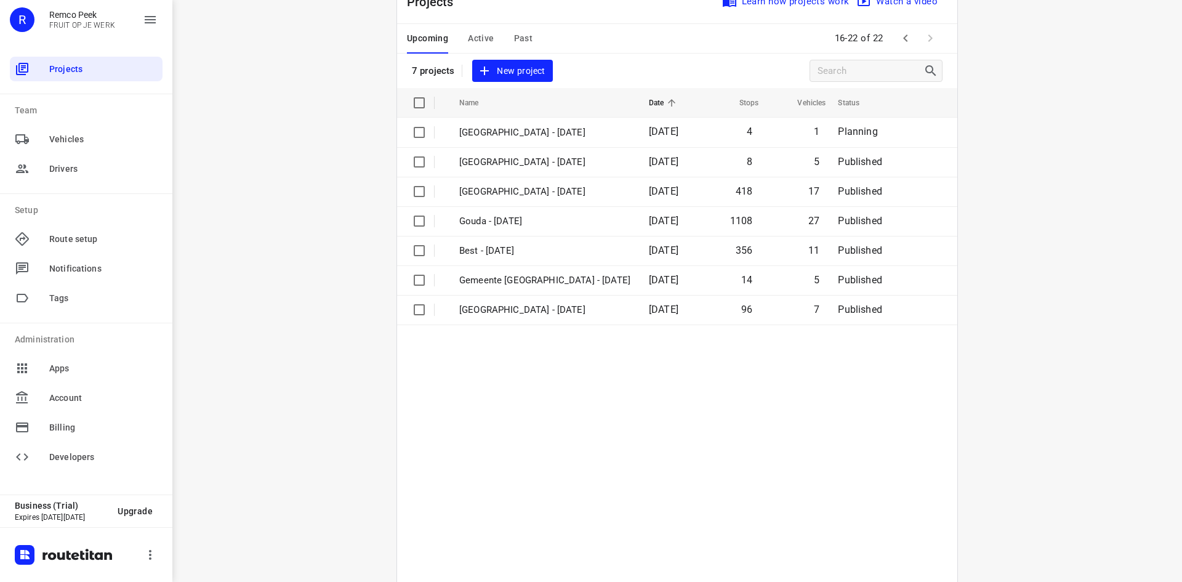
scroll to position [0, 0]
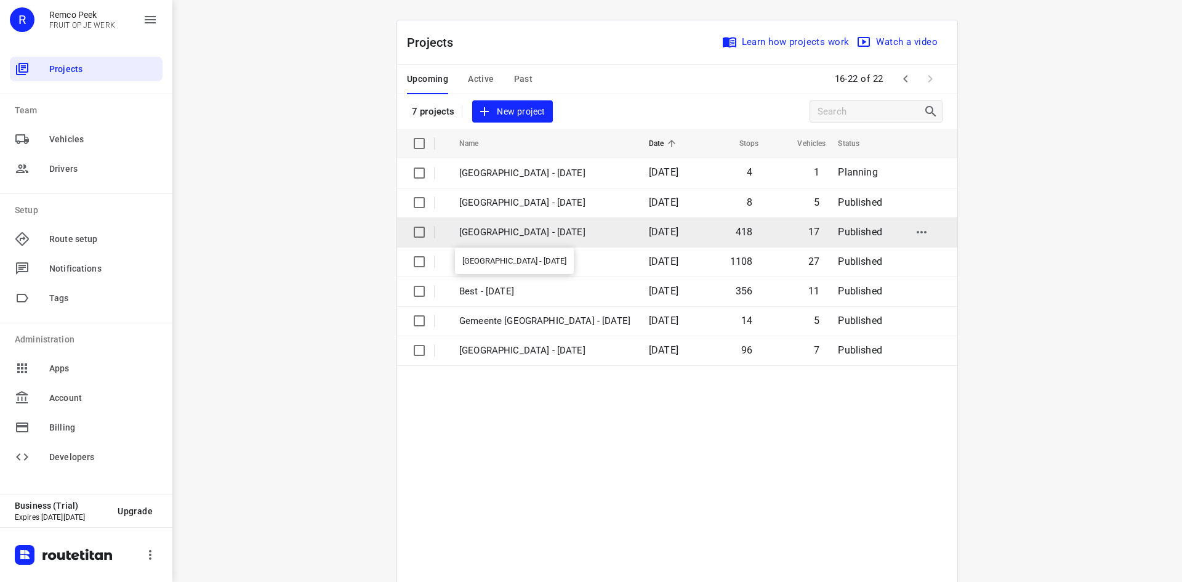
click at [513, 229] on p "[GEOGRAPHIC_DATA] - [DATE]" at bounding box center [544, 232] width 171 height 14
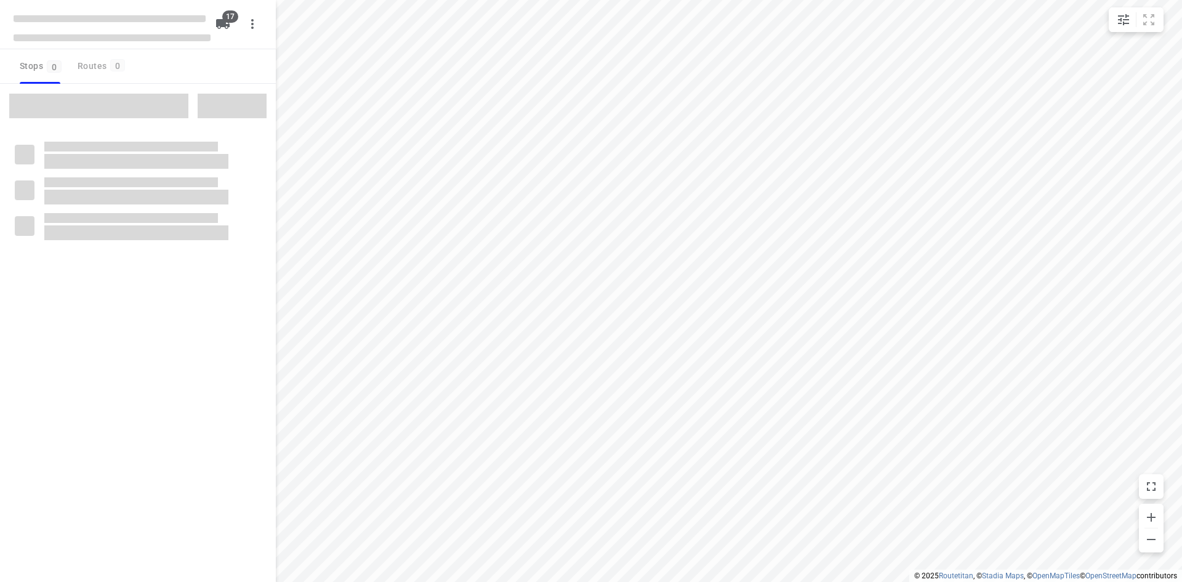
checkbox input "true"
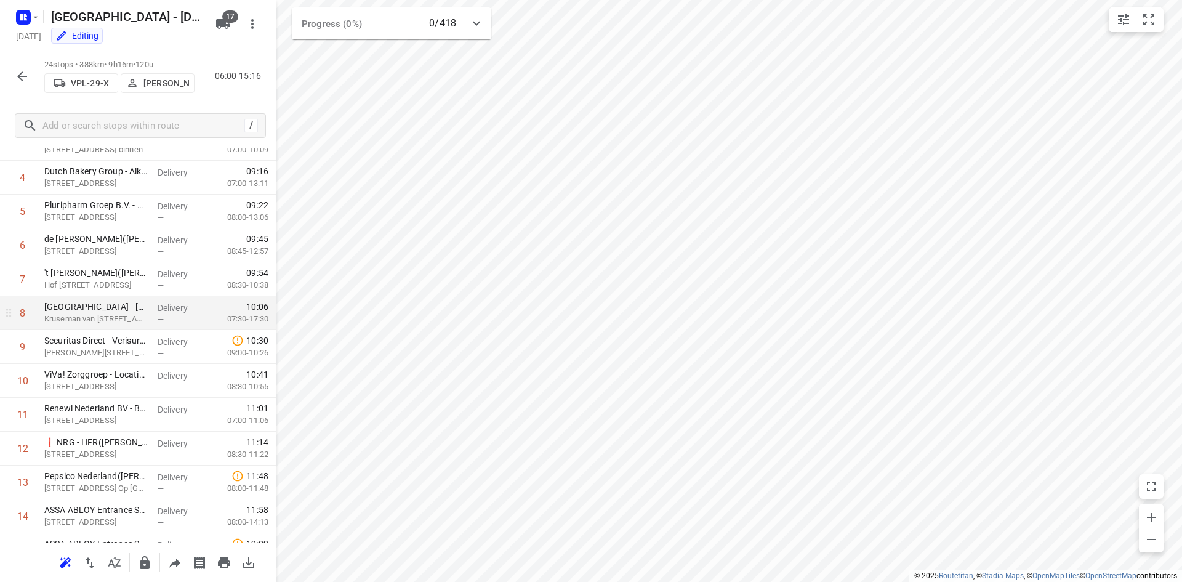
scroll to position [151, 0]
click at [22, 73] on icon "button" at bounding box center [22, 76] width 10 height 10
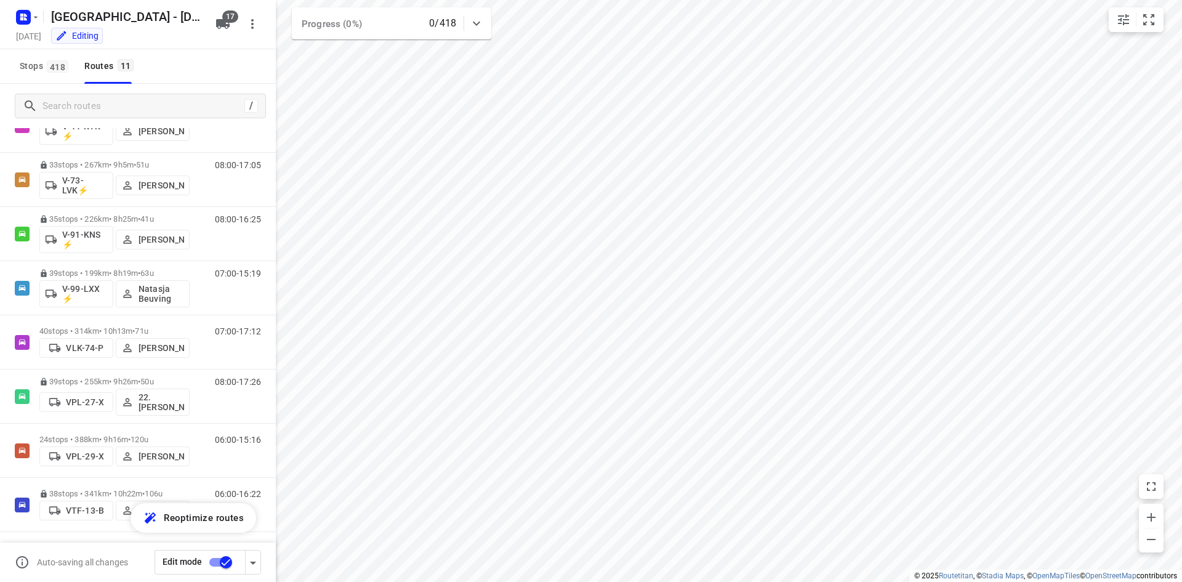
scroll to position [222, 0]
click at [26, 23] on rect "button" at bounding box center [23, 17] width 15 height 15
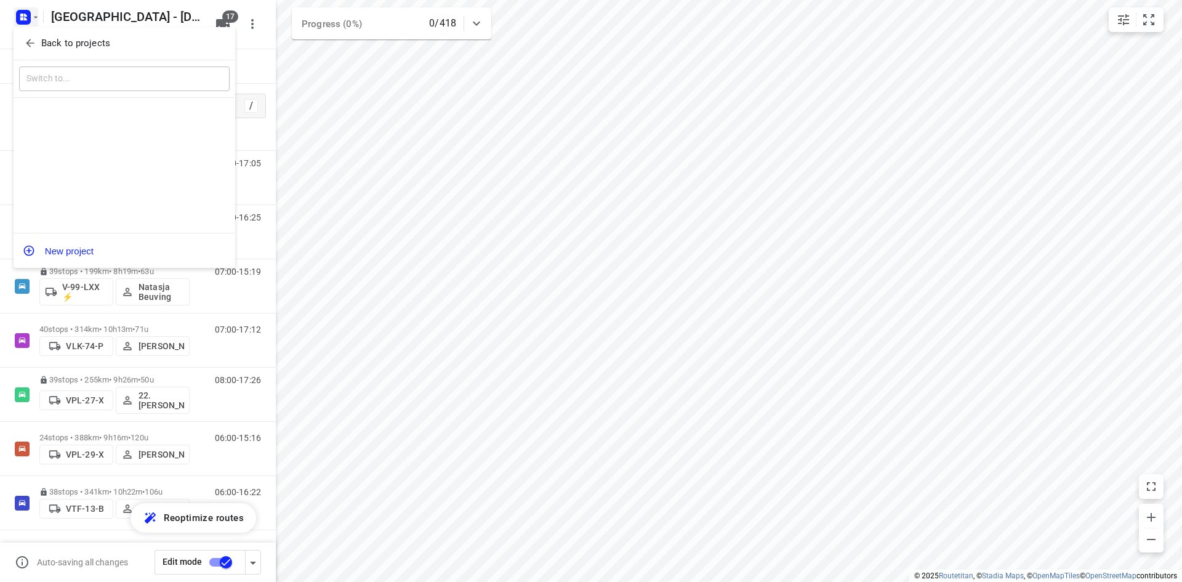
click at [32, 42] on icon "button" at bounding box center [30, 43] width 12 height 12
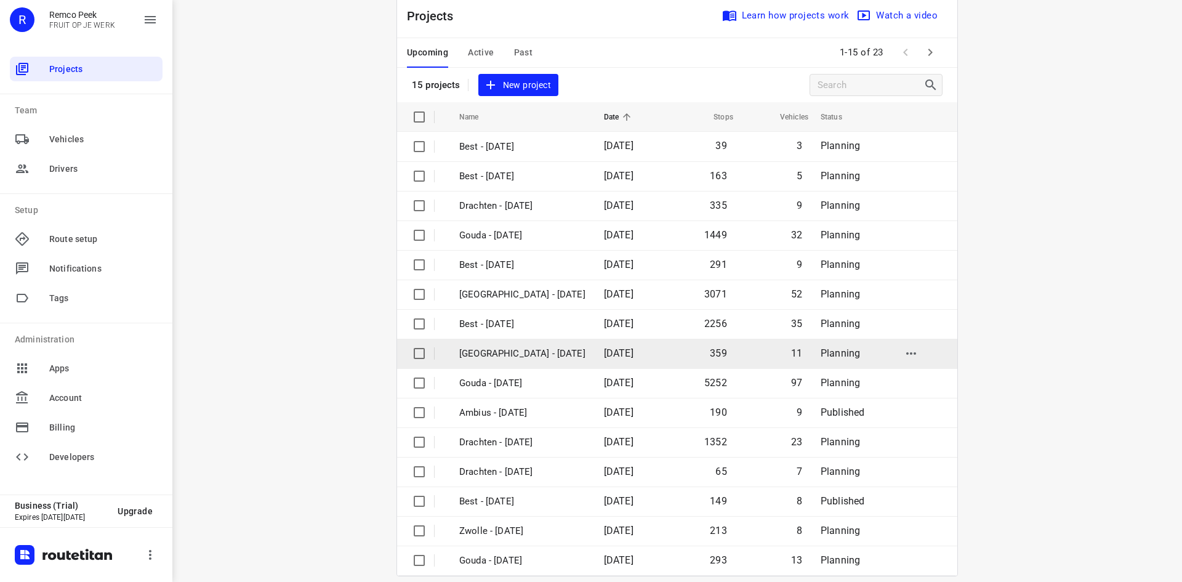
scroll to position [41, 0]
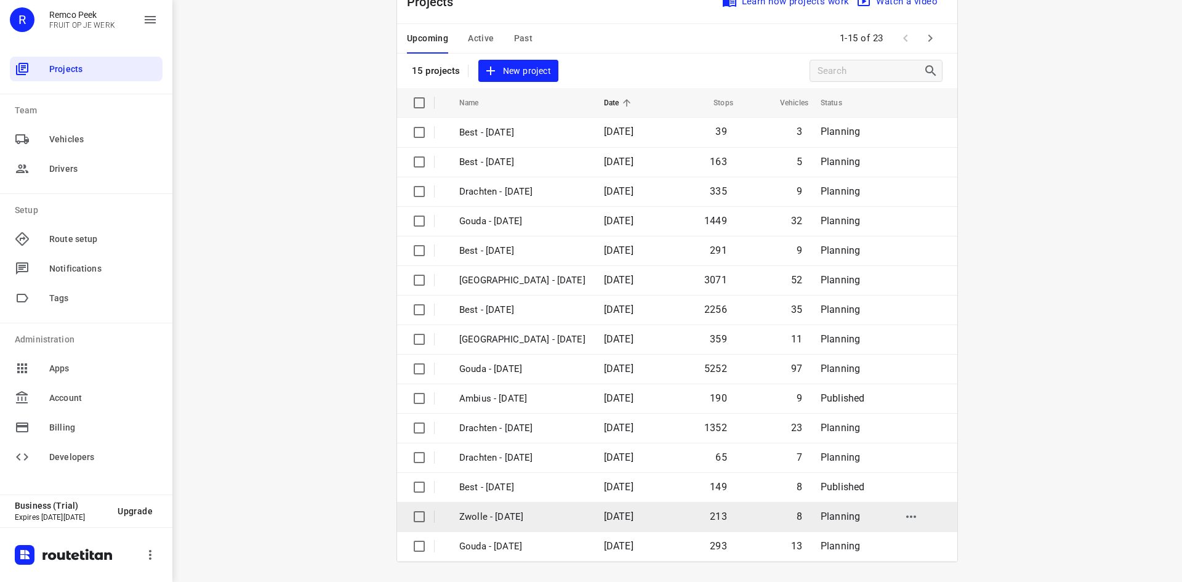
click at [532, 511] on p "Zwolle - [DATE]" at bounding box center [522, 517] width 126 height 14
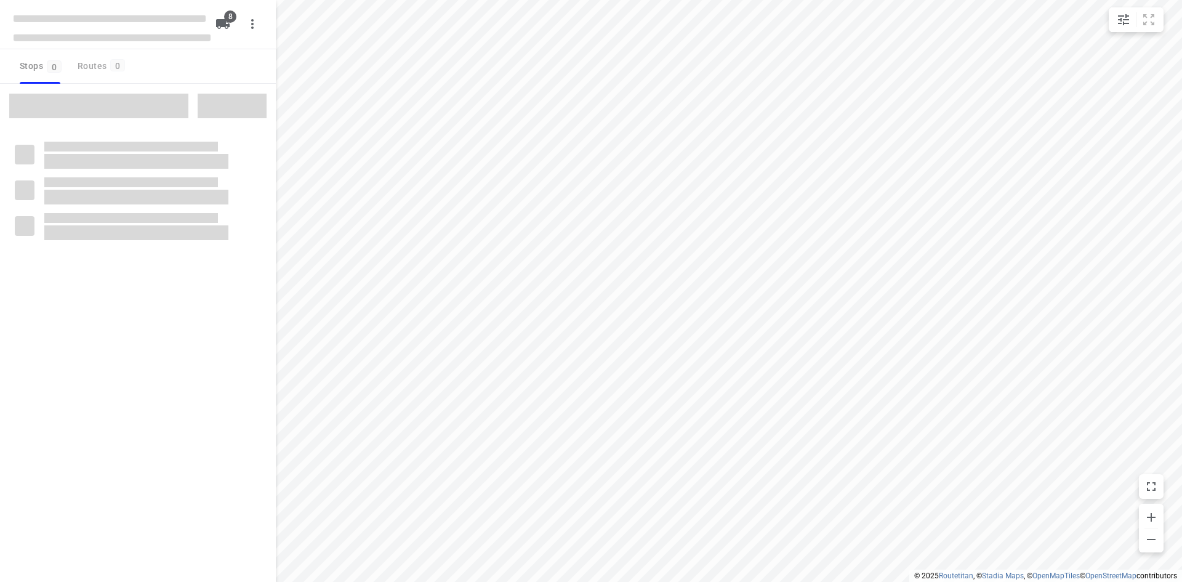
checkbox input "true"
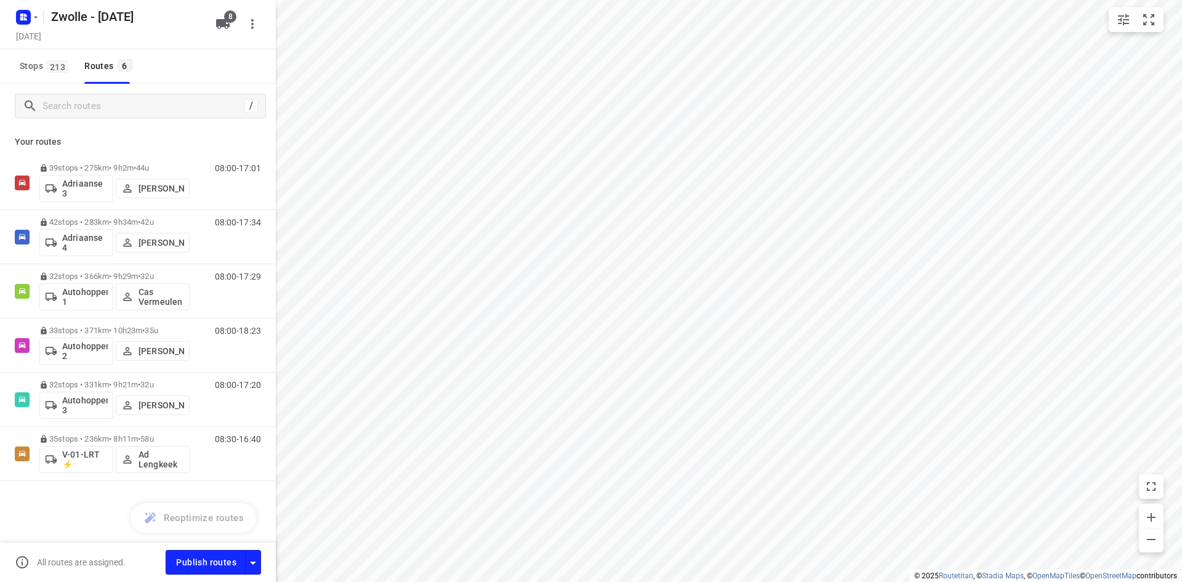
click at [111, 492] on div "39 stops • 275km • 9h2m • 44u Adriaanse 3 [PERSON_NAME] 08:00-17:01 42 stops • …" at bounding box center [138, 361] width 276 height 411
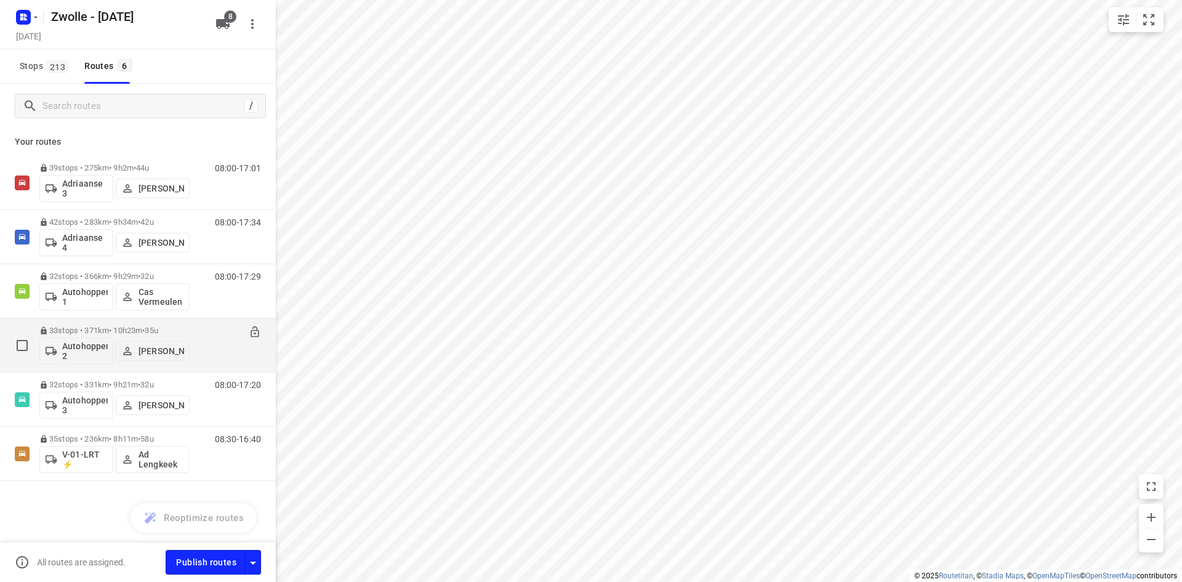
click at [148, 349] on p "[PERSON_NAME]" at bounding box center [161, 351] width 46 height 10
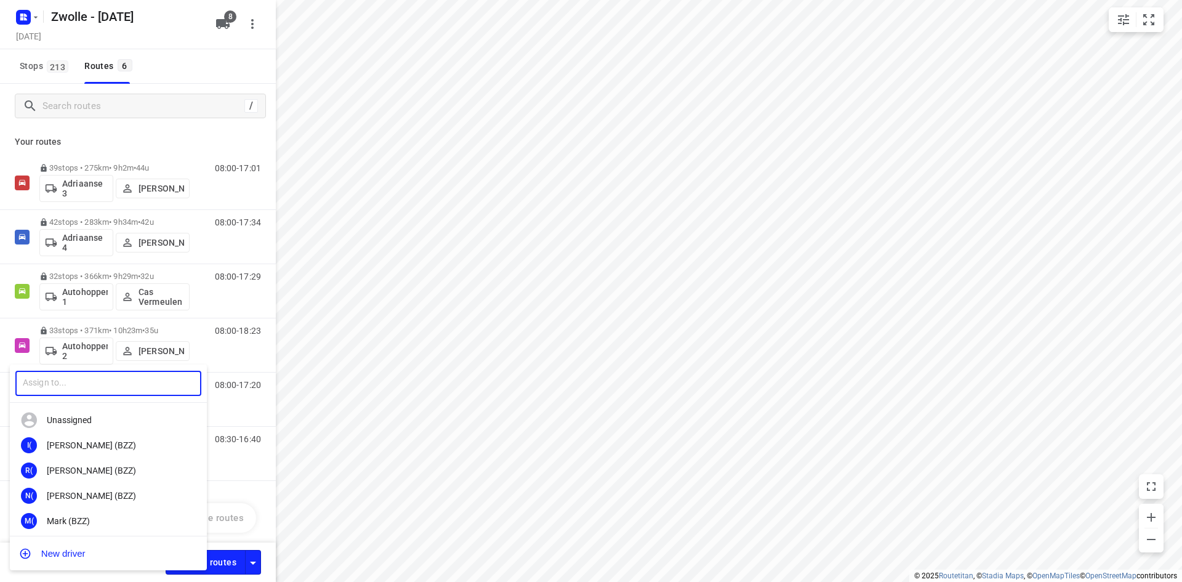
drag, startPoint x: 102, startPoint y: 380, endPoint x: 92, endPoint y: 371, distance: 13.1
click at [97, 378] on input "text" at bounding box center [108, 383] width 186 height 25
type input "chem"
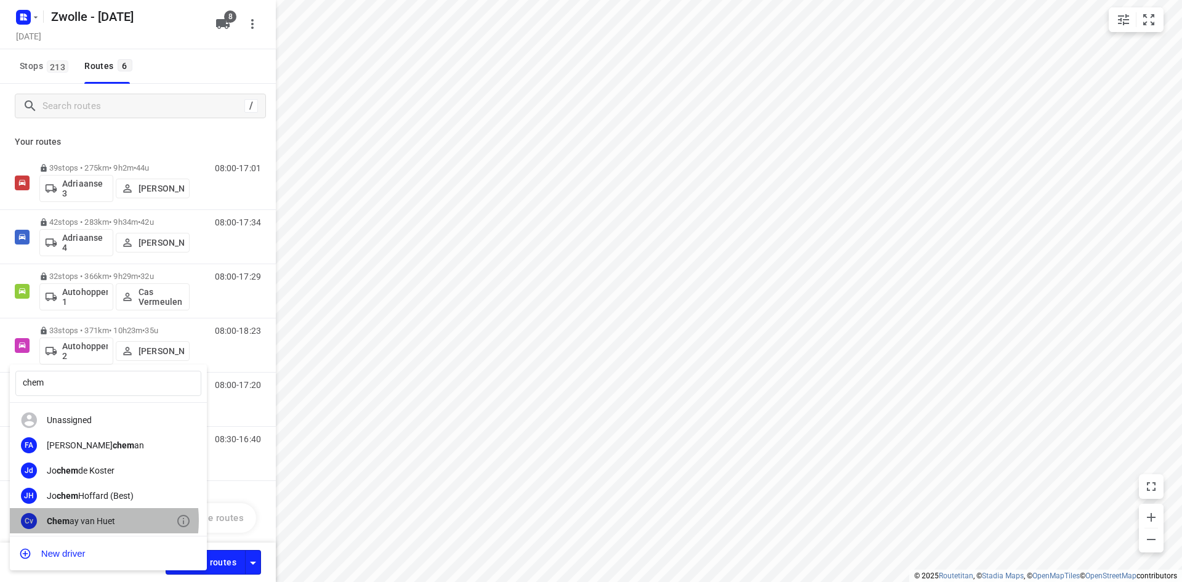
click at [82, 524] on div "Chem ay van Huet" at bounding box center [111, 521] width 129 height 10
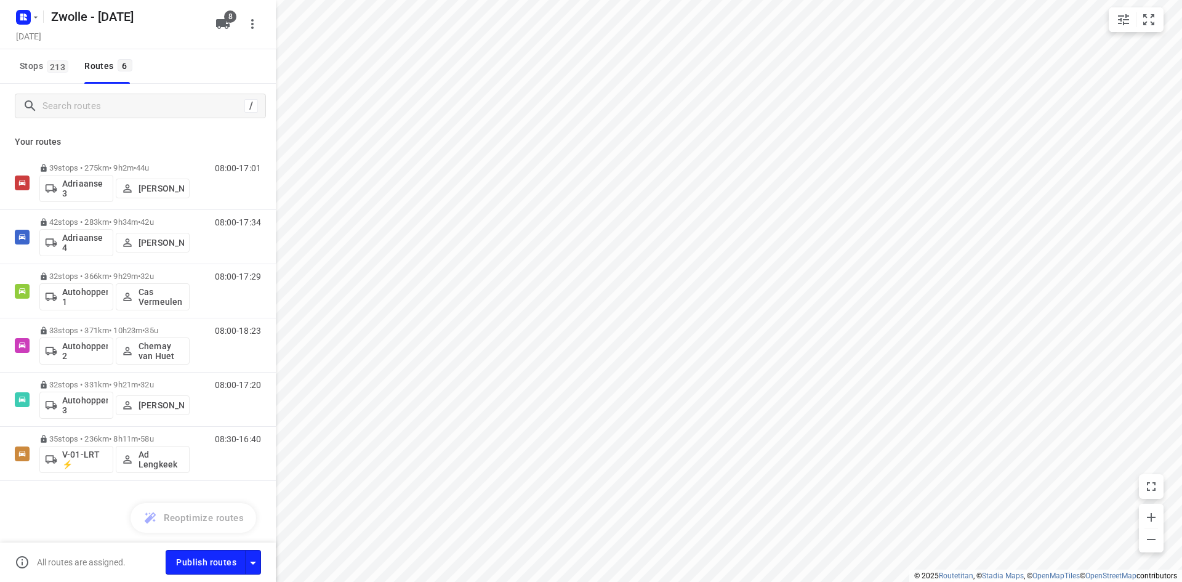
click at [190, 134] on div "Your routes 39 stops • 275km • 9h2m • 44u Adriaanse 3 [PERSON_NAME] 08:00-17:01…" at bounding box center [138, 347] width 276 height 439
